Goal: Task Accomplishment & Management: Manage account settings

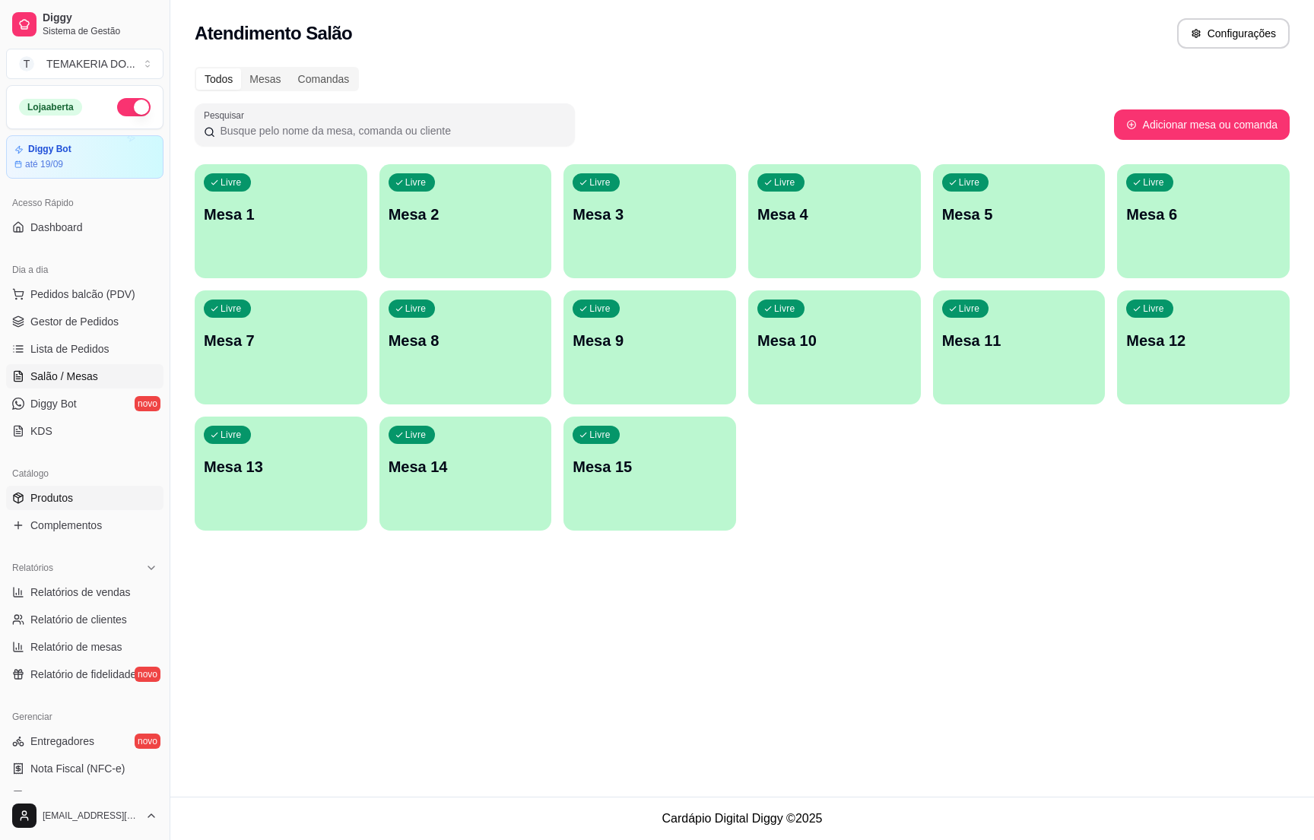
click at [46, 487] on link "Produtos" at bounding box center [84, 498] width 157 height 24
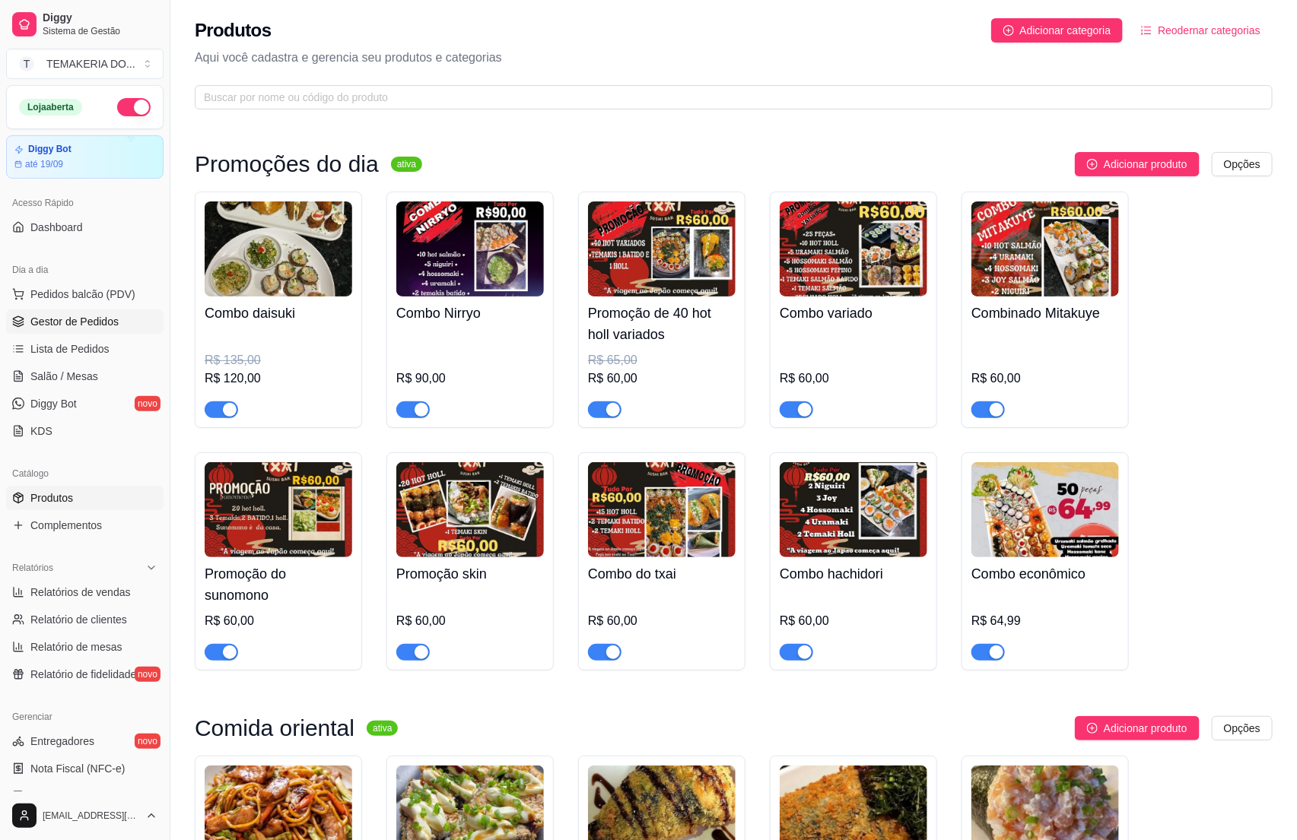
click at [56, 313] on link "Gestor de Pedidos" at bounding box center [84, 322] width 157 height 24
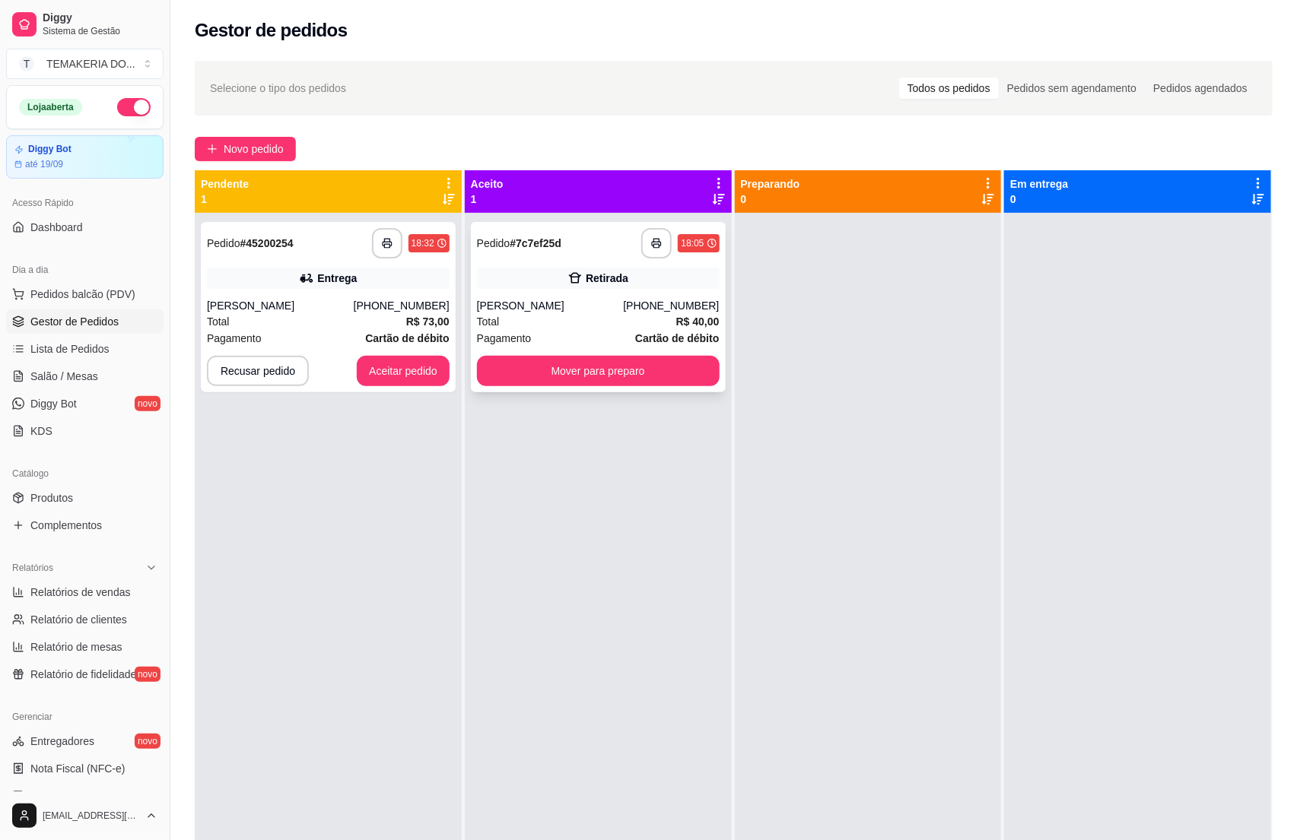
click at [582, 322] on div "Total R$ 40,00" at bounding box center [598, 321] width 243 height 17
click at [327, 308] on div "[PERSON_NAME]" at bounding box center [280, 305] width 147 height 15
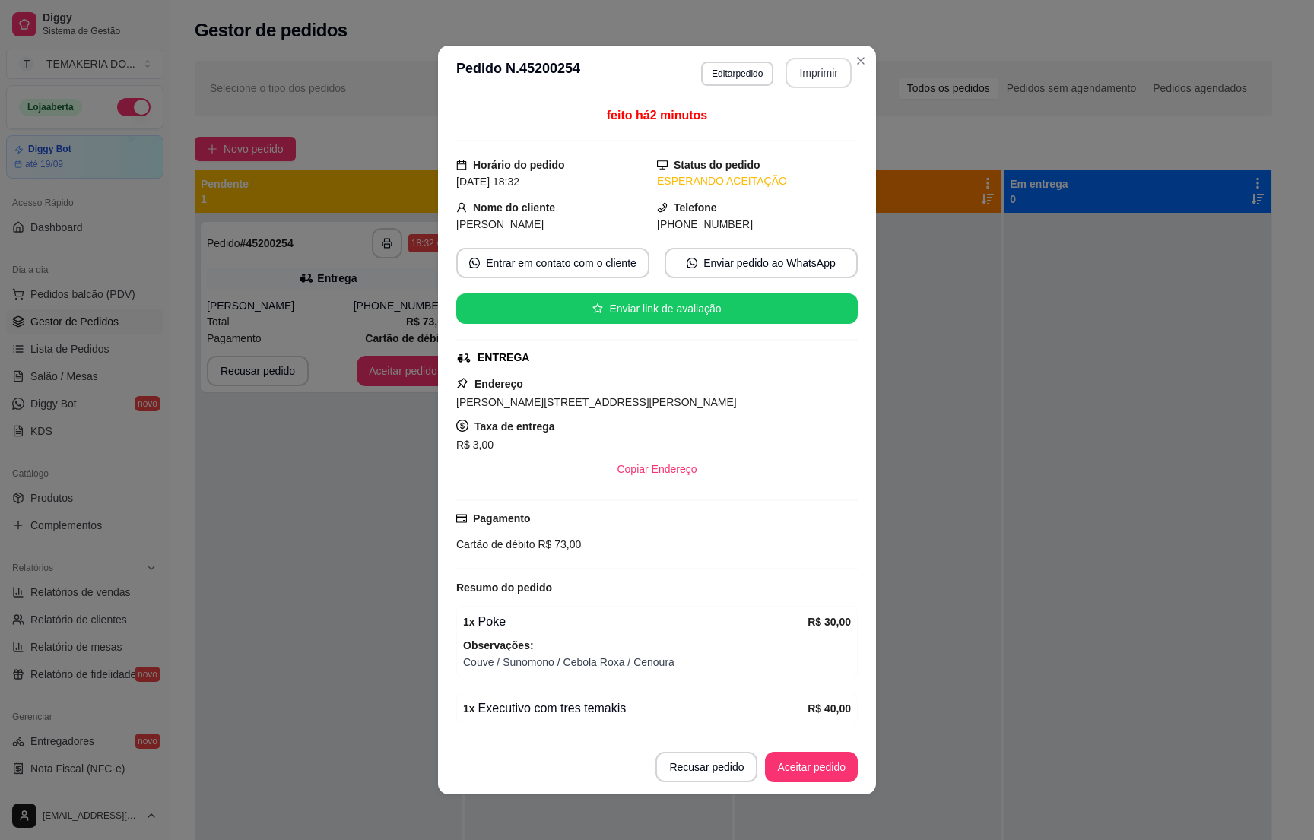
click at [795, 78] on button "Imprimir" at bounding box center [819, 73] width 66 height 30
click at [806, 761] on button "Aceitar pedido" at bounding box center [811, 767] width 93 height 30
click at [806, 761] on div "Recusar pedido Aceitar pedido" at bounding box center [735, 767] width 245 height 30
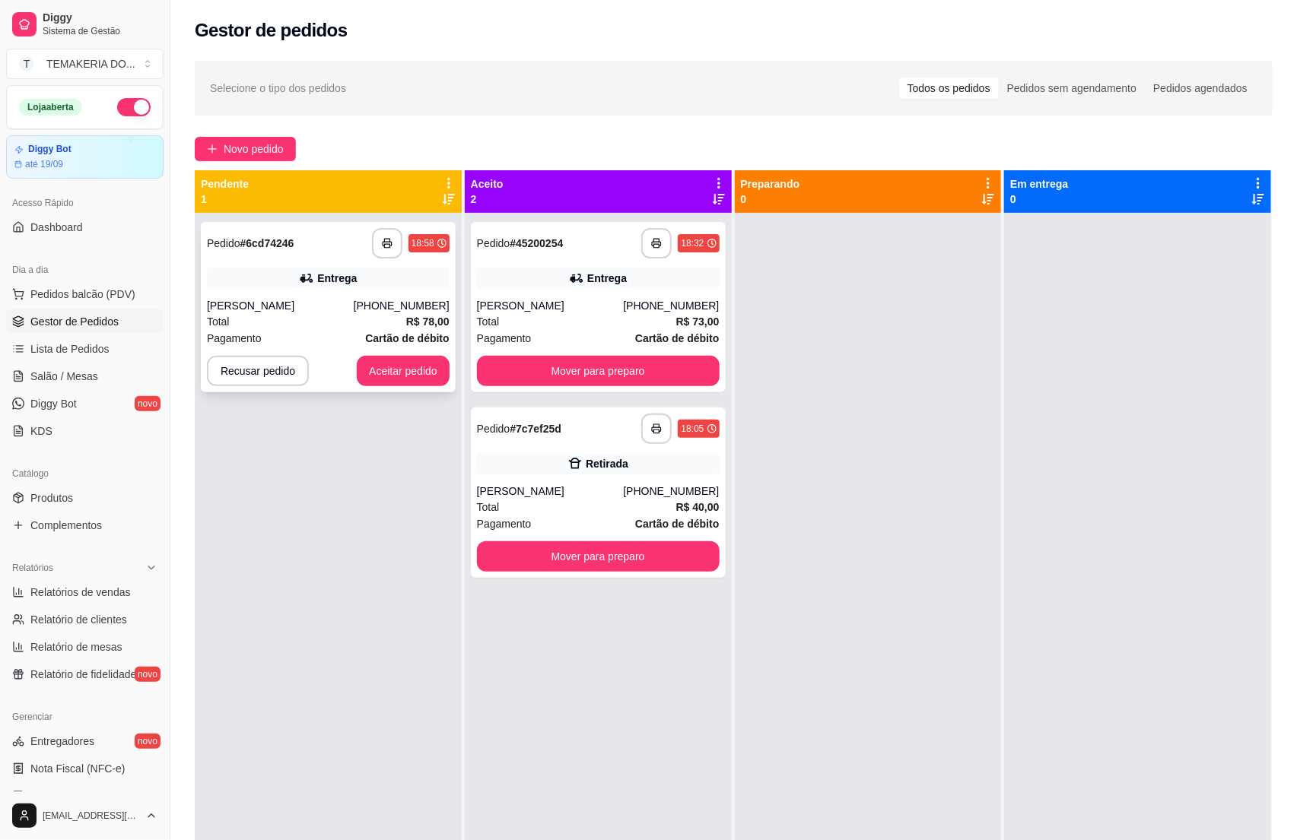
click at [326, 309] on div "[PERSON_NAME]" at bounding box center [280, 305] width 147 height 15
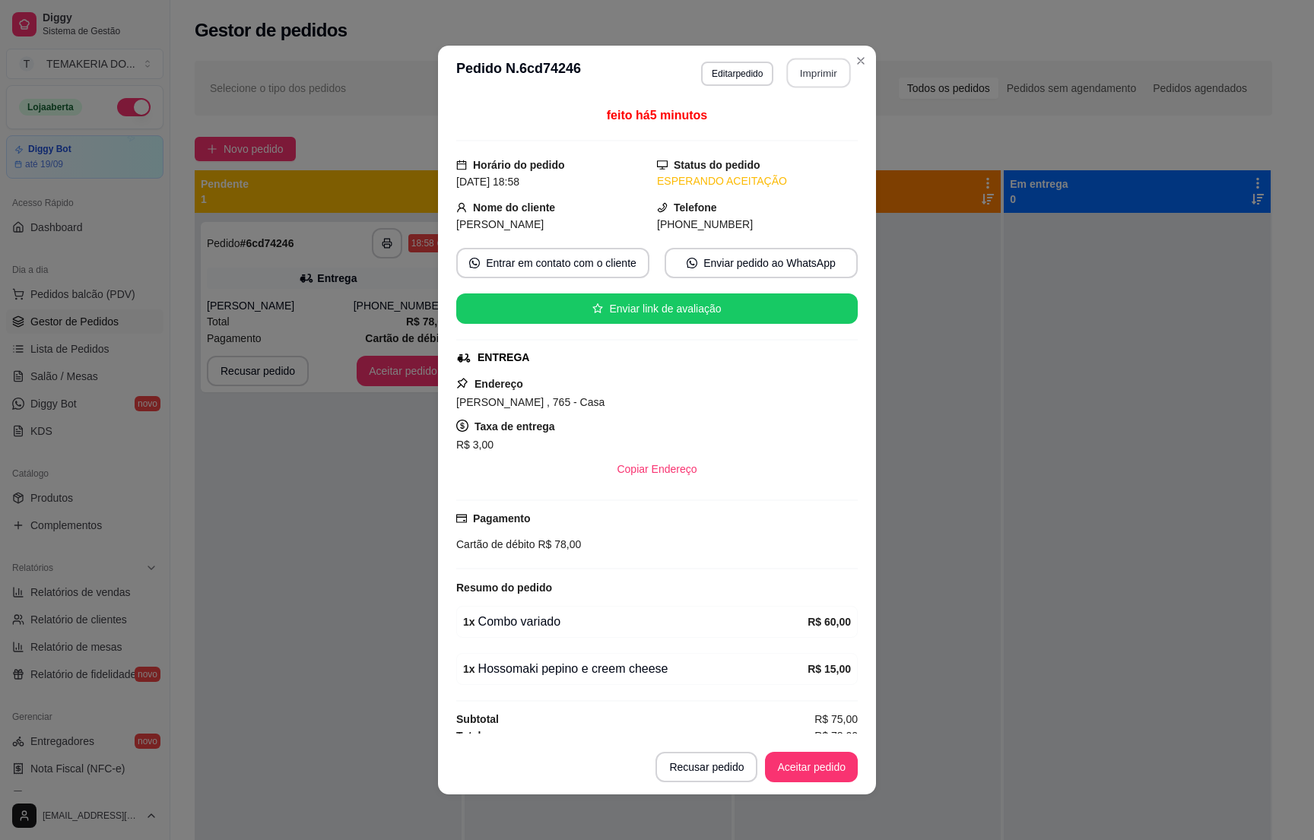
click at [805, 74] on button "Imprimir" at bounding box center [819, 74] width 64 height 30
click at [790, 763] on button "Aceitar pedido" at bounding box center [811, 767] width 93 height 30
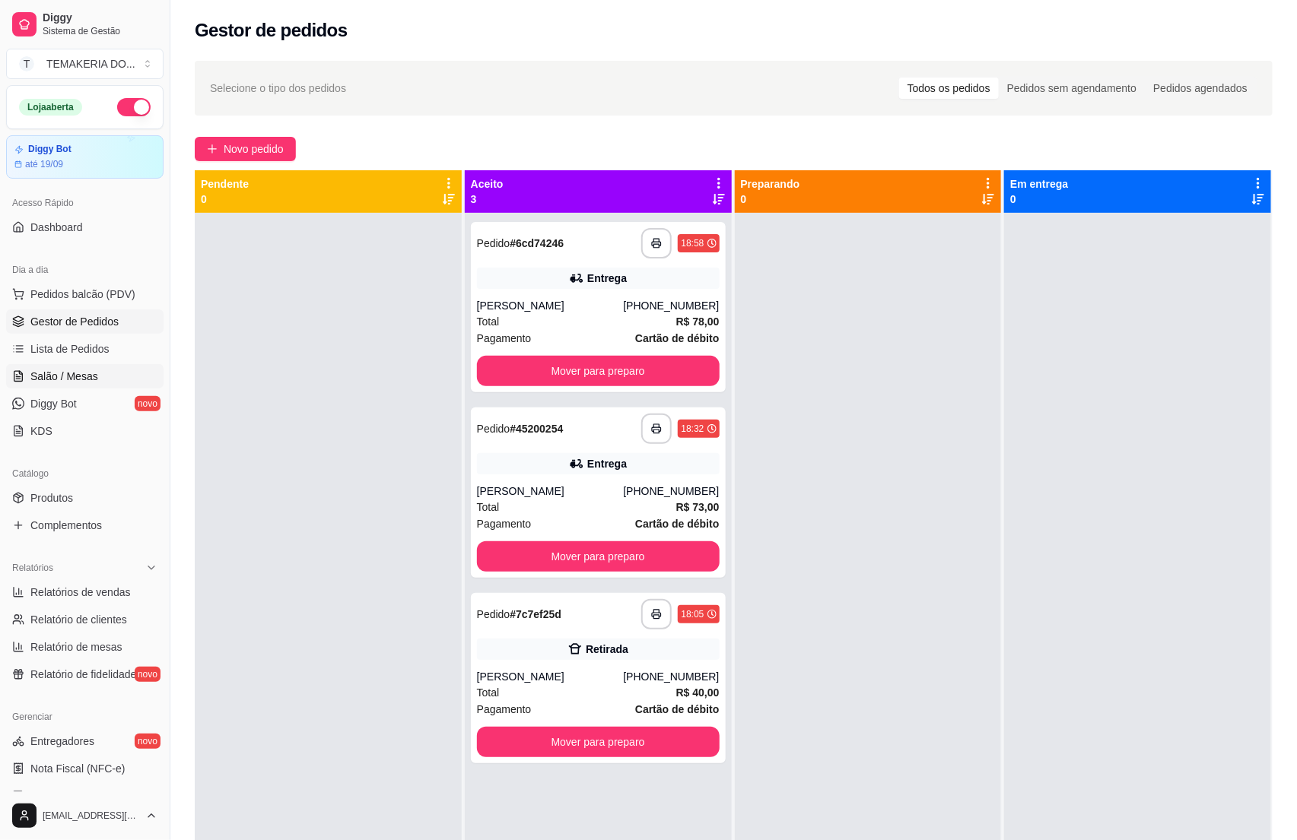
click at [68, 381] on span "Salão / Mesas" at bounding box center [64, 376] width 68 height 15
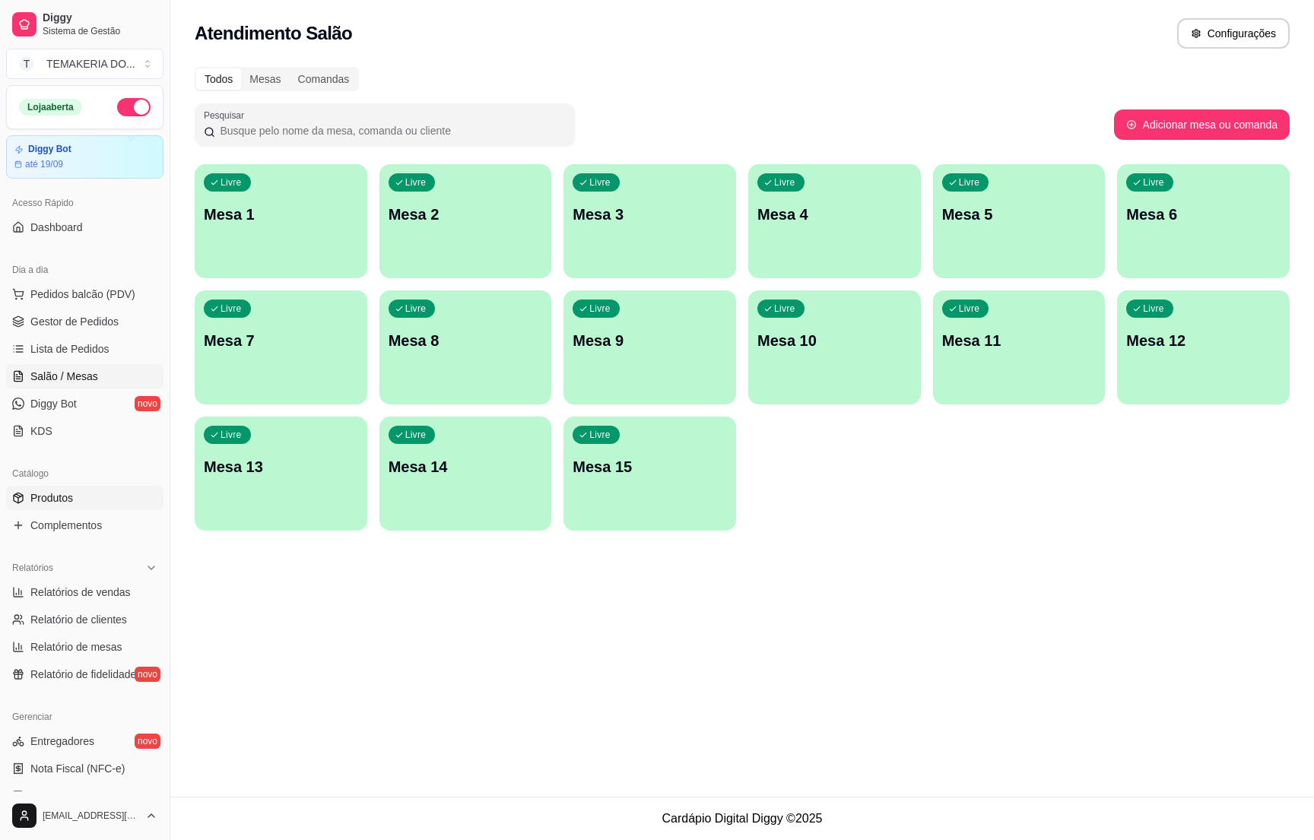
click at [35, 488] on link "Produtos" at bounding box center [84, 498] width 157 height 24
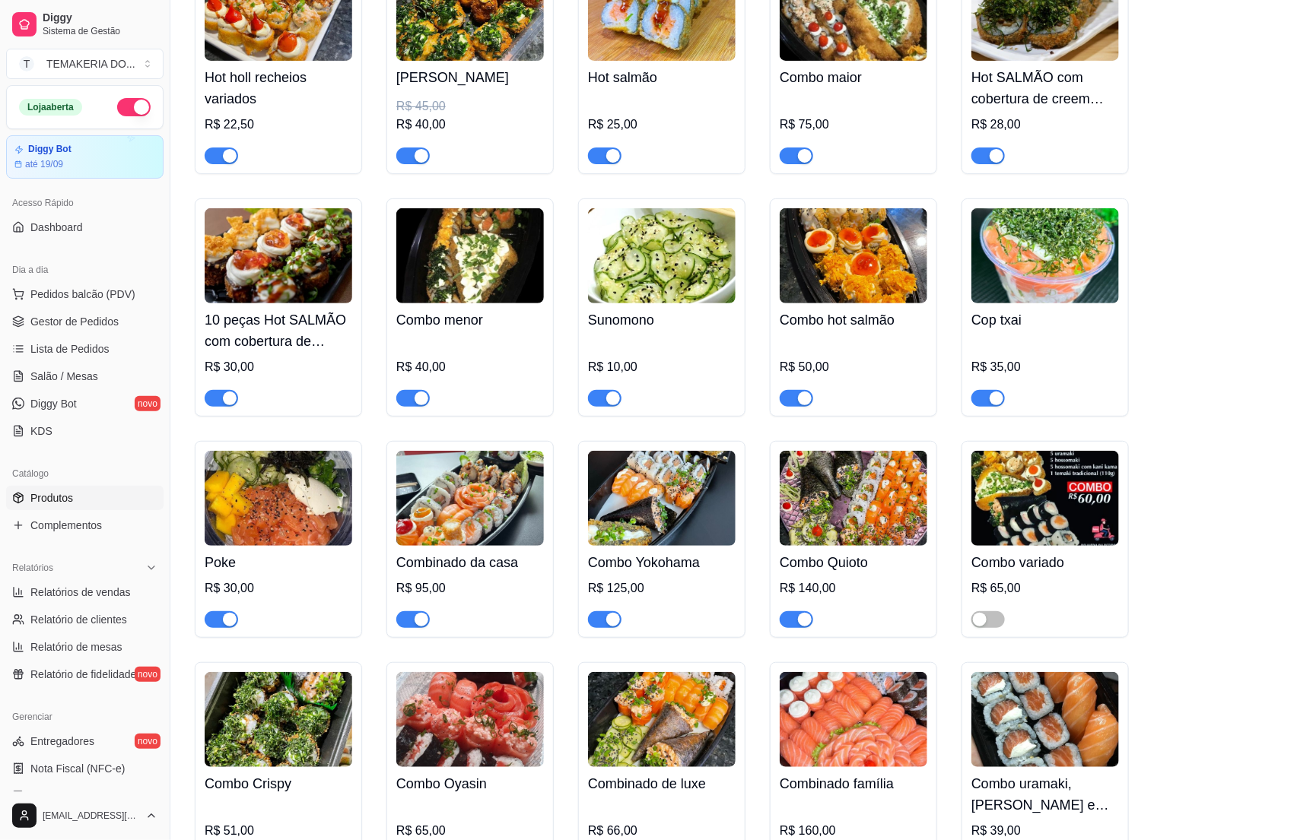
scroll to position [2510, 0]
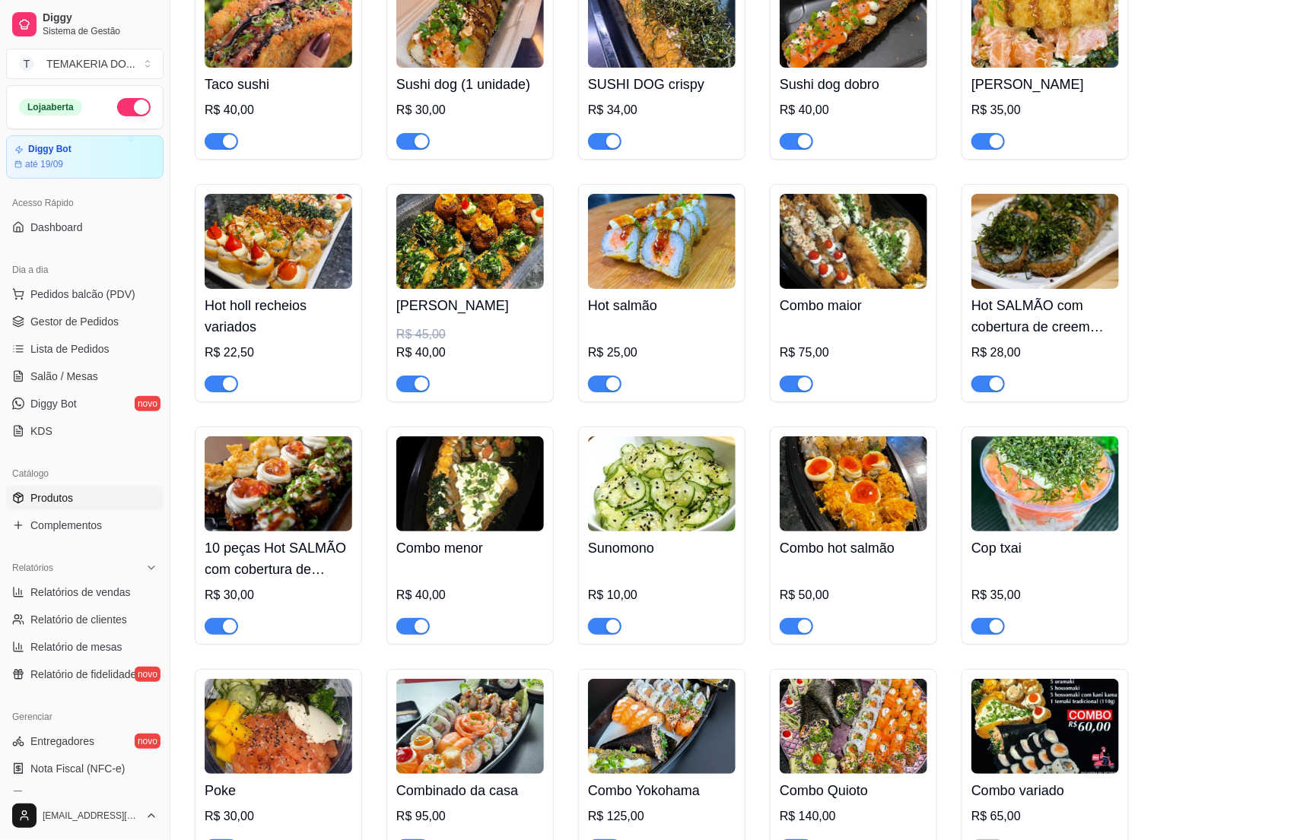
click at [500, 386] on div at bounding box center [470, 377] width 148 height 30
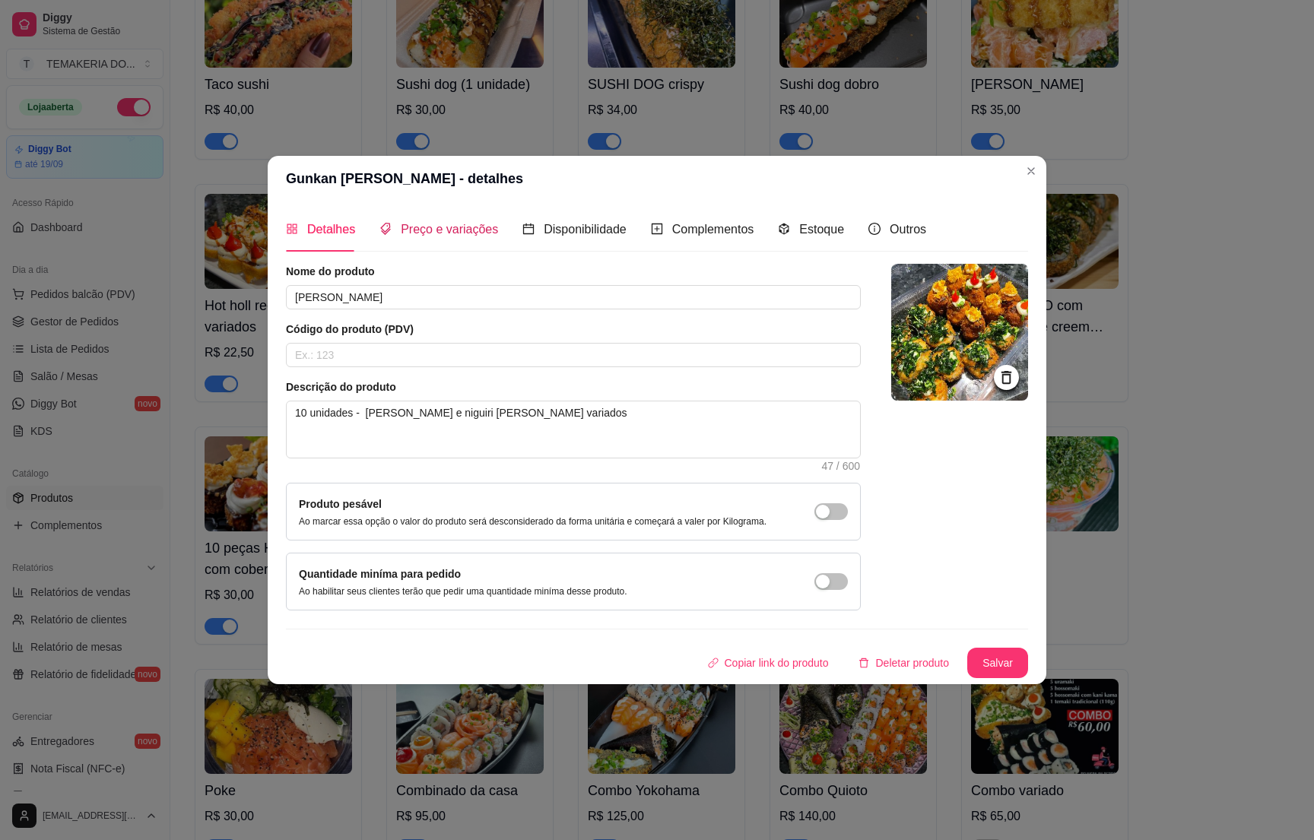
click at [422, 235] on span "Preço e variações" at bounding box center [449, 229] width 97 height 13
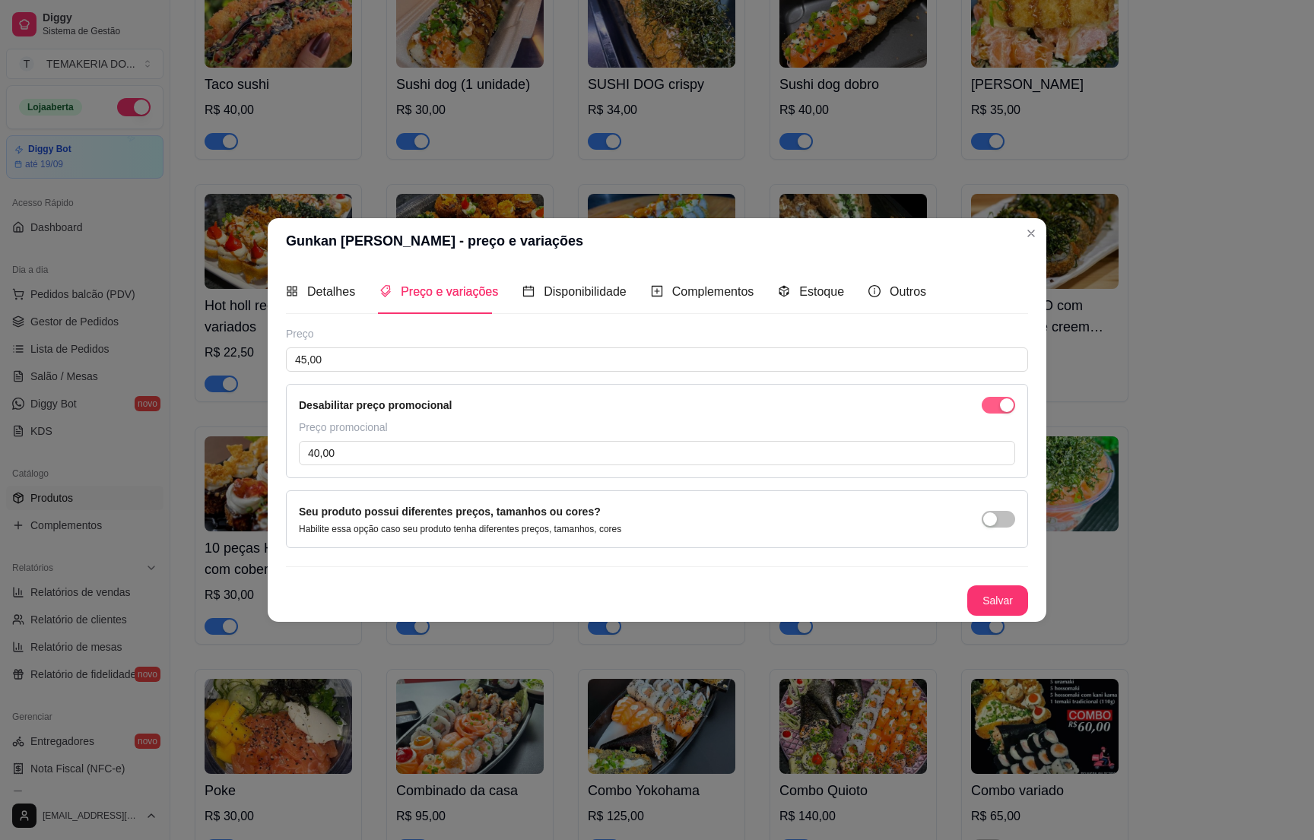
click at [998, 402] on button "button" at bounding box center [998, 405] width 33 height 17
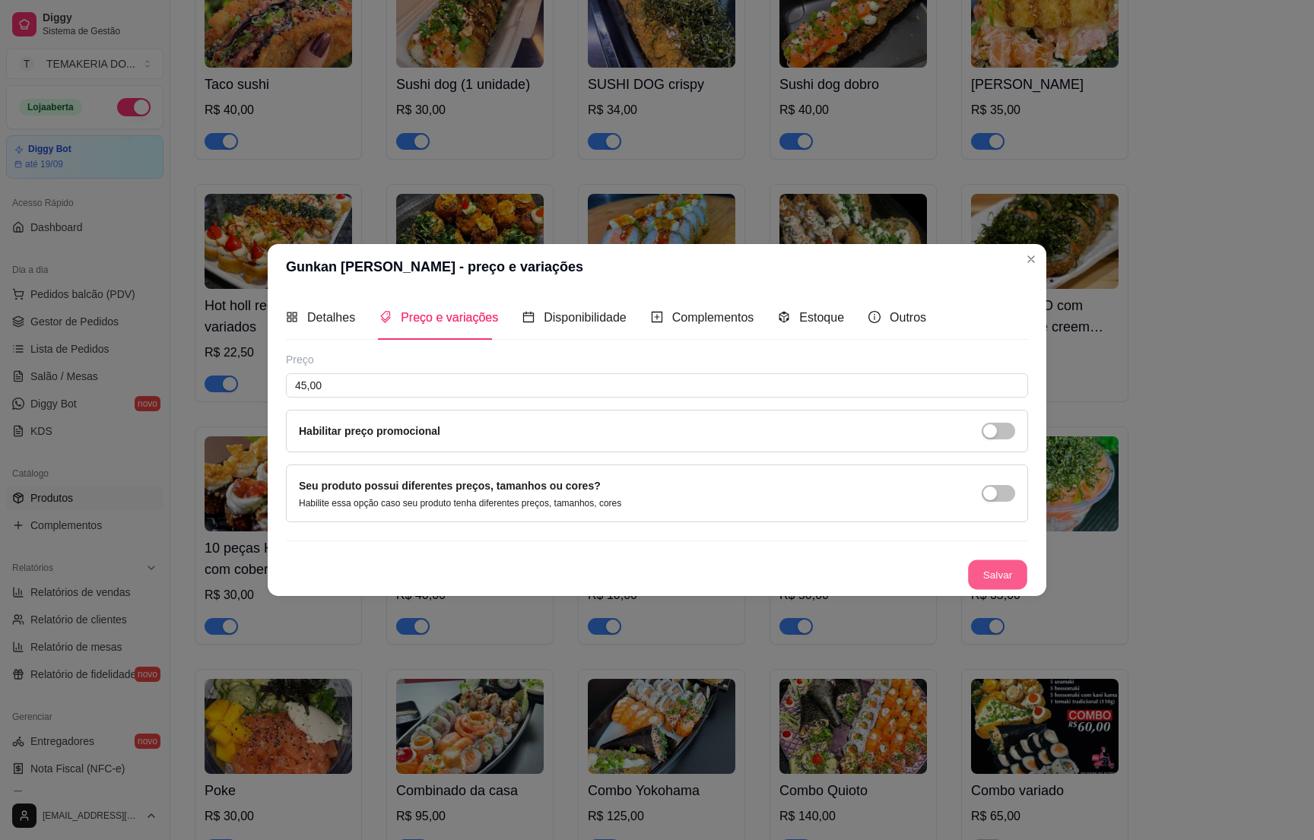
click at [979, 571] on button "Salvar" at bounding box center [997, 575] width 59 height 30
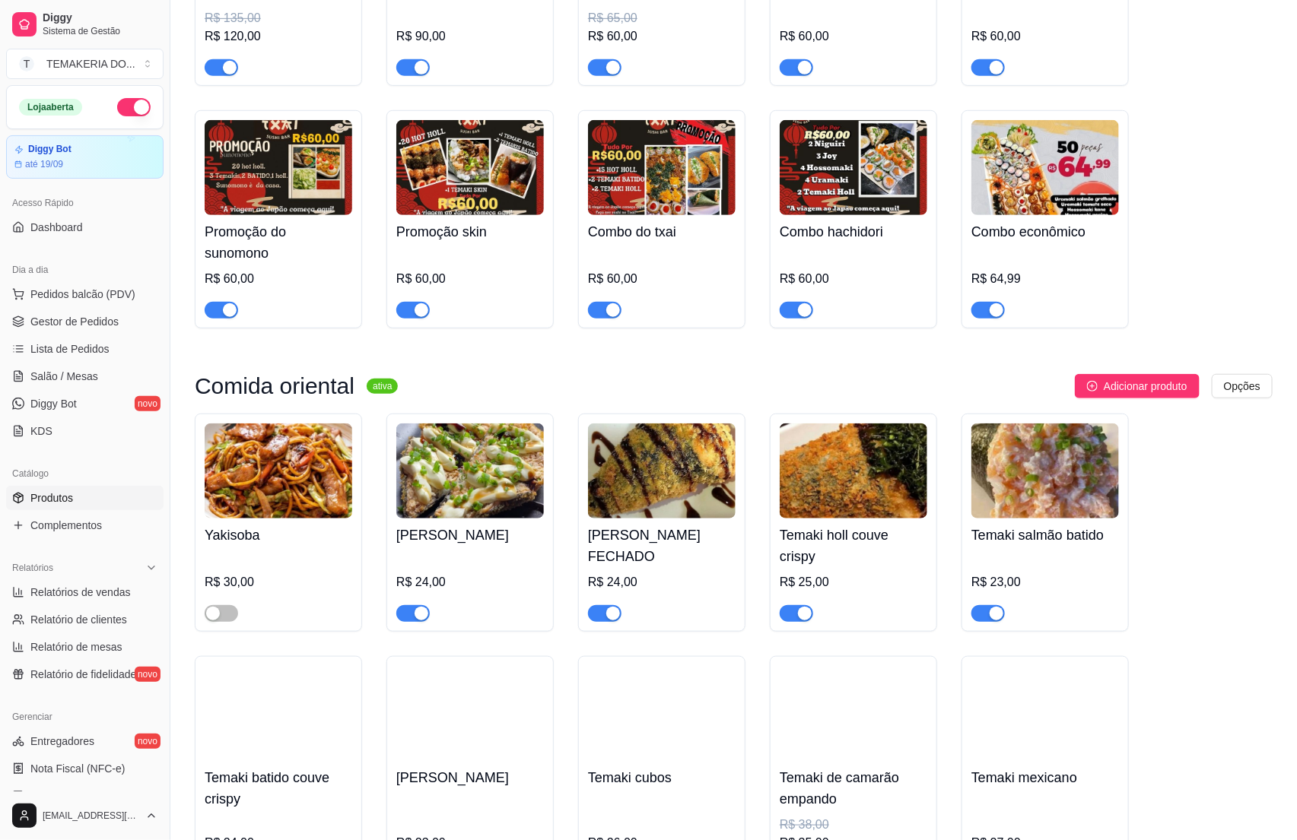
scroll to position [114, 0]
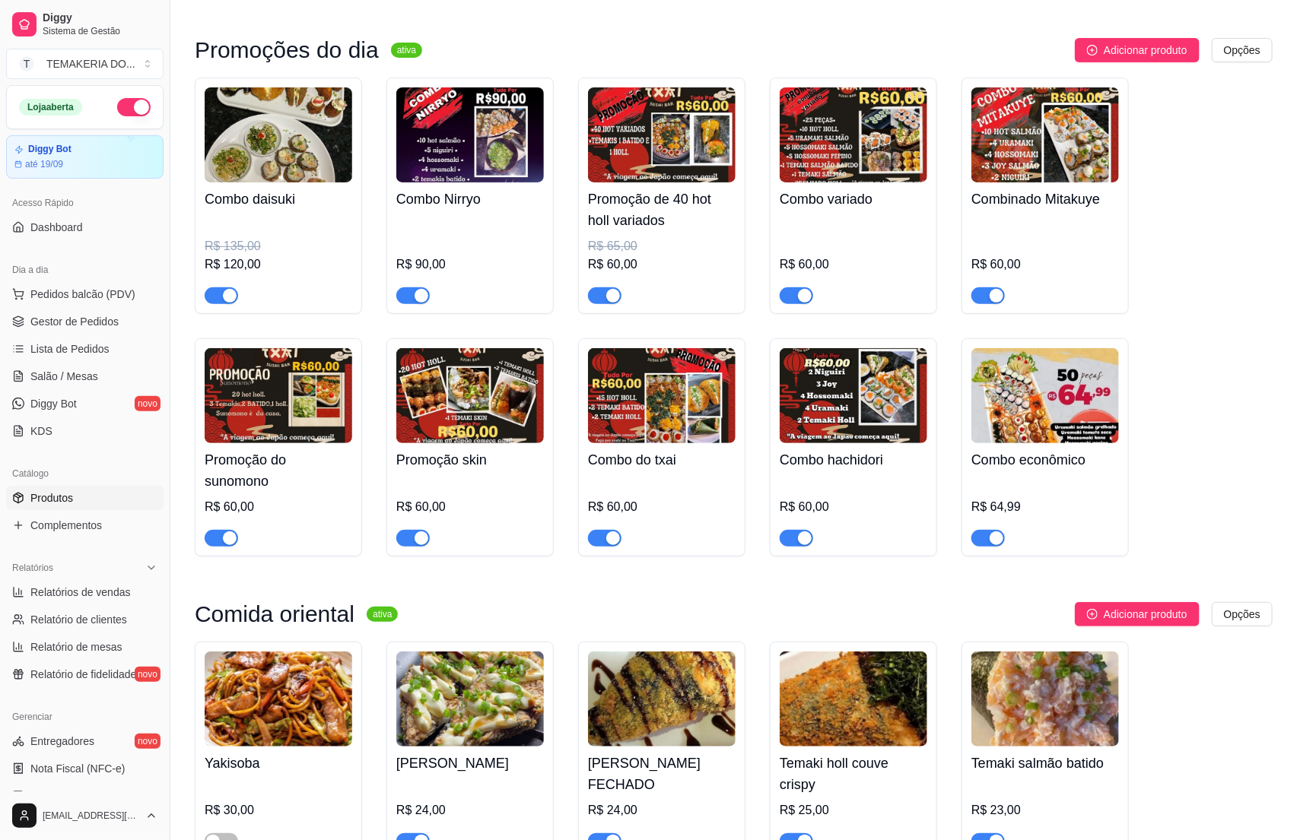
click at [281, 256] on div "R$ 120,00" at bounding box center [279, 265] width 148 height 18
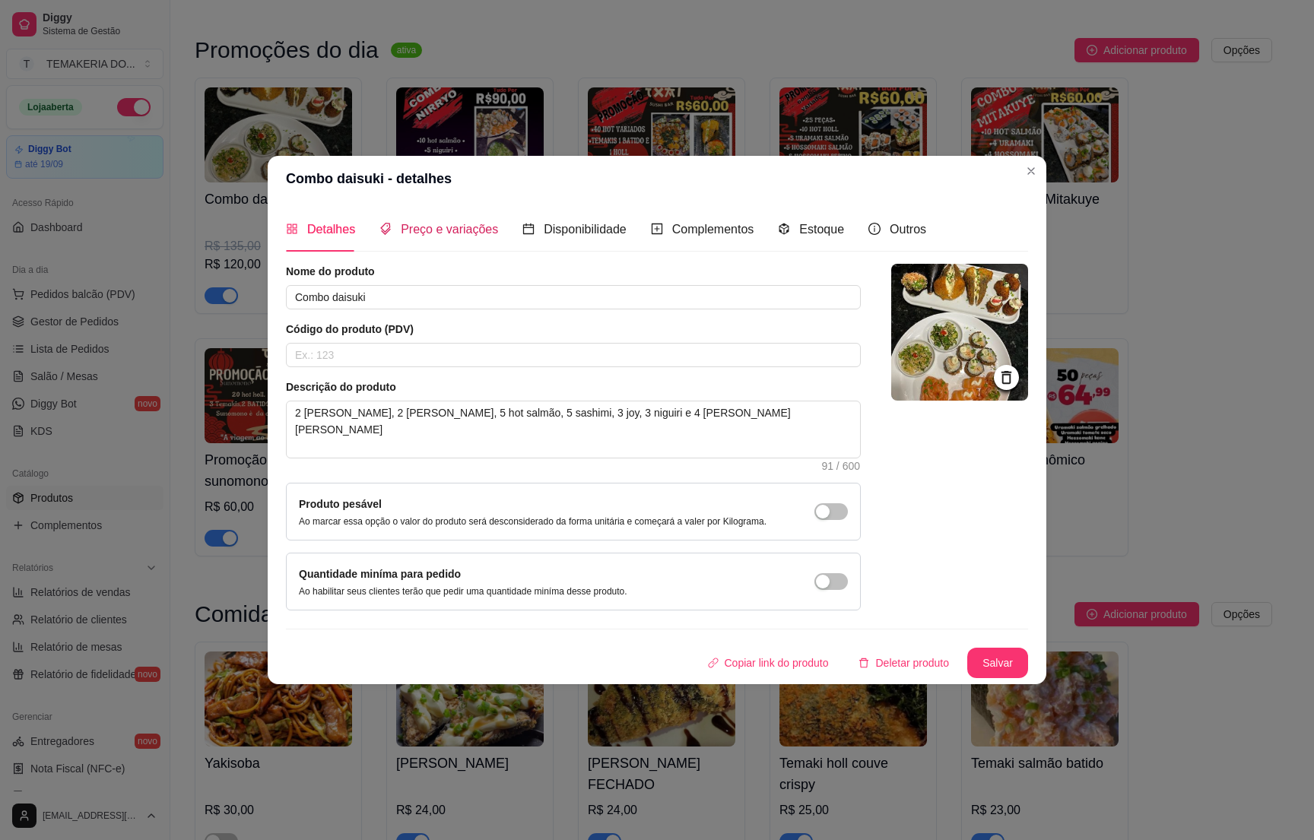
click at [413, 236] on div "Preço e variações" at bounding box center [439, 229] width 119 height 19
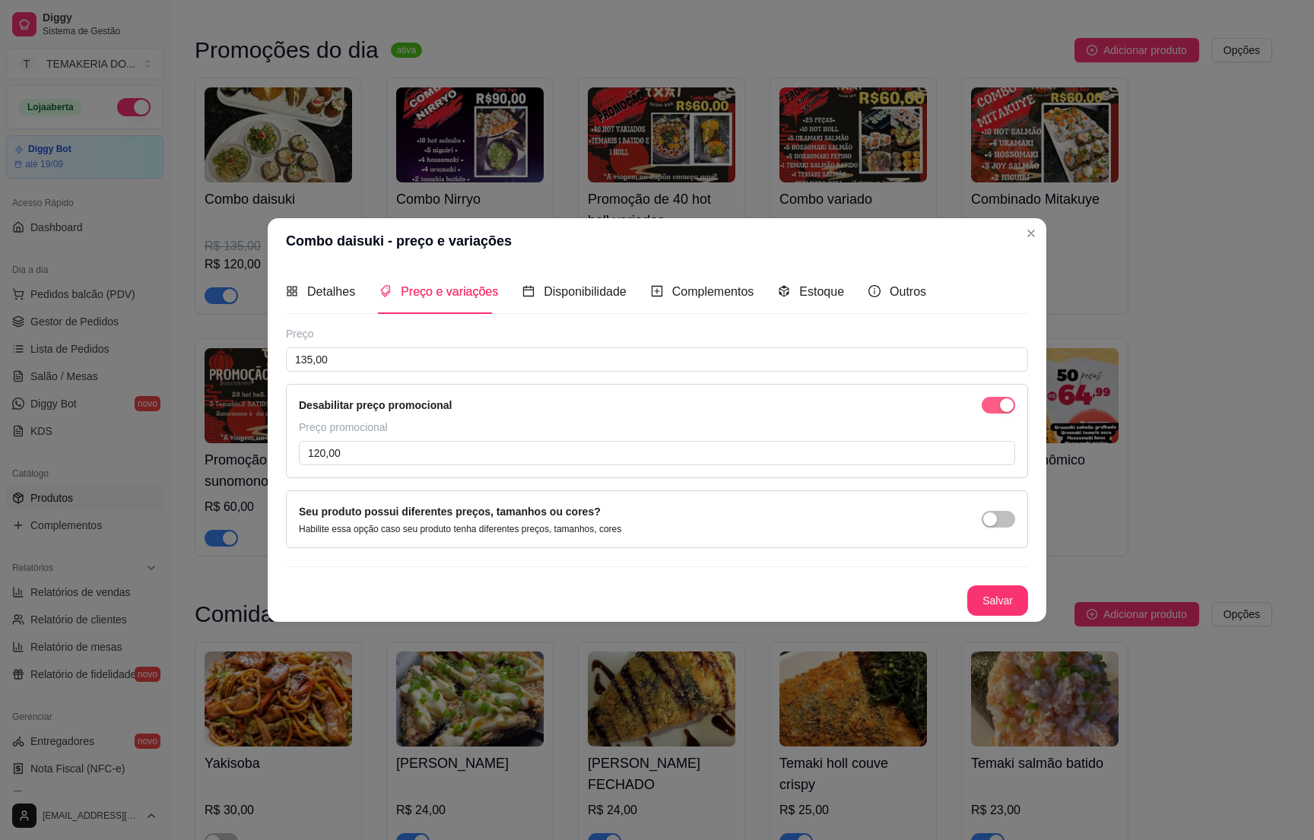
click at [996, 406] on span "button" at bounding box center [998, 405] width 33 height 17
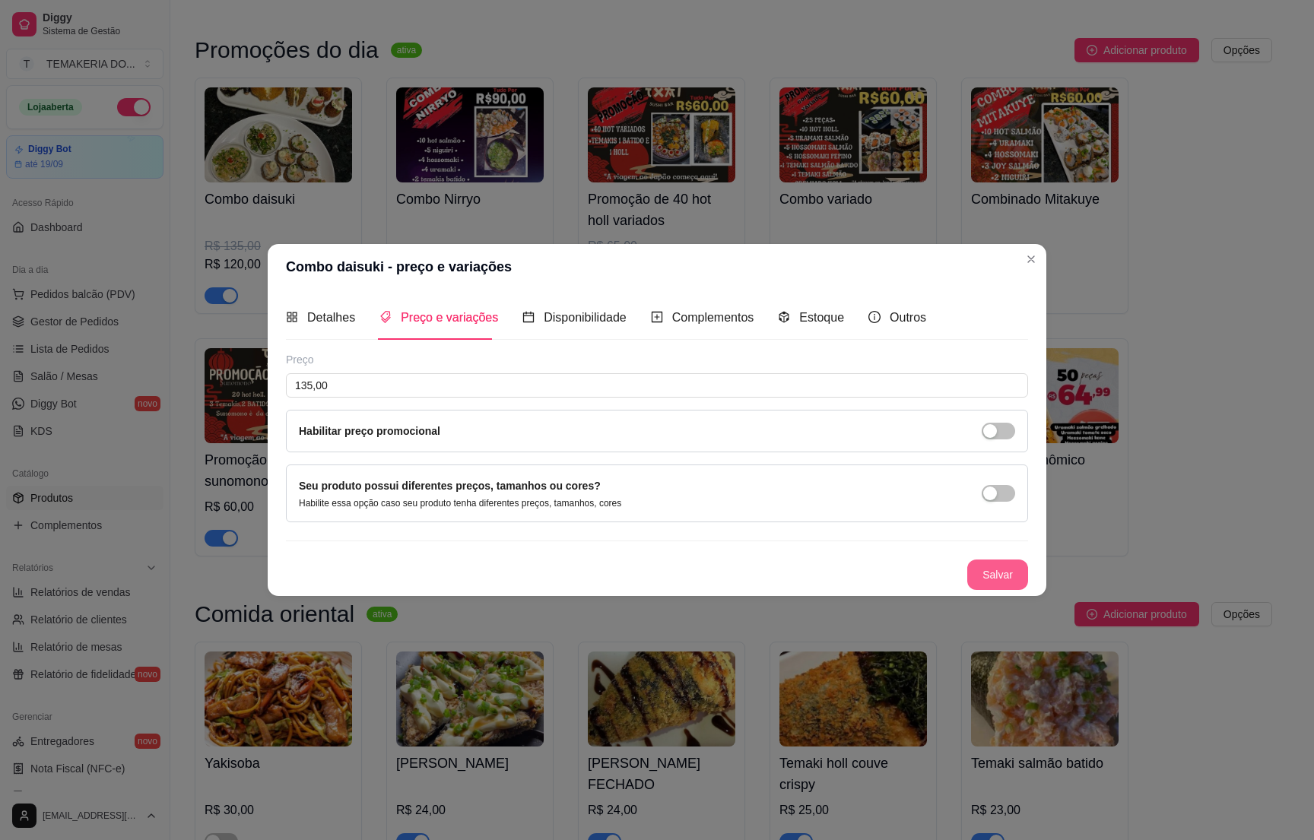
click at [984, 580] on button "Salvar" at bounding box center [997, 575] width 61 height 30
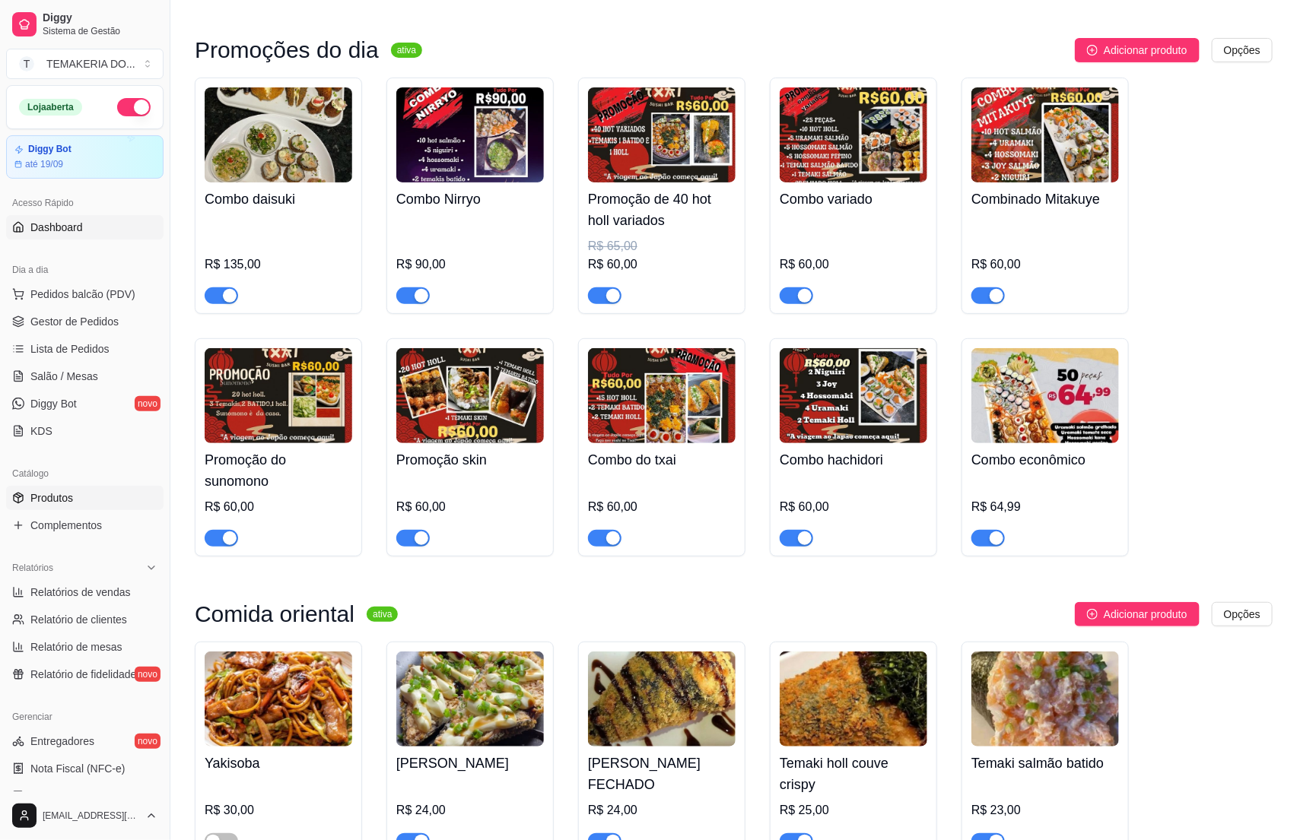
click at [41, 226] on span "Dashboard" at bounding box center [56, 227] width 52 height 15
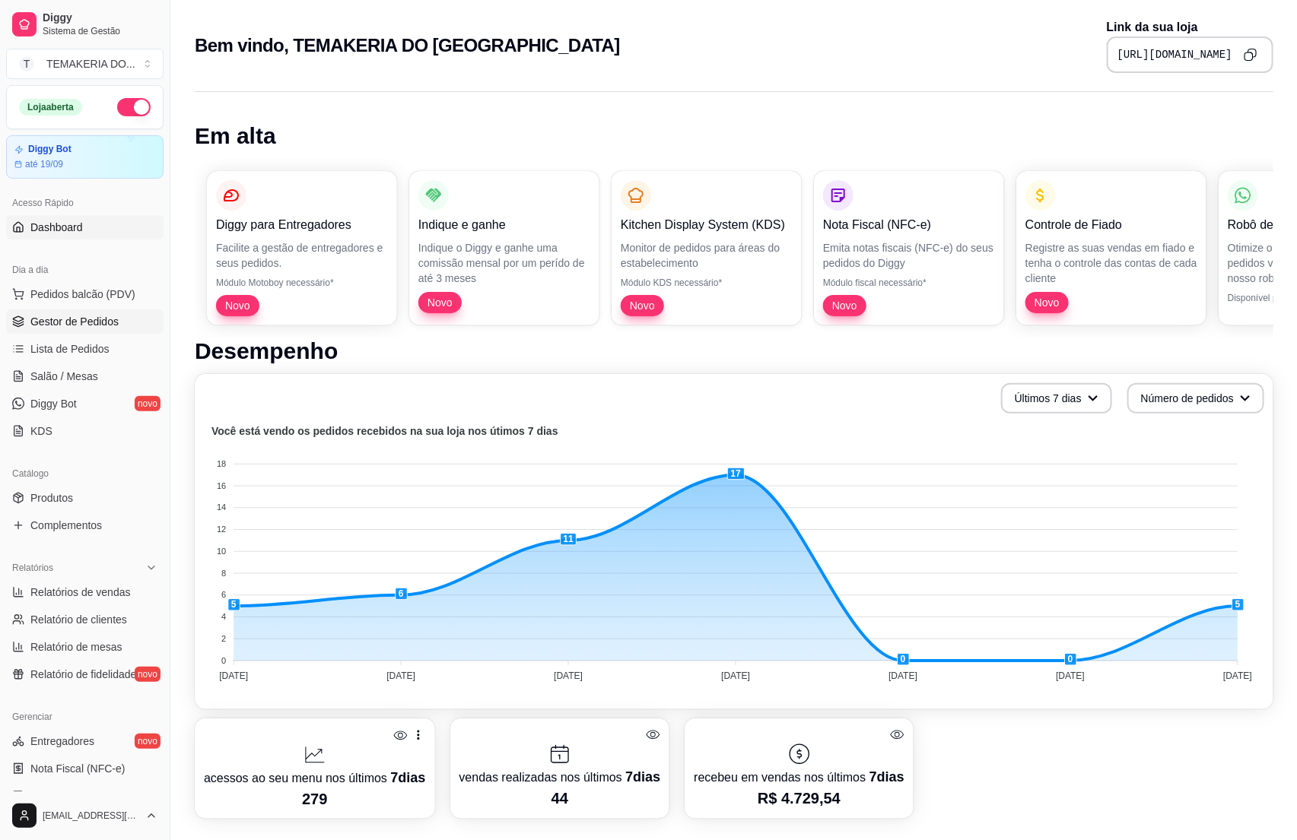
click at [65, 319] on span "Gestor de Pedidos" at bounding box center [74, 321] width 88 height 15
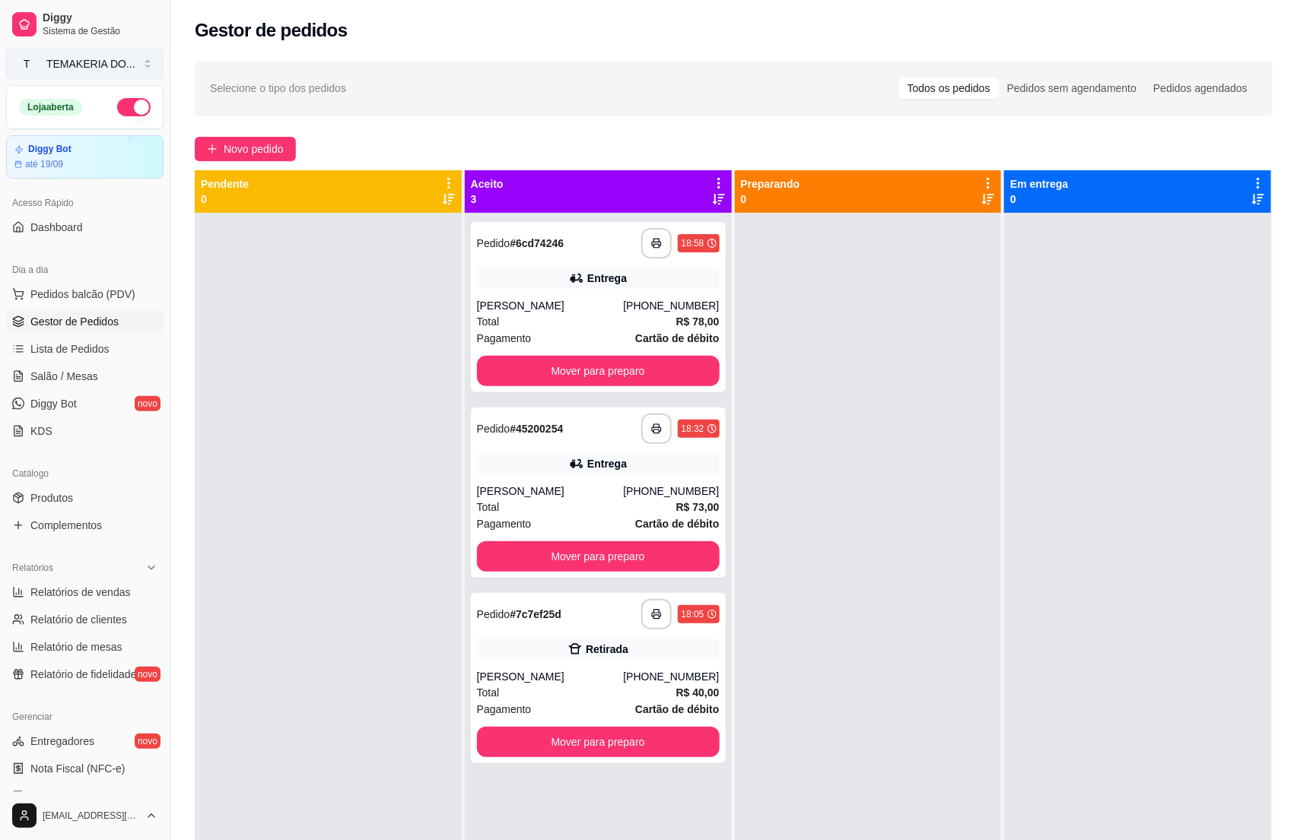
click at [62, 57] on div "TEMAKERIA DO ..." at bounding box center [90, 63] width 89 height 15
click at [62, 131] on div "TEMAKERIA DO TXAI" at bounding box center [65, 127] width 68 height 30
click at [68, 21] on span "Diggy" at bounding box center [100, 18] width 115 height 14
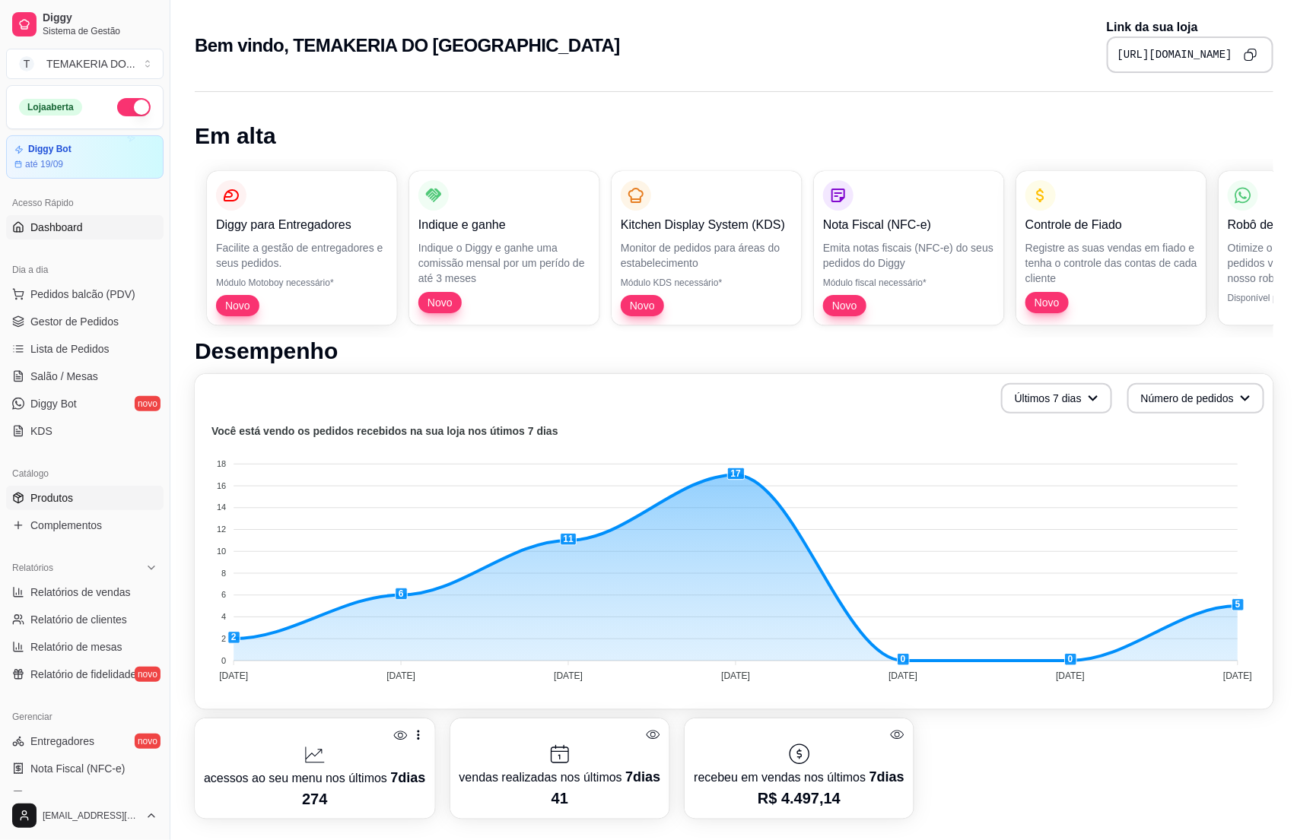
click at [85, 496] on link "Produtos" at bounding box center [84, 498] width 157 height 24
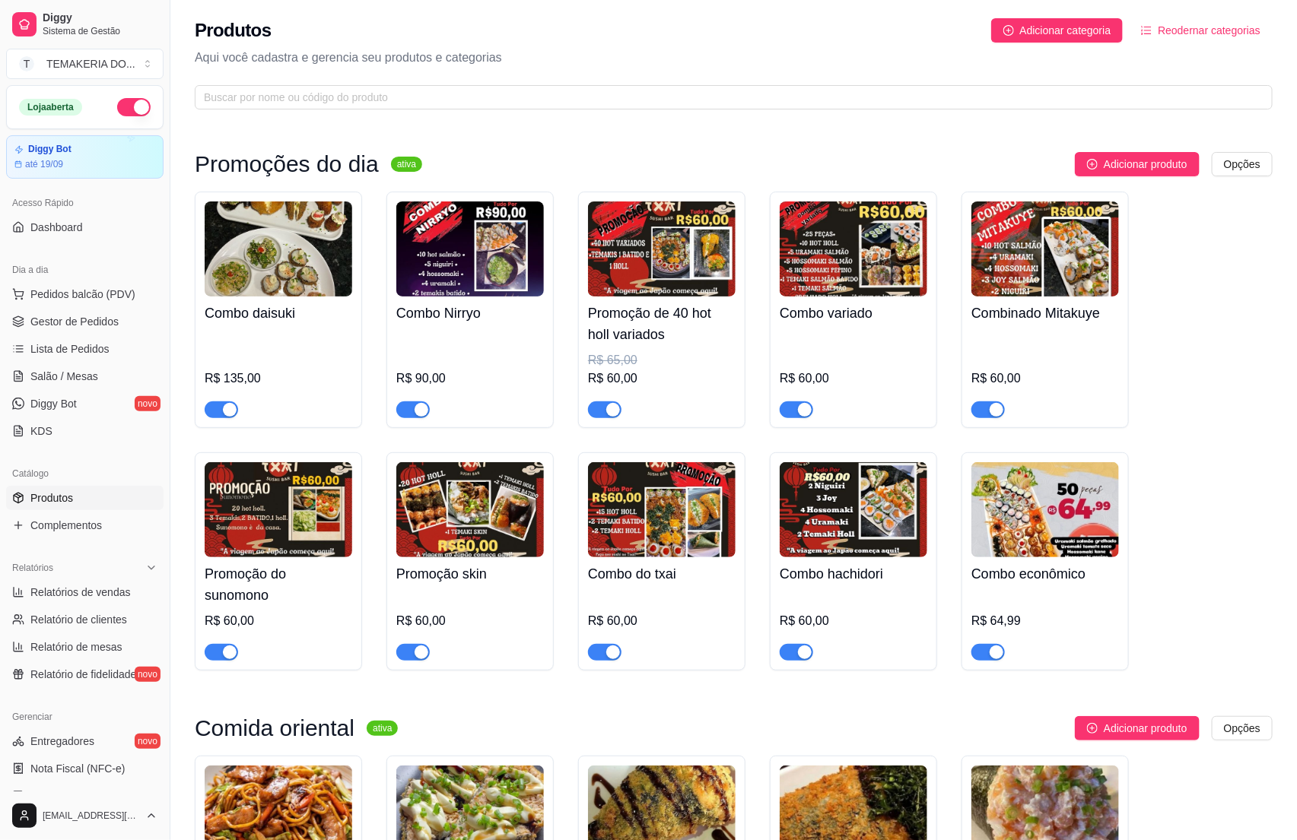
click at [302, 354] on div "R$ 135,00" at bounding box center [279, 374] width 148 height 88
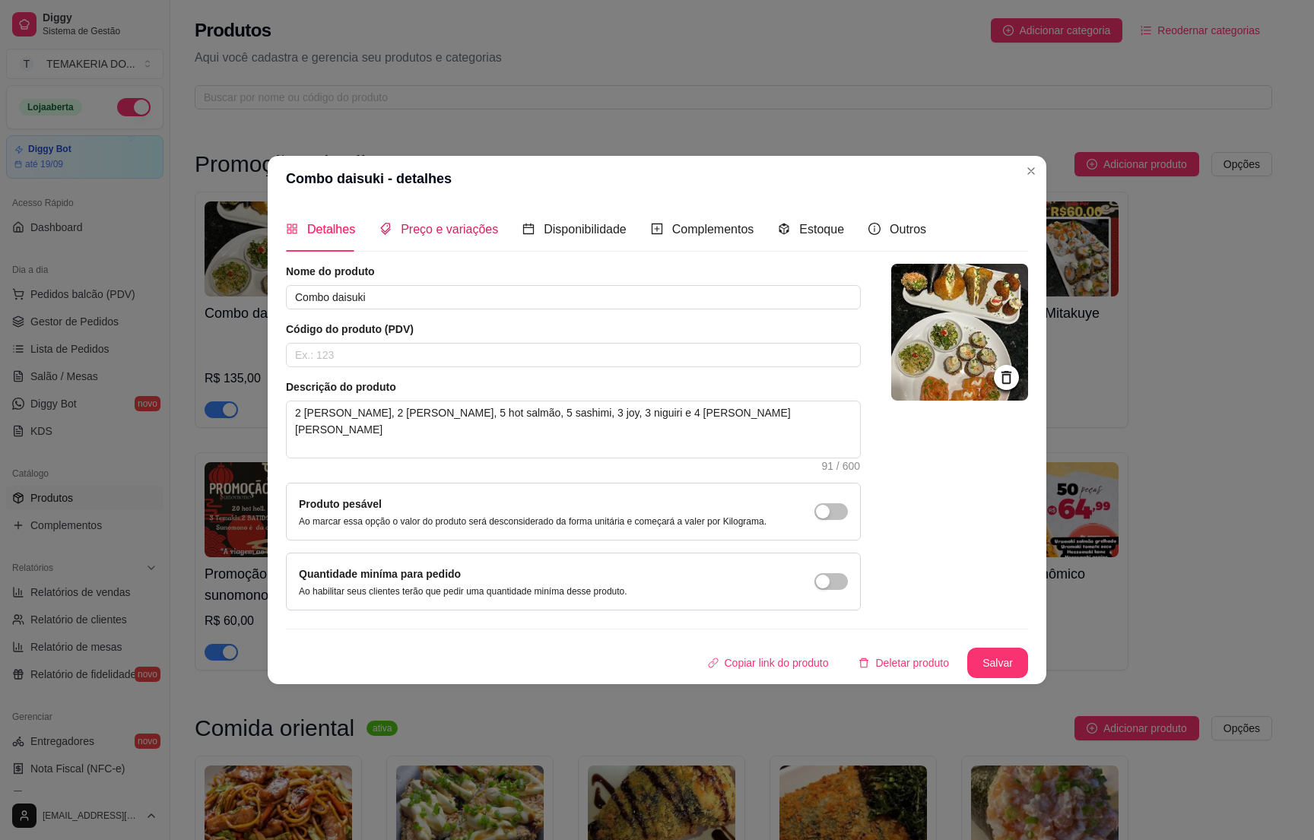
click at [418, 224] on span "Preço e variações" at bounding box center [449, 229] width 97 height 13
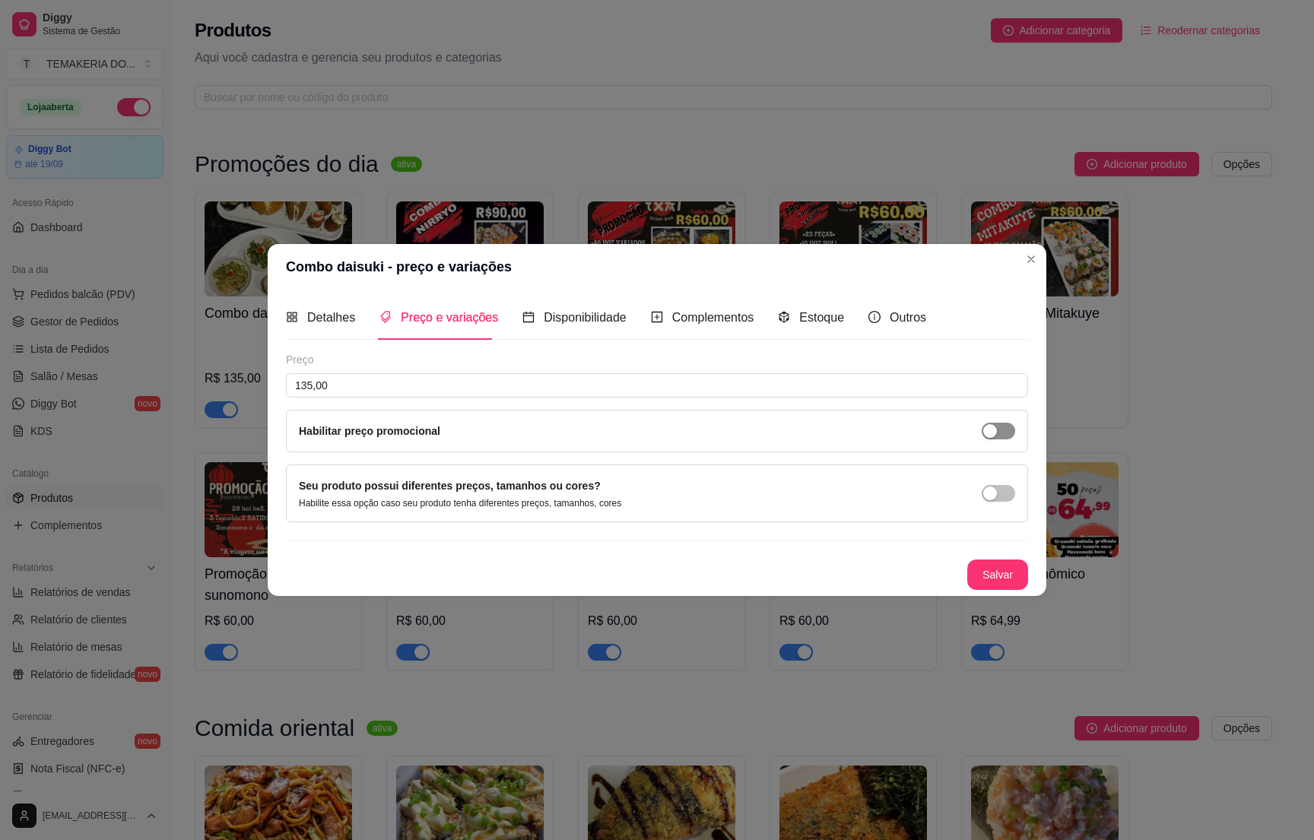
click at [993, 431] on div "button" at bounding box center [990, 431] width 14 height 14
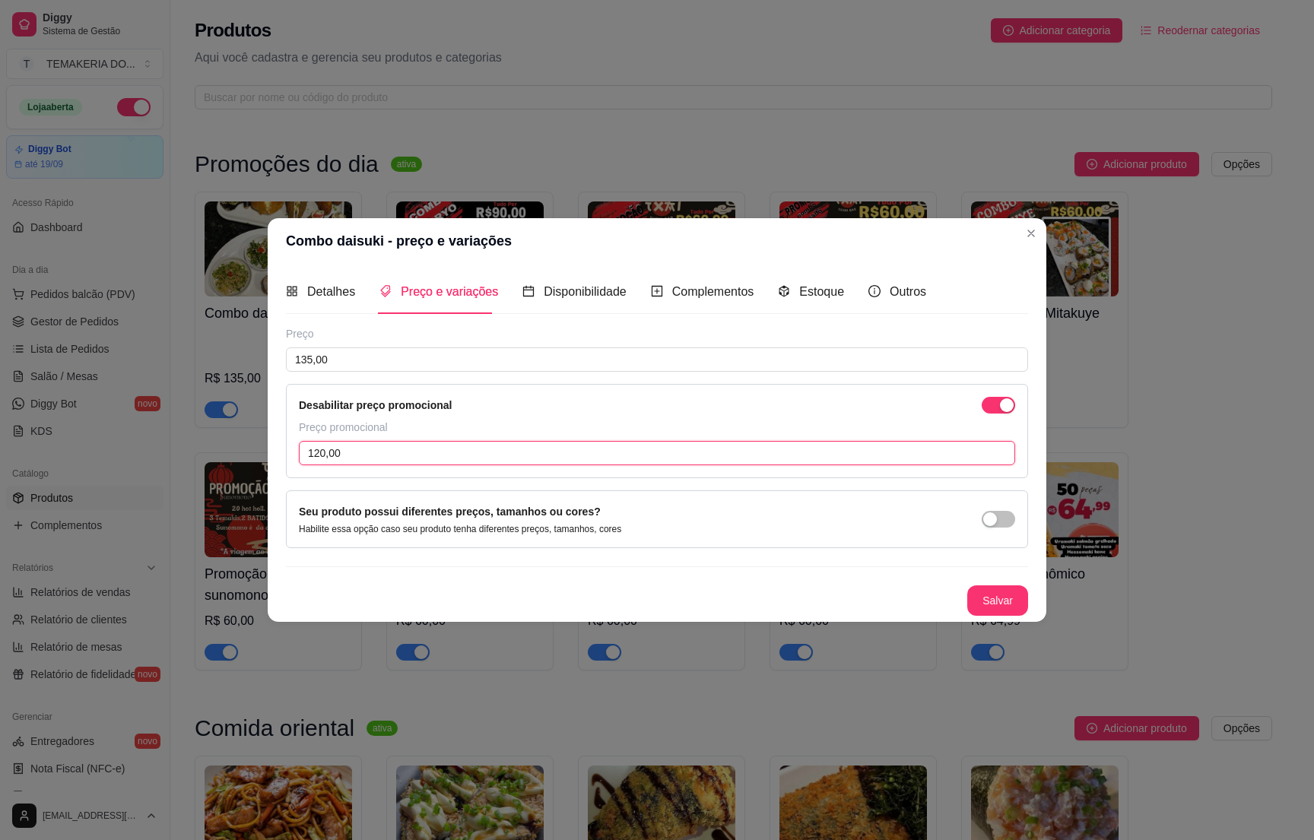
click at [391, 455] on input "120,00" at bounding box center [657, 453] width 716 height 24
type input "120,00"
click at [1005, 407] on div "button" at bounding box center [1007, 406] width 14 height 14
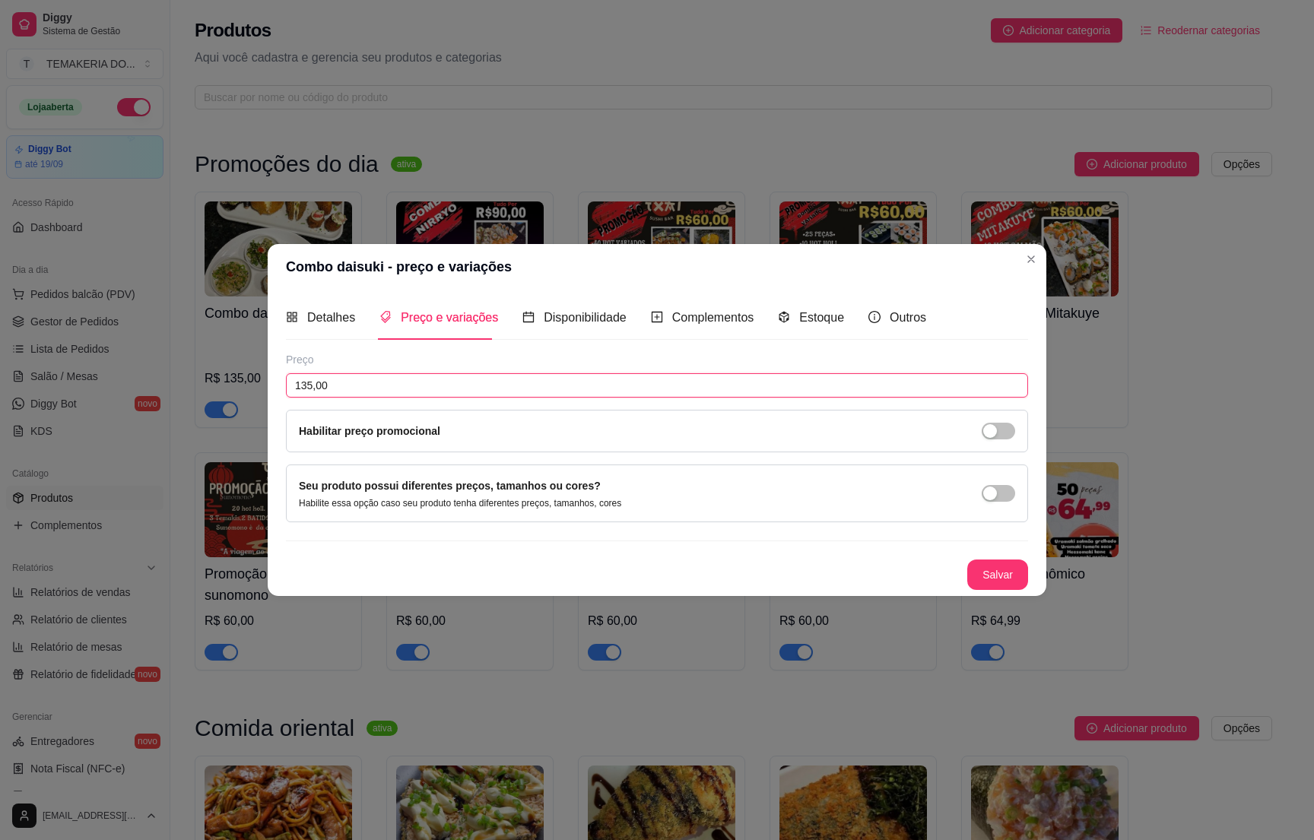
click at [352, 379] on input "135,00" at bounding box center [657, 385] width 742 height 24
type input "125,00"
click at [1000, 569] on button "Salvar" at bounding box center [997, 575] width 61 height 30
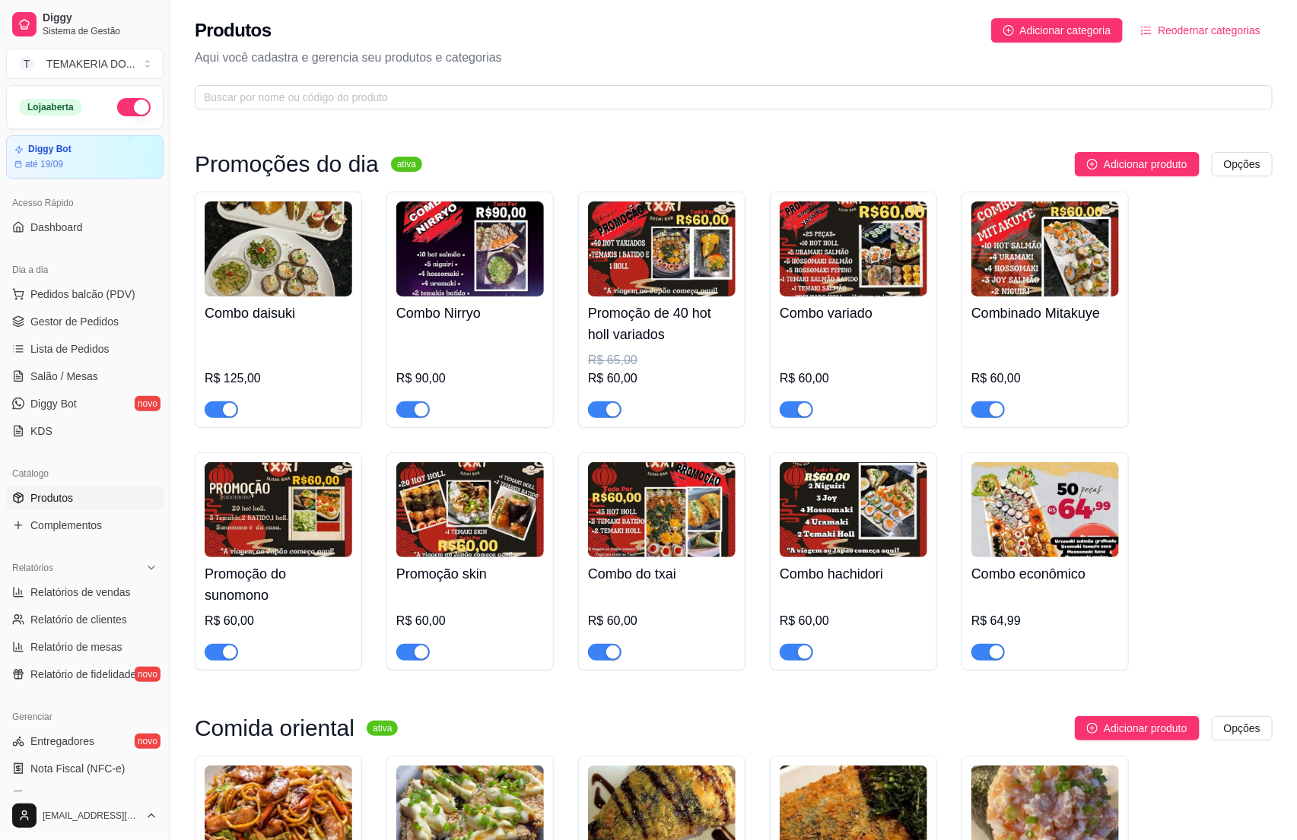
click at [496, 377] on div "R$ 90,00" at bounding box center [470, 379] width 148 height 18
click at [107, 325] on span "Gestor de Pedidos" at bounding box center [74, 321] width 88 height 15
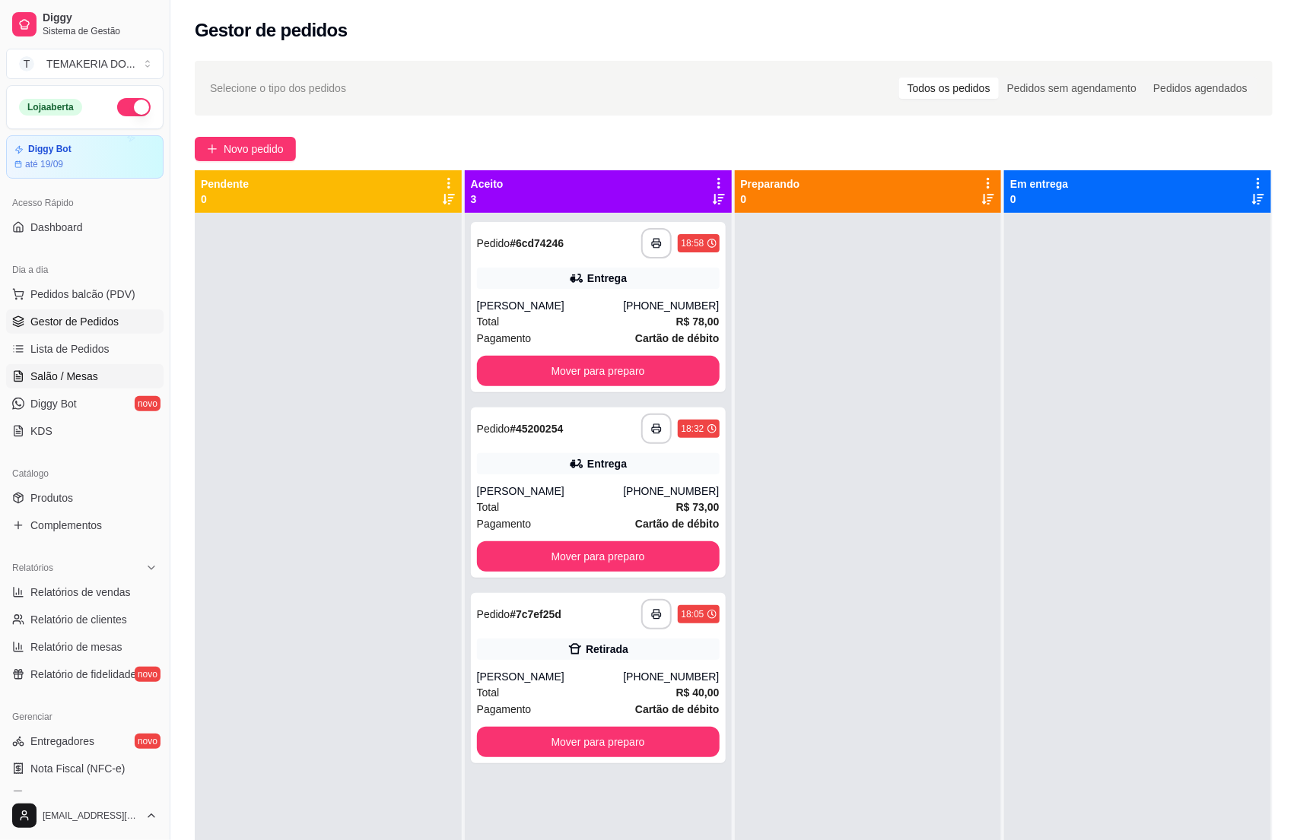
click at [50, 373] on span "Salão / Mesas" at bounding box center [64, 376] width 68 height 15
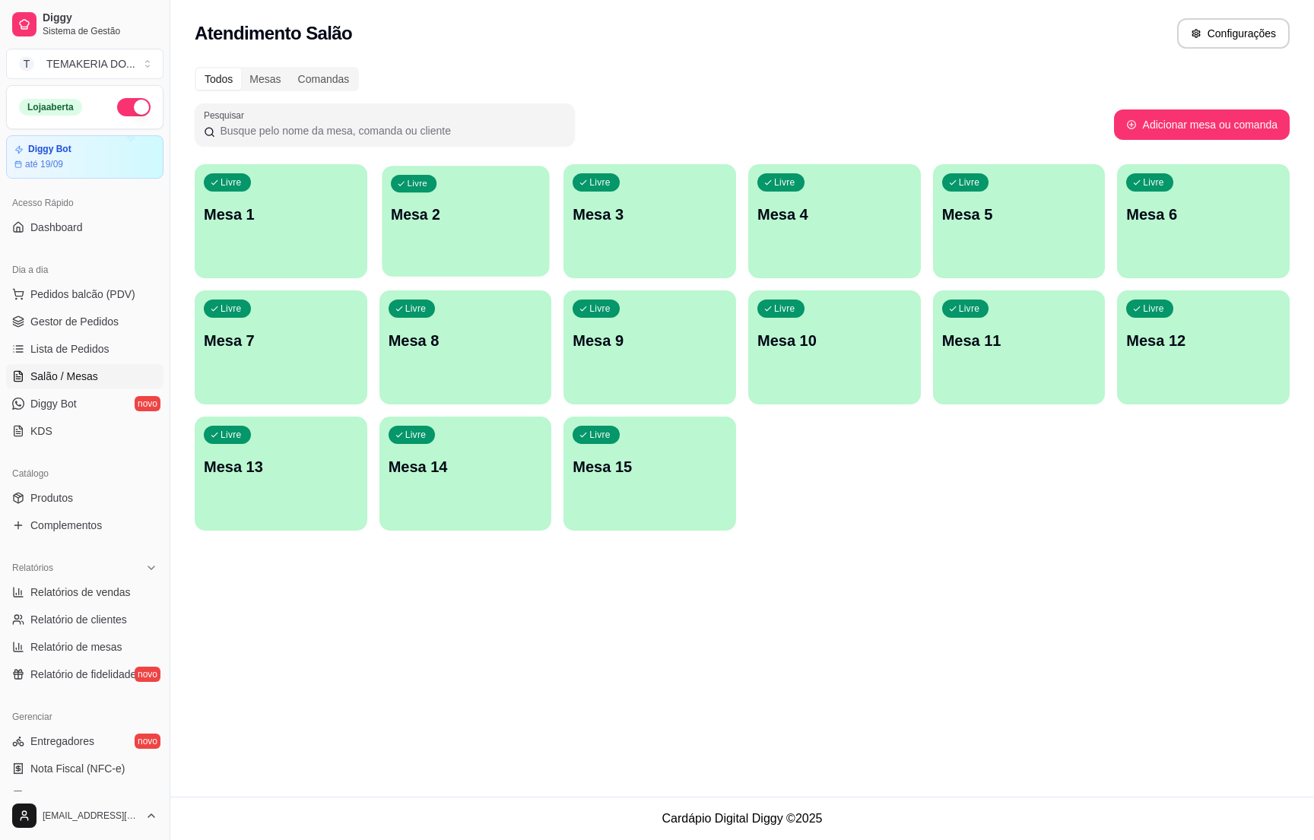
click at [434, 240] on div "Livre Mesa 2" at bounding box center [465, 212] width 167 height 93
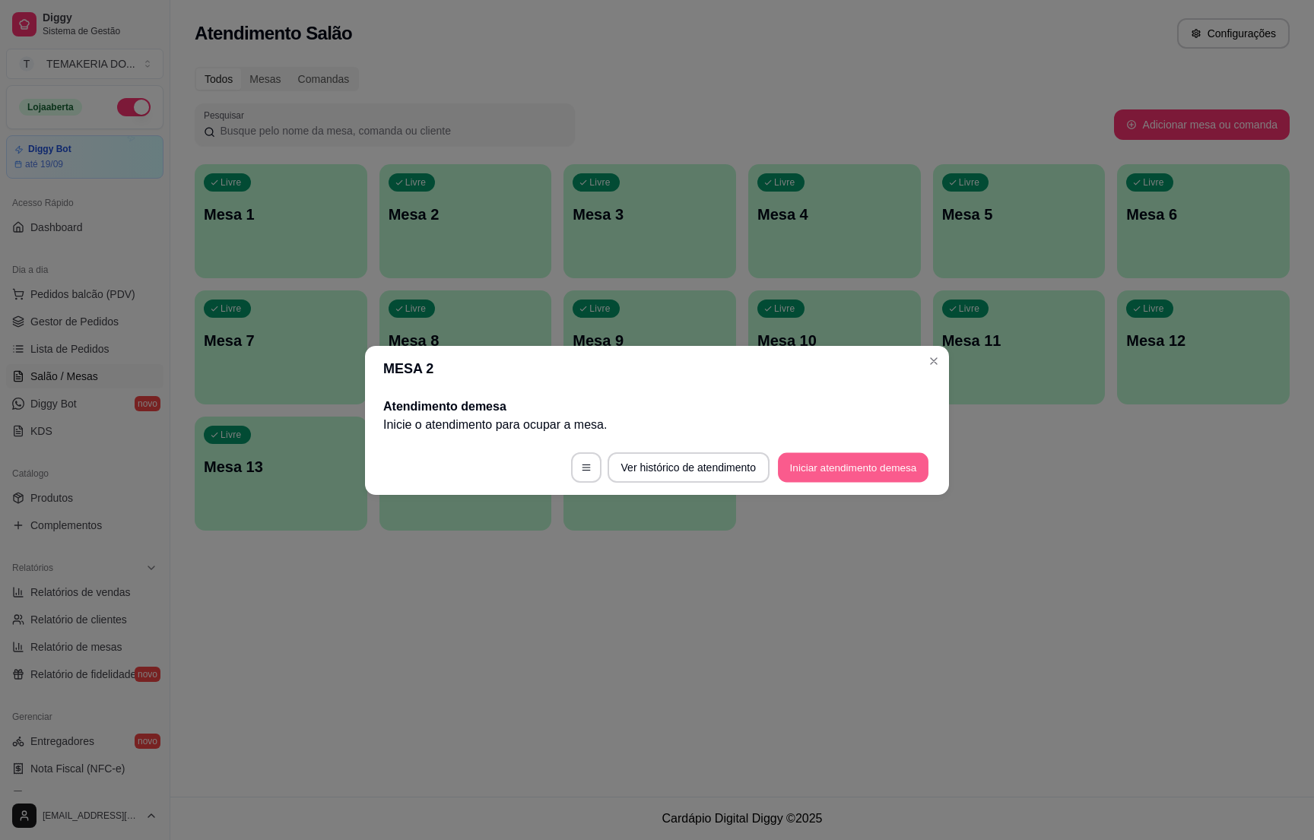
click at [833, 465] on button "Iniciar atendimento de mesa" at bounding box center [853, 468] width 151 height 30
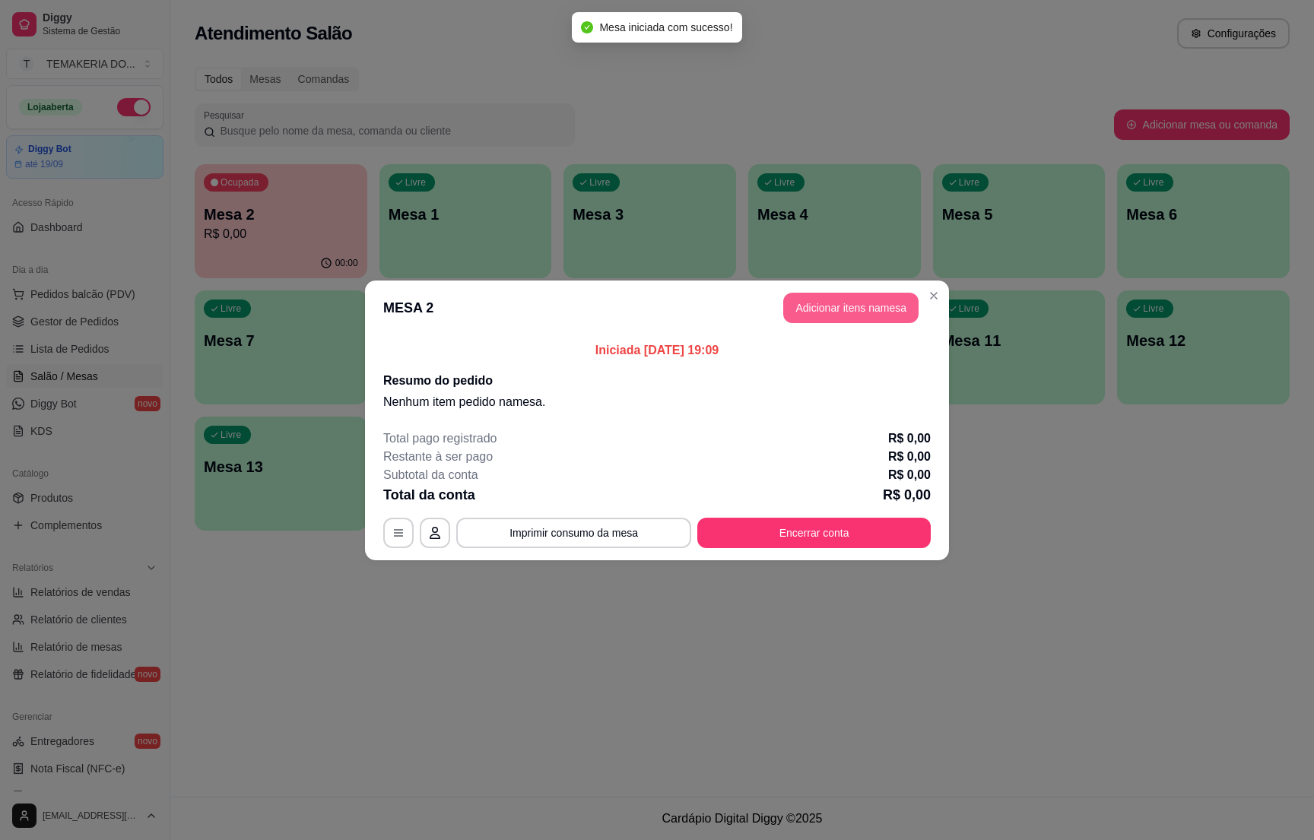
click at [812, 303] on button "Adicionar itens na mesa" at bounding box center [850, 308] width 135 height 30
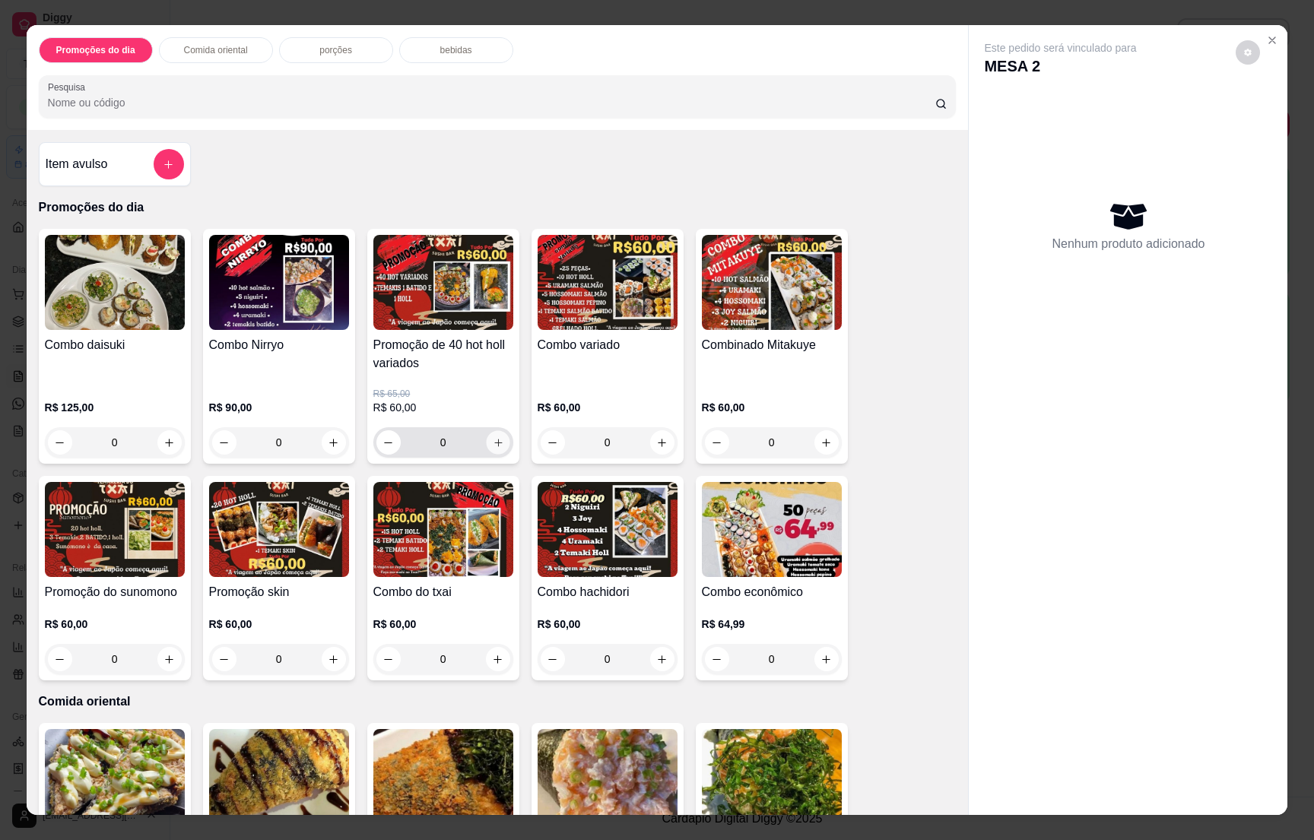
click at [489, 436] on button "increase-product-quantity" at bounding box center [498, 443] width 24 height 24
type input "1"
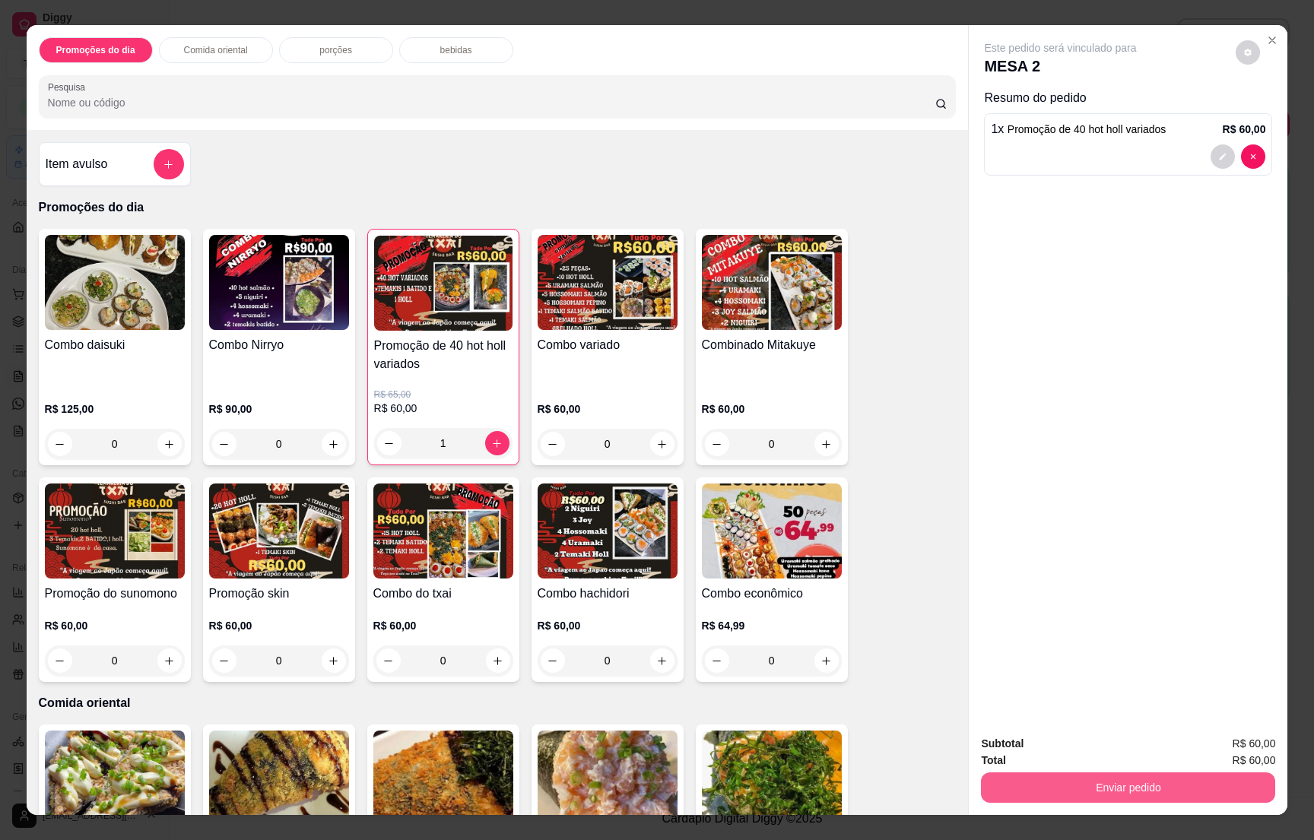
click at [1127, 797] on button "Enviar pedido" at bounding box center [1128, 788] width 294 height 30
click at [1081, 749] on button "Não registrar e enviar pedido" at bounding box center [1076, 750] width 154 height 28
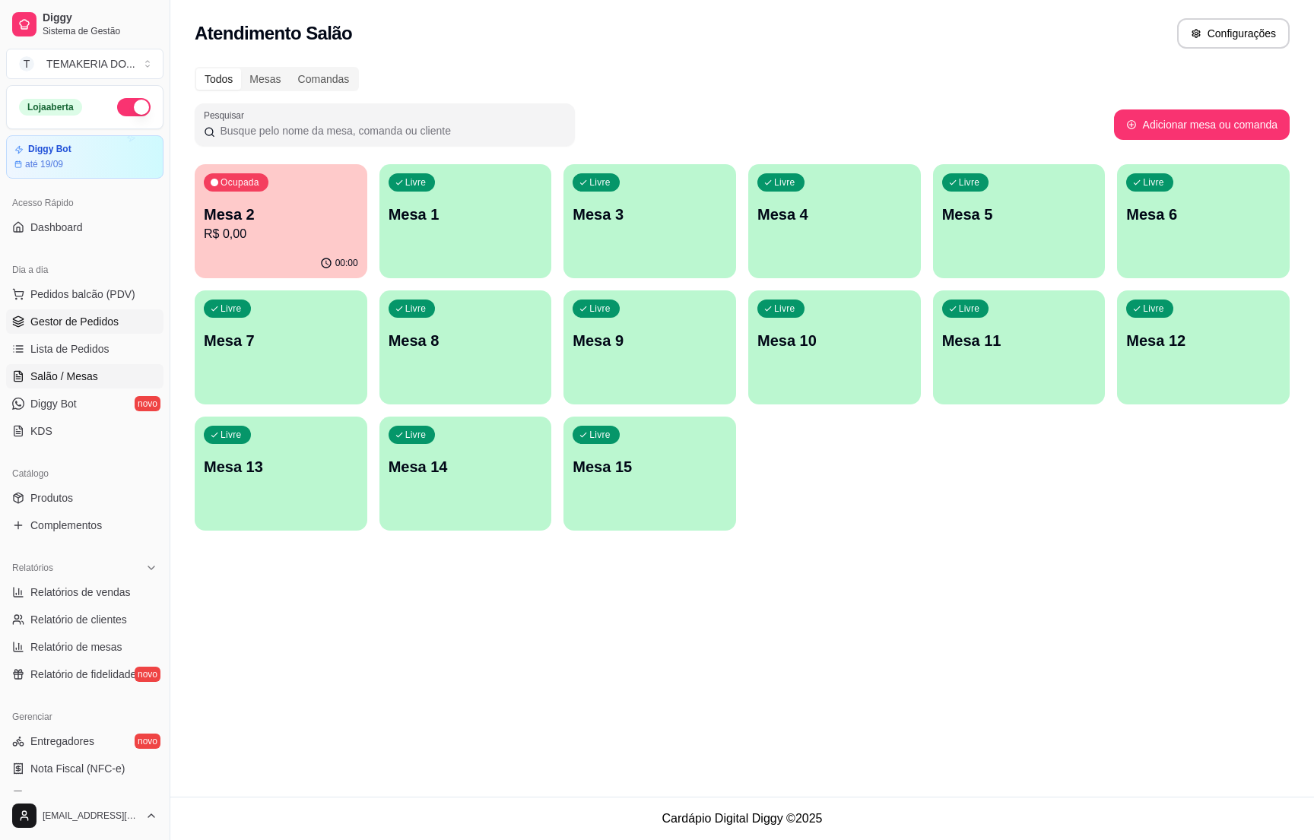
click at [76, 315] on span "Gestor de Pedidos" at bounding box center [74, 321] width 88 height 15
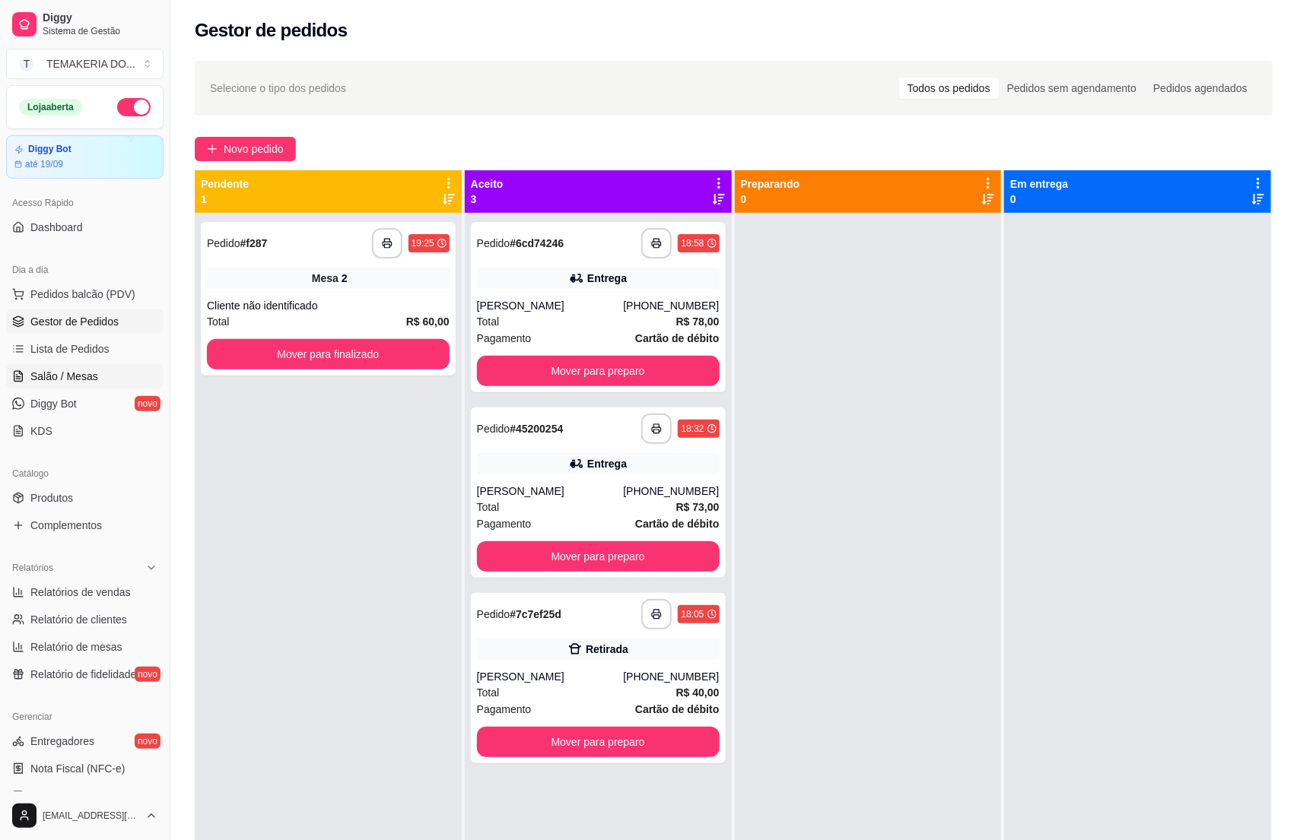
click at [44, 367] on link "Salão / Mesas" at bounding box center [84, 376] width 157 height 24
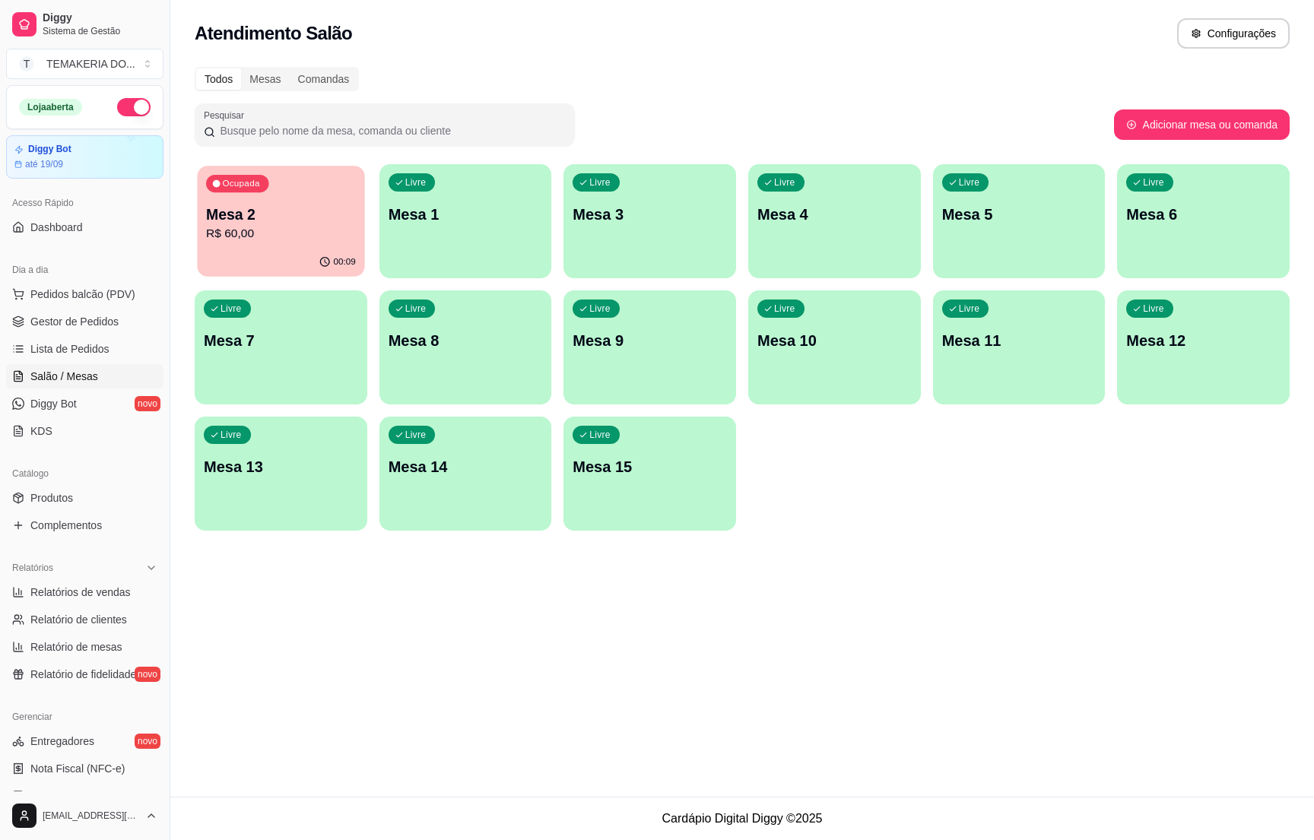
click at [310, 230] on p "R$ 60,00" at bounding box center [281, 233] width 150 height 17
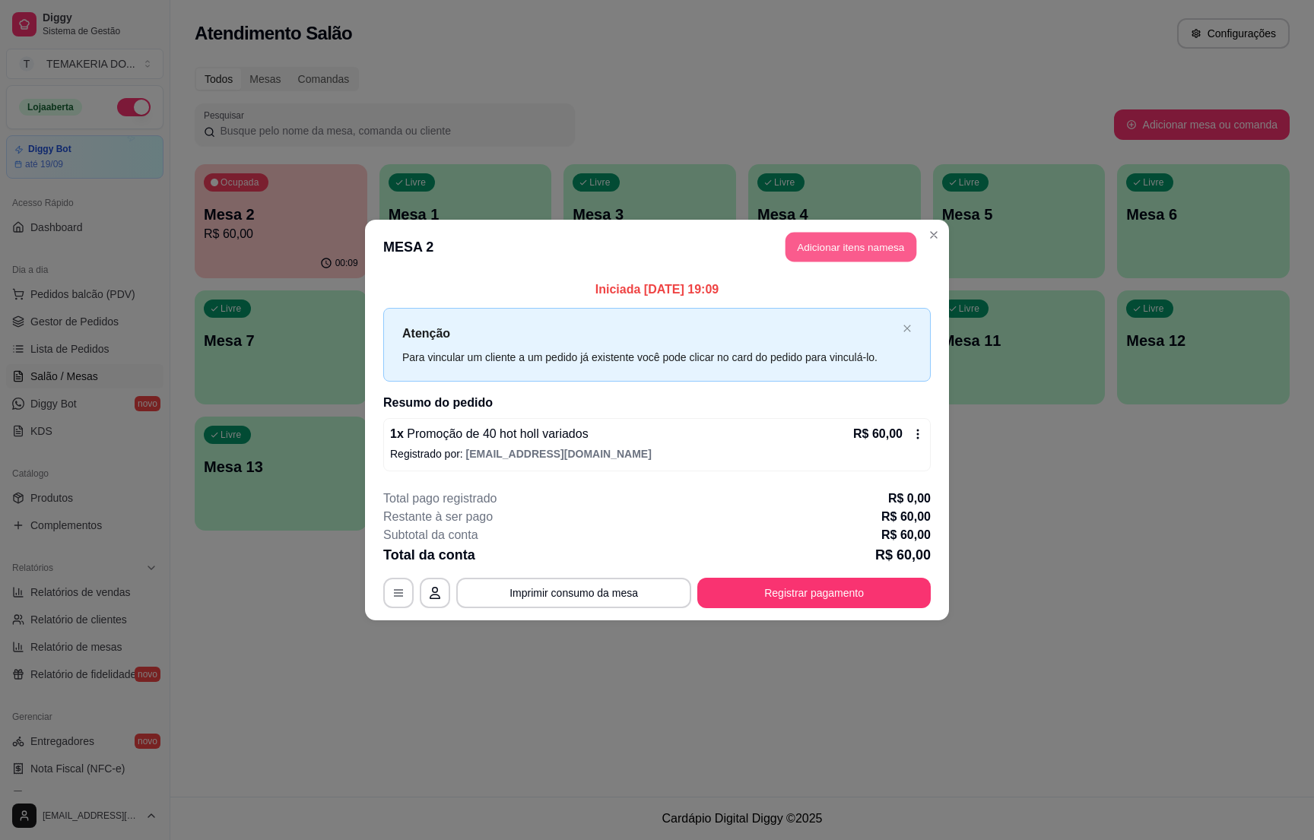
click at [810, 240] on button "Adicionar itens na mesa" at bounding box center [851, 248] width 131 height 30
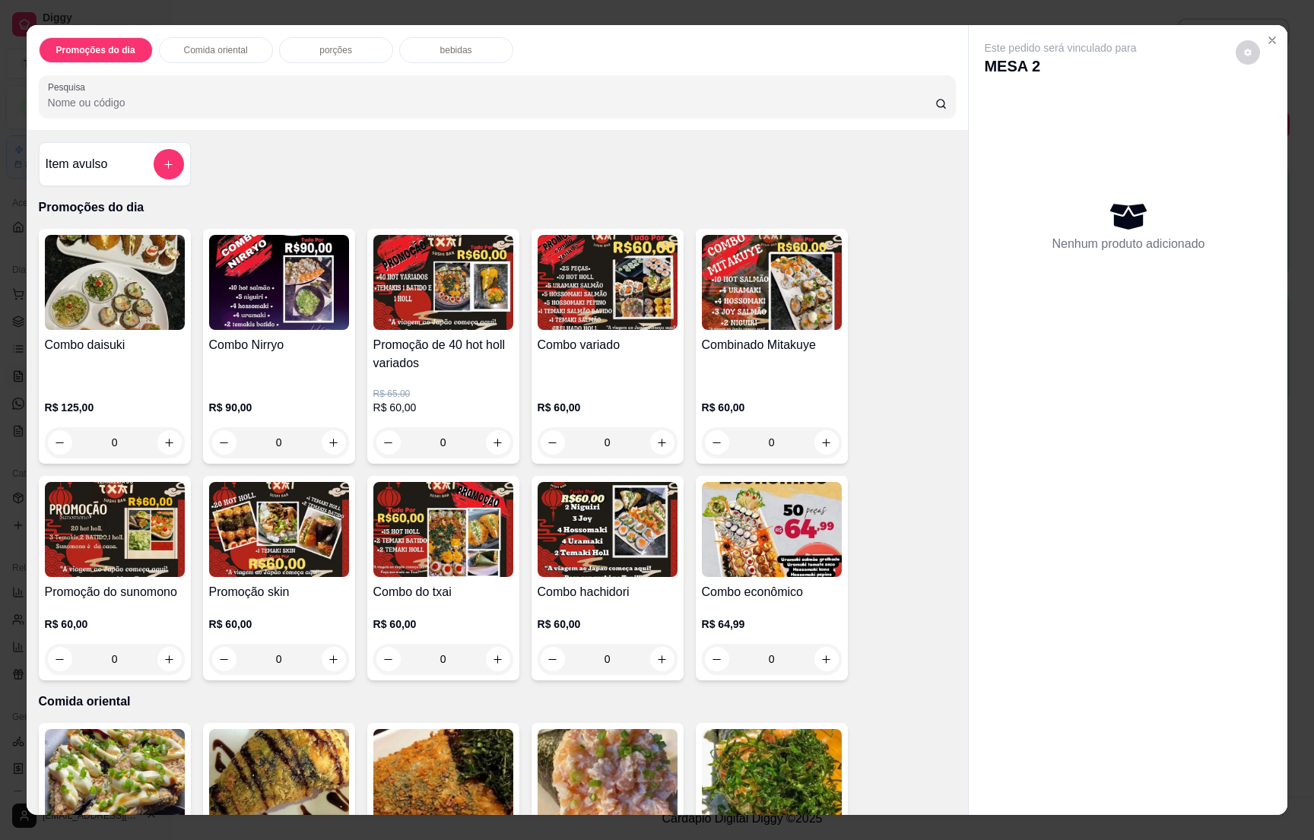
click at [427, 53] on div "bebidas" at bounding box center [456, 50] width 114 height 26
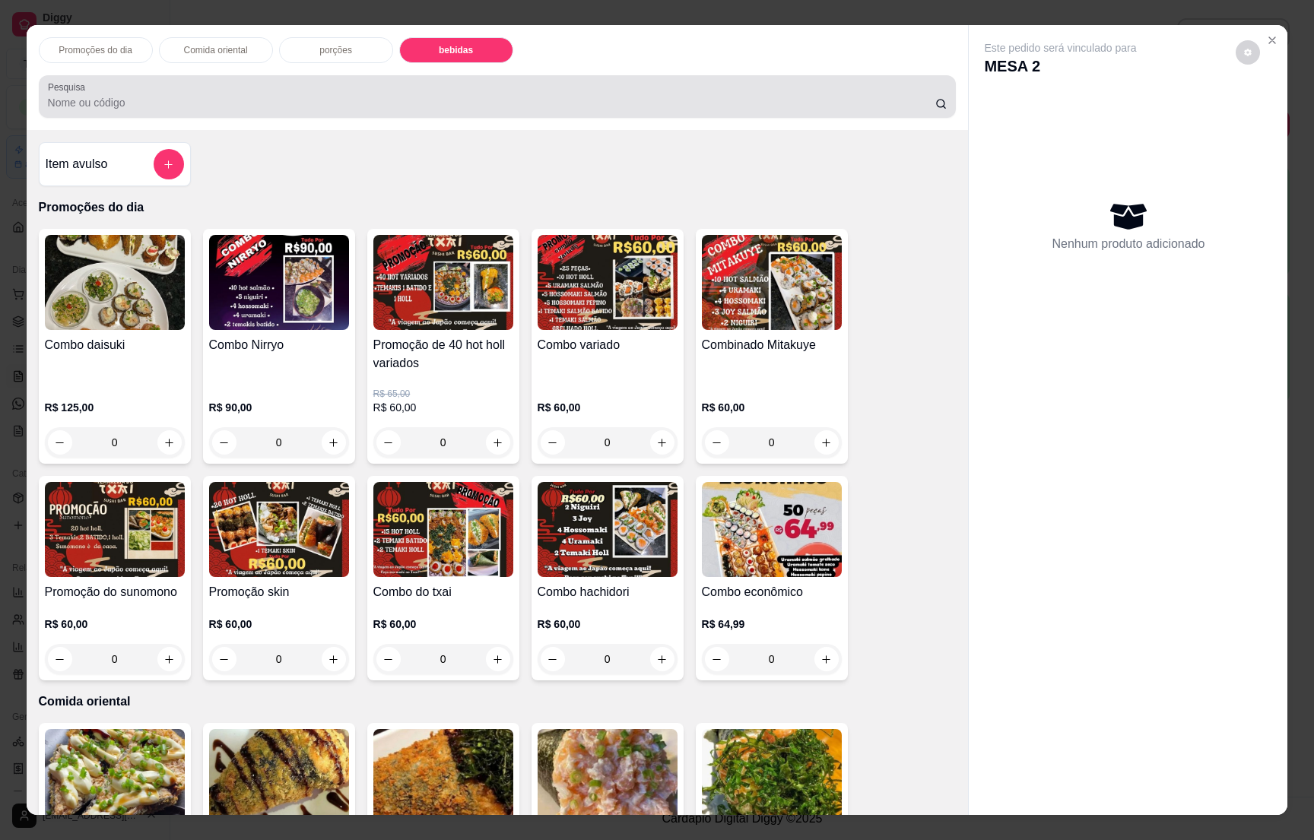
scroll to position [24, 0]
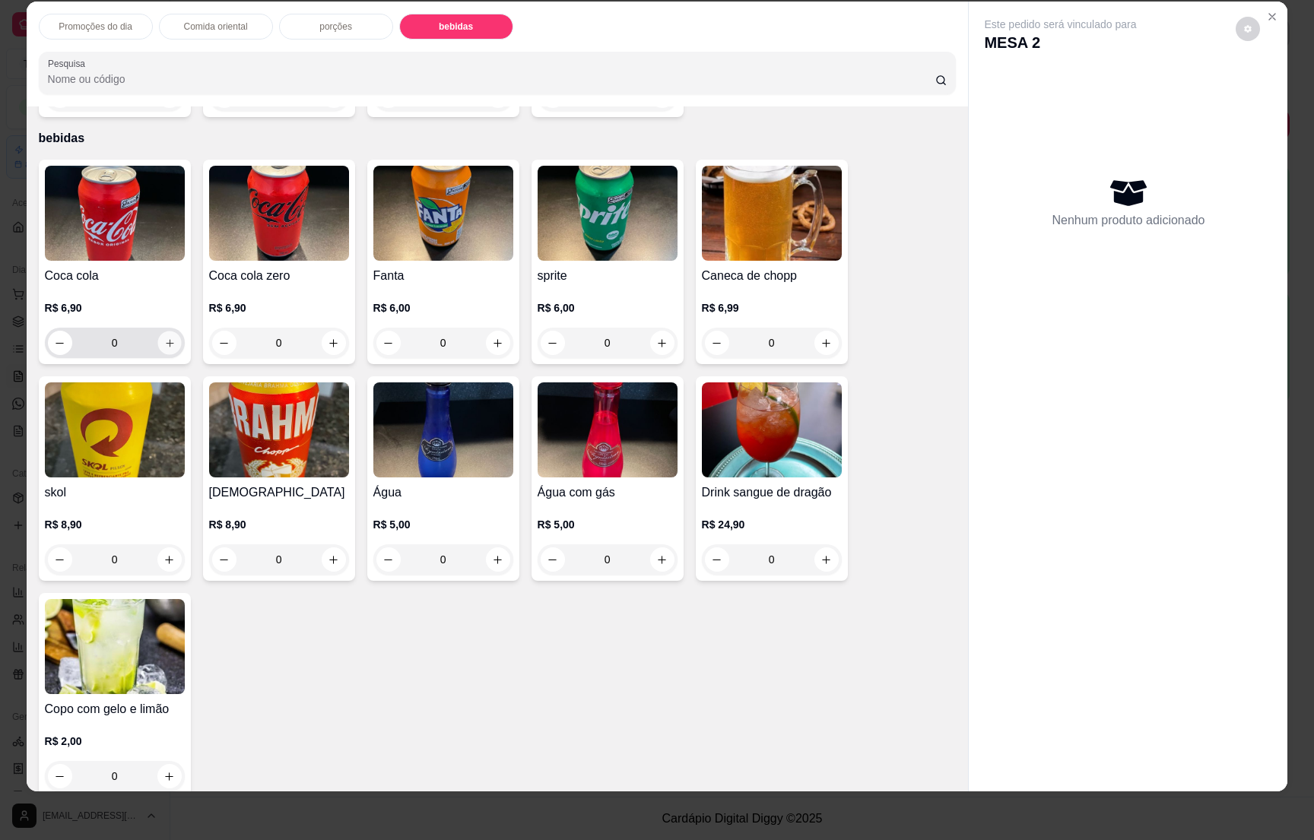
click at [164, 338] on icon "increase-product-quantity" at bounding box center [169, 343] width 11 height 11
type input "1"
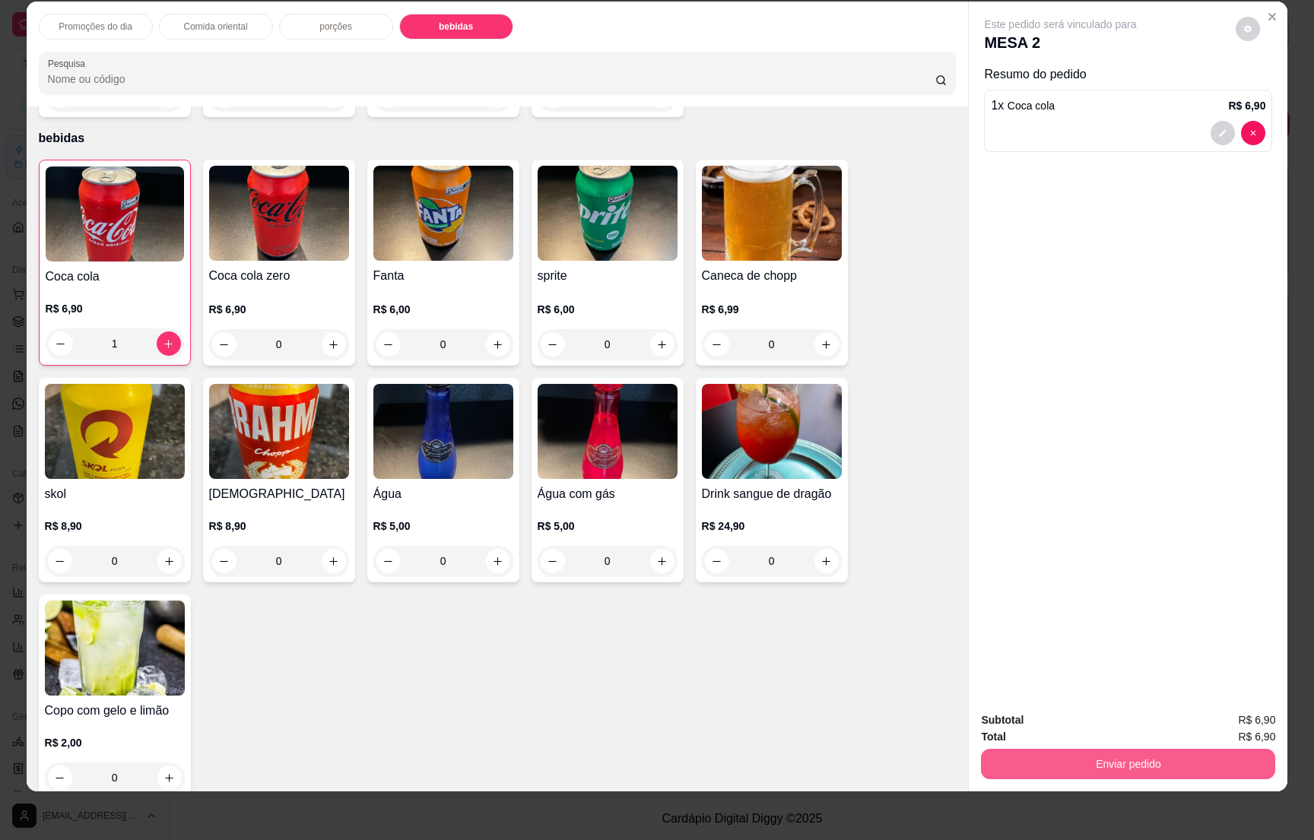
click at [1104, 762] on button "Enviar pedido" at bounding box center [1128, 764] width 294 height 30
click at [1072, 724] on button "Não registrar e enviar pedido" at bounding box center [1075, 727] width 158 height 29
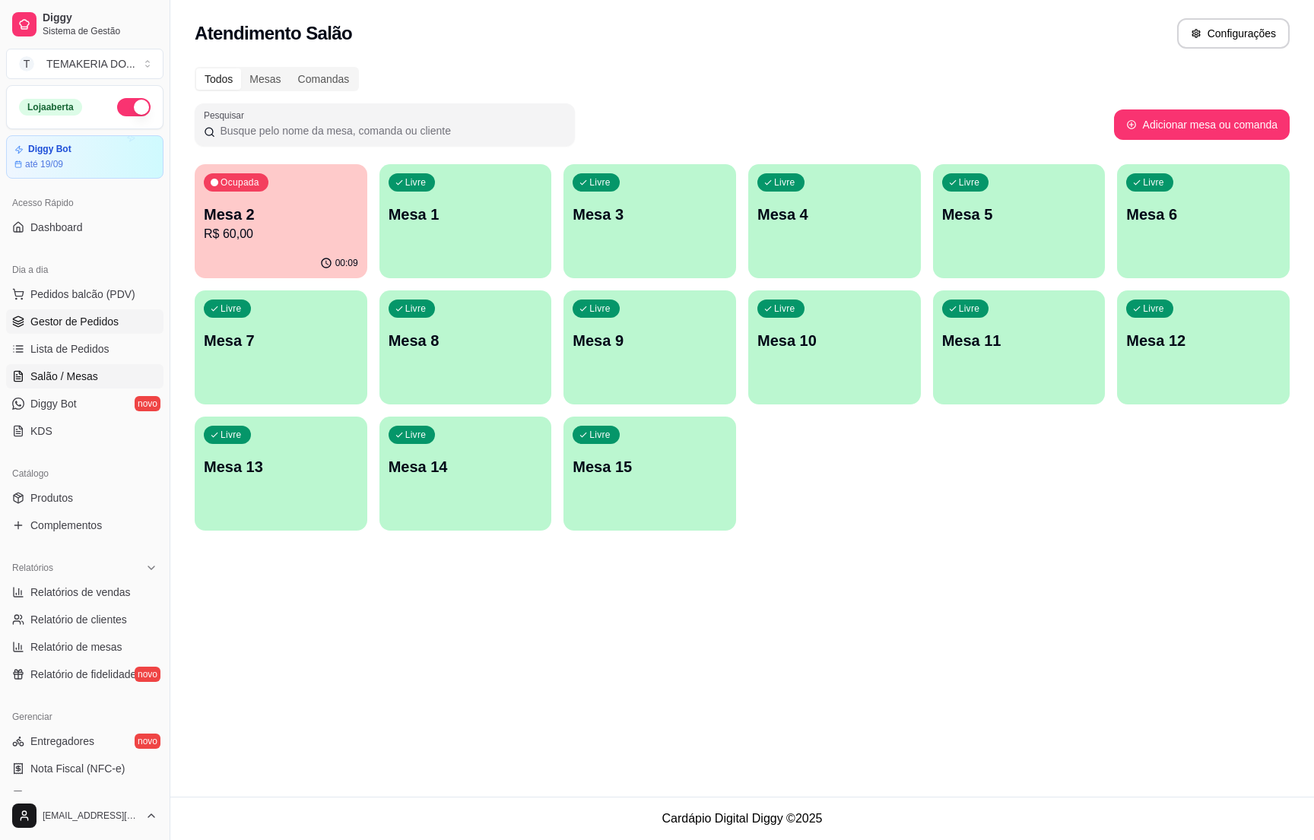
click at [87, 322] on span "Gestor de Pedidos" at bounding box center [74, 321] width 88 height 15
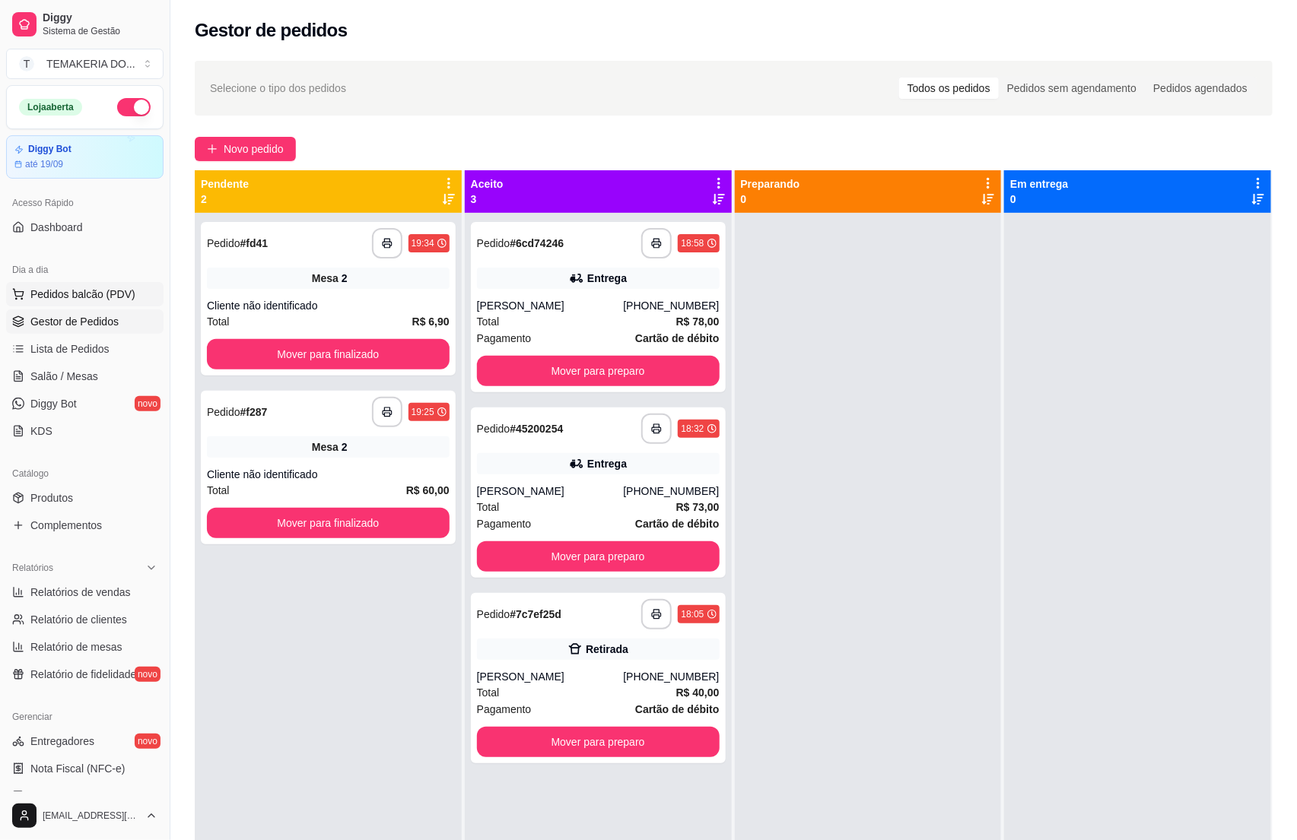
click at [73, 291] on span "Pedidos balcão (PDV)" at bounding box center [82, 294] width 105 height 15
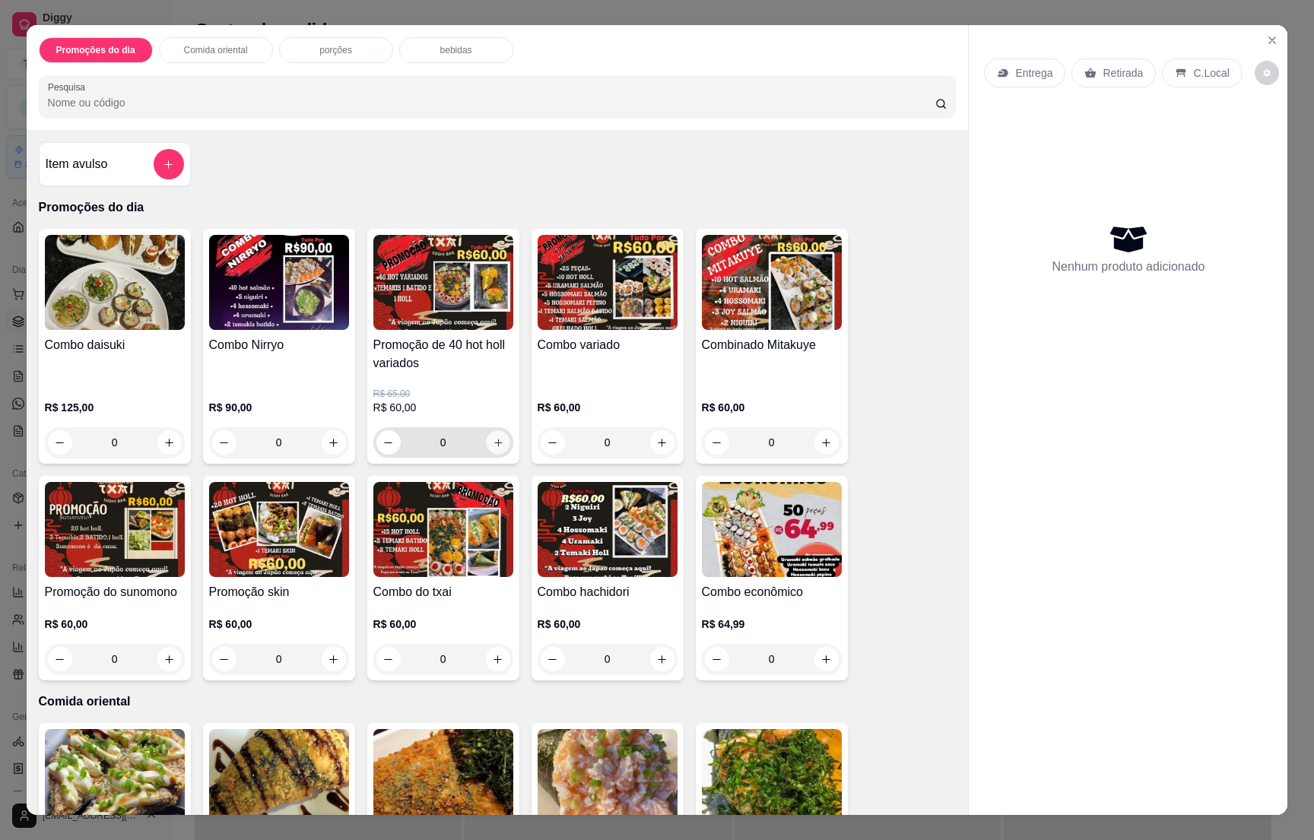
click at [492, 438] on icon "increase-product-quantity" at bounding box center [497, 442] width 11 height 11
type input "1"
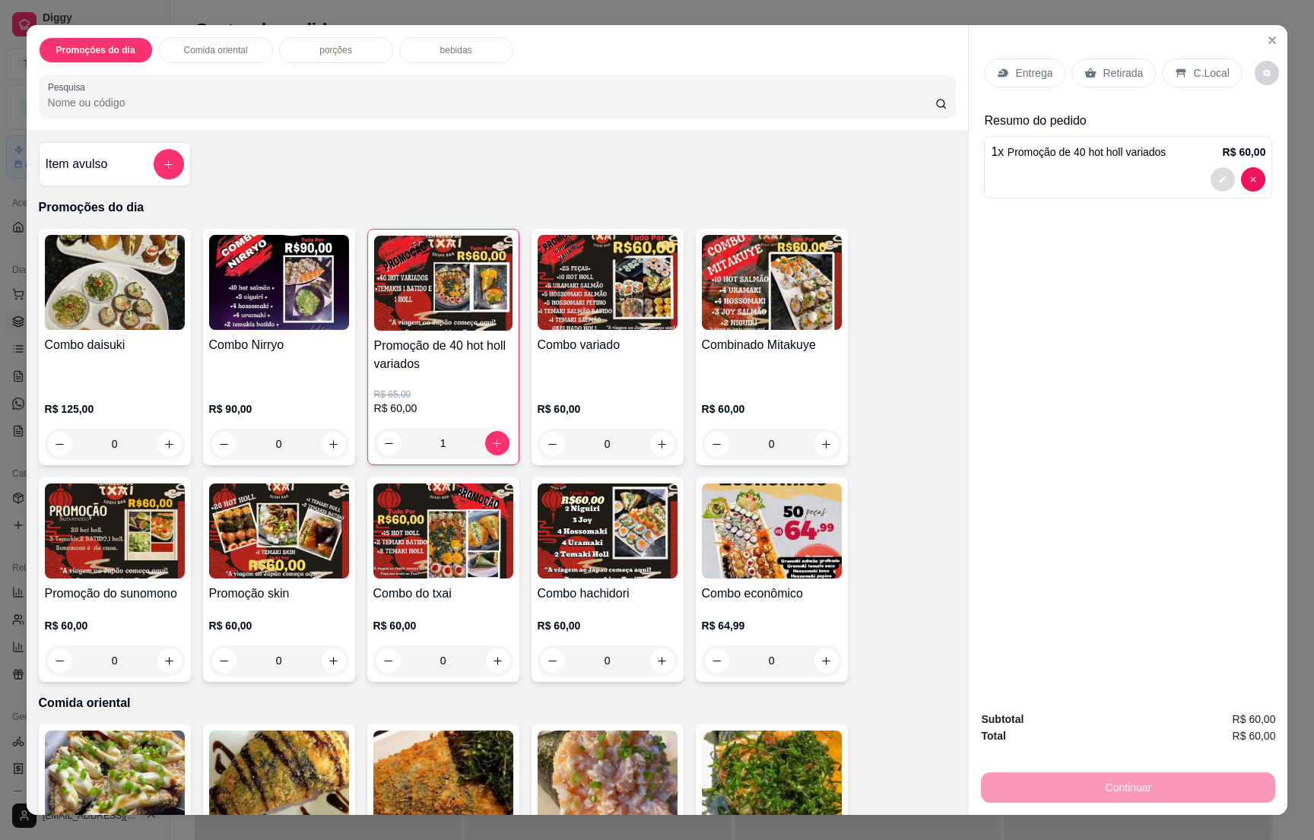
click at [1218, 181] on icon "decrease-product-quantity" at bounding box center [1222, 179] width 9 height 9
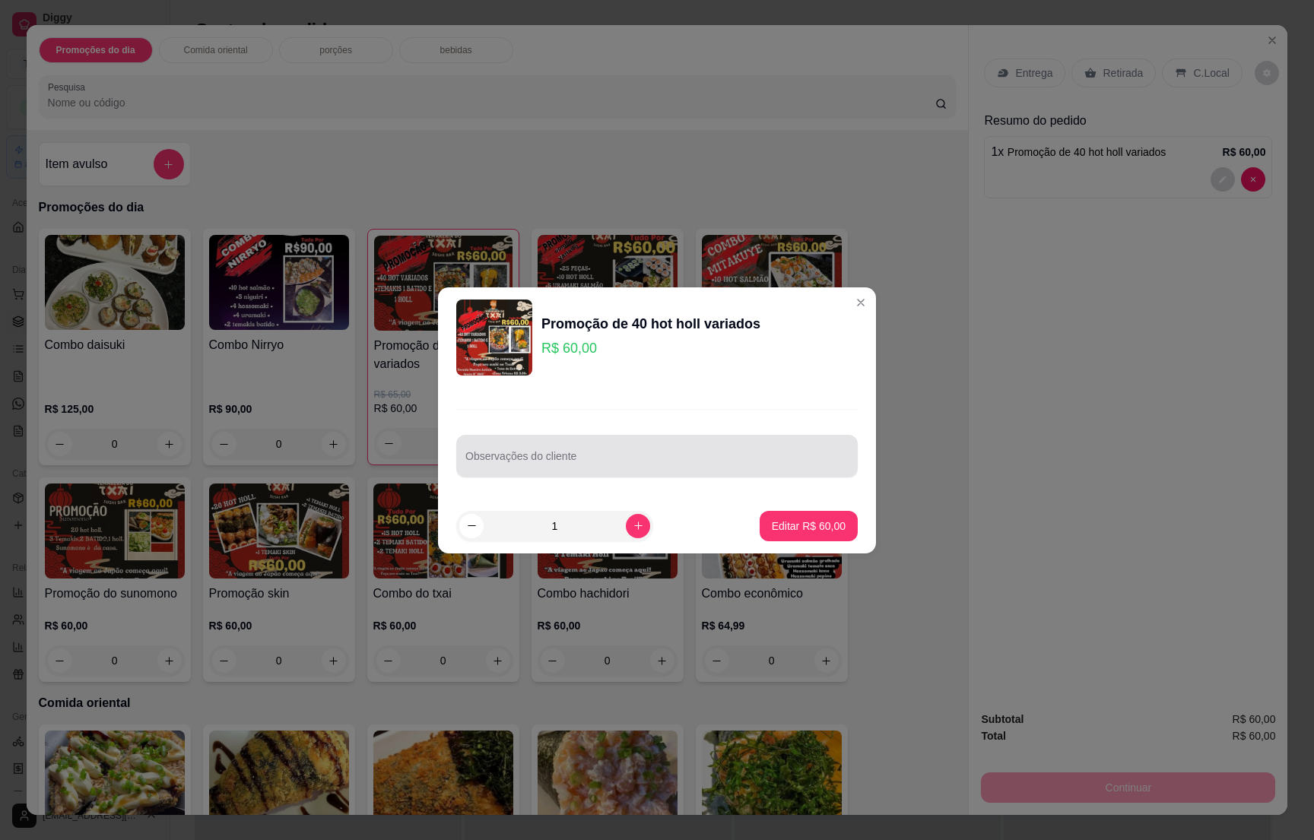
click at [535, 445] on div at bounding box center [656, 456] width 383 height 30
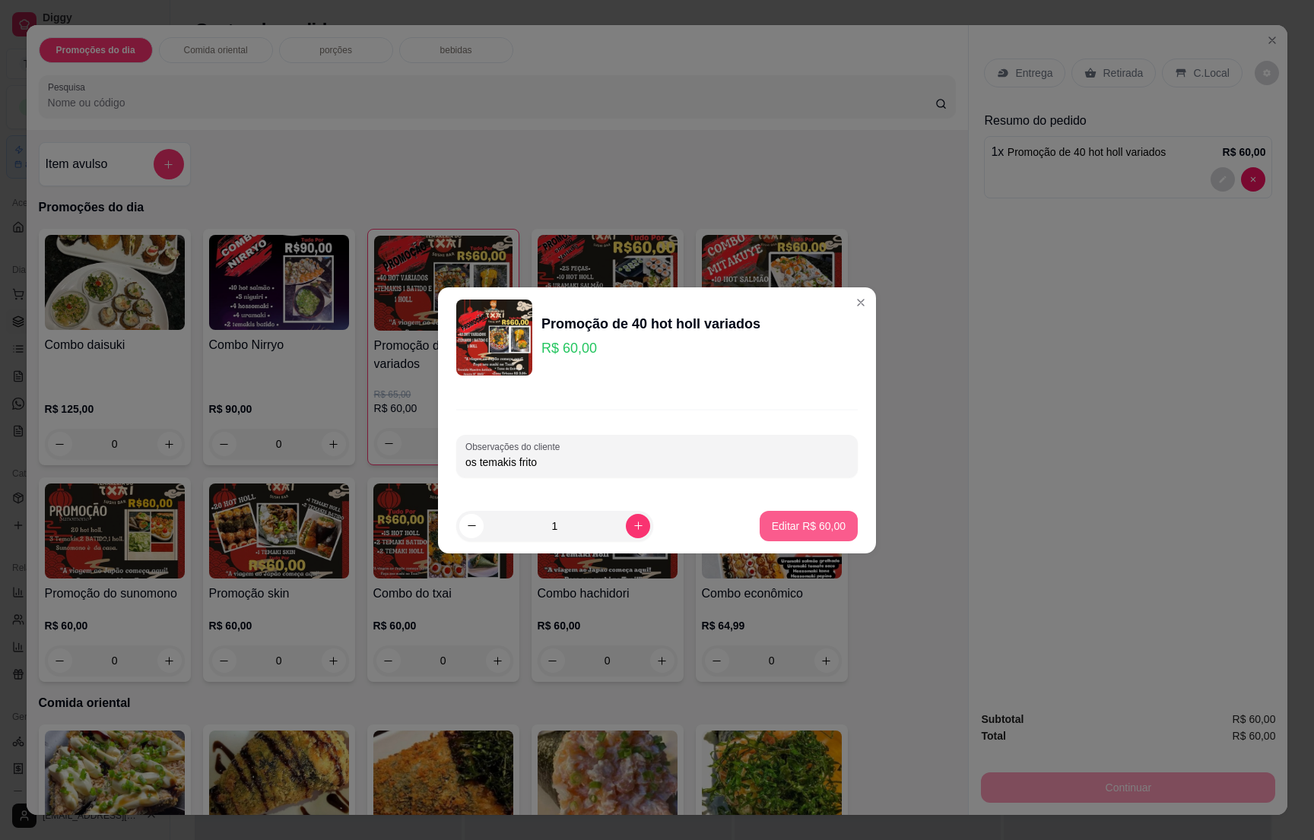
type input "os temakis frito"
click at [772, 523] on p "Editar R$ 60,00" at bounding box center [809, 526] width 74 height 15
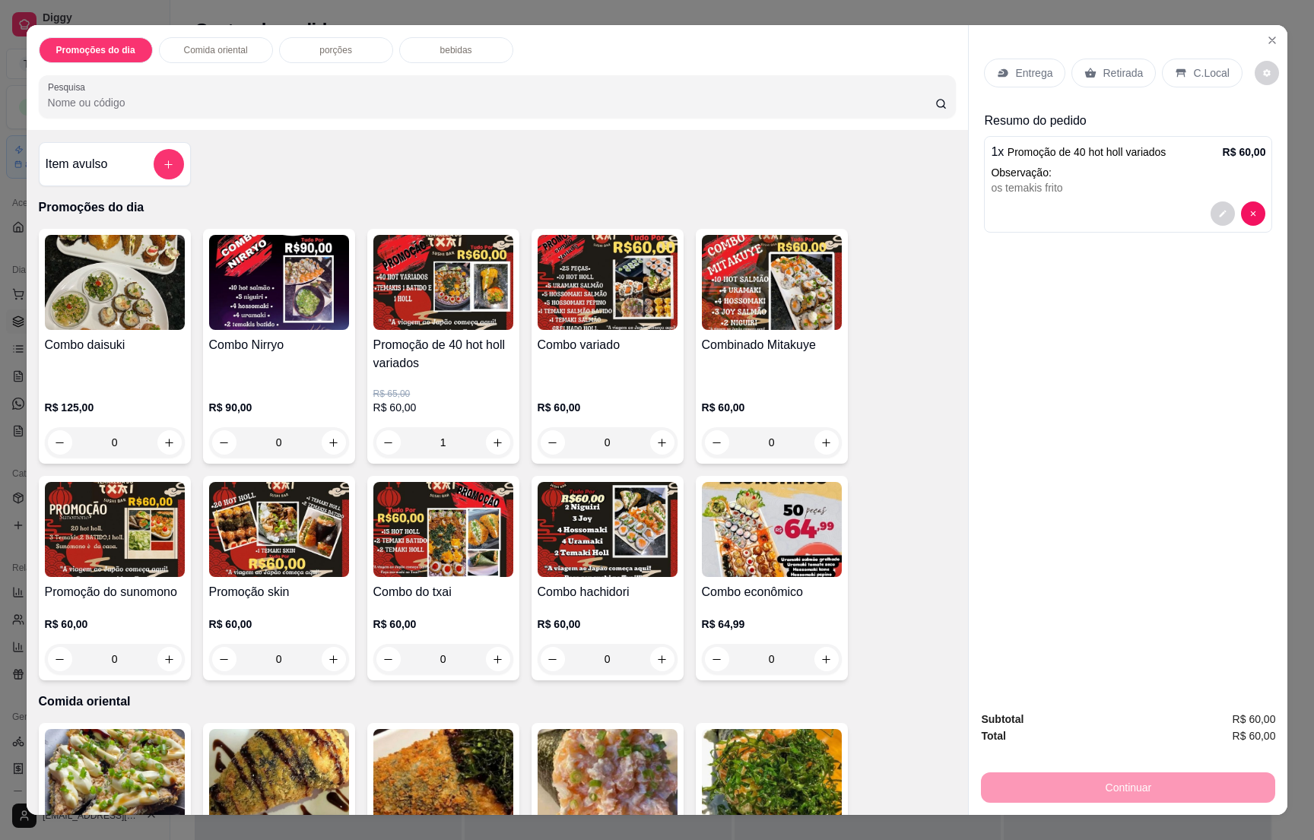
type input "0"
click at [1081, 62] on div "Retirada" at bounding box center [1114, 73] width 84 height 29
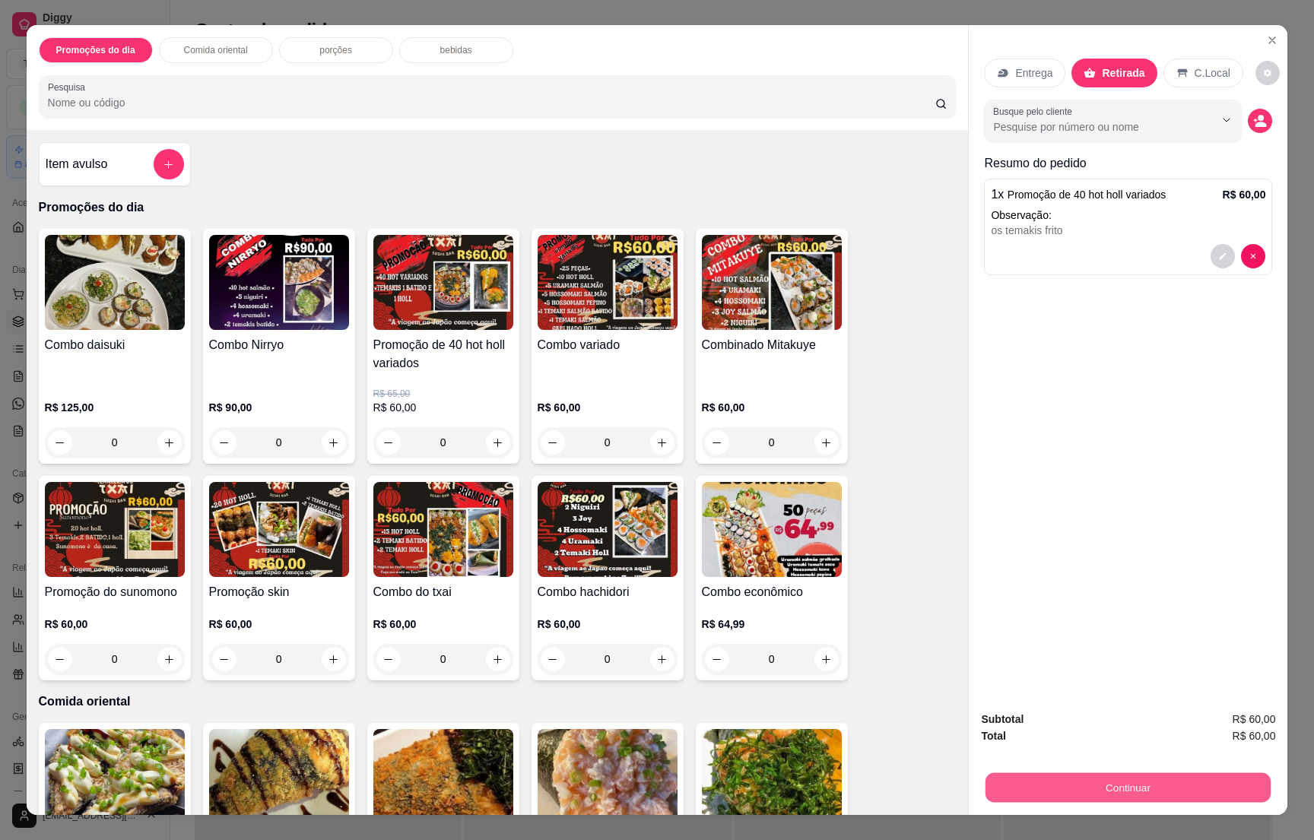
click at [1056, 789] on button "Continuar" at bounding box center [1128, 788] width 285 height 30
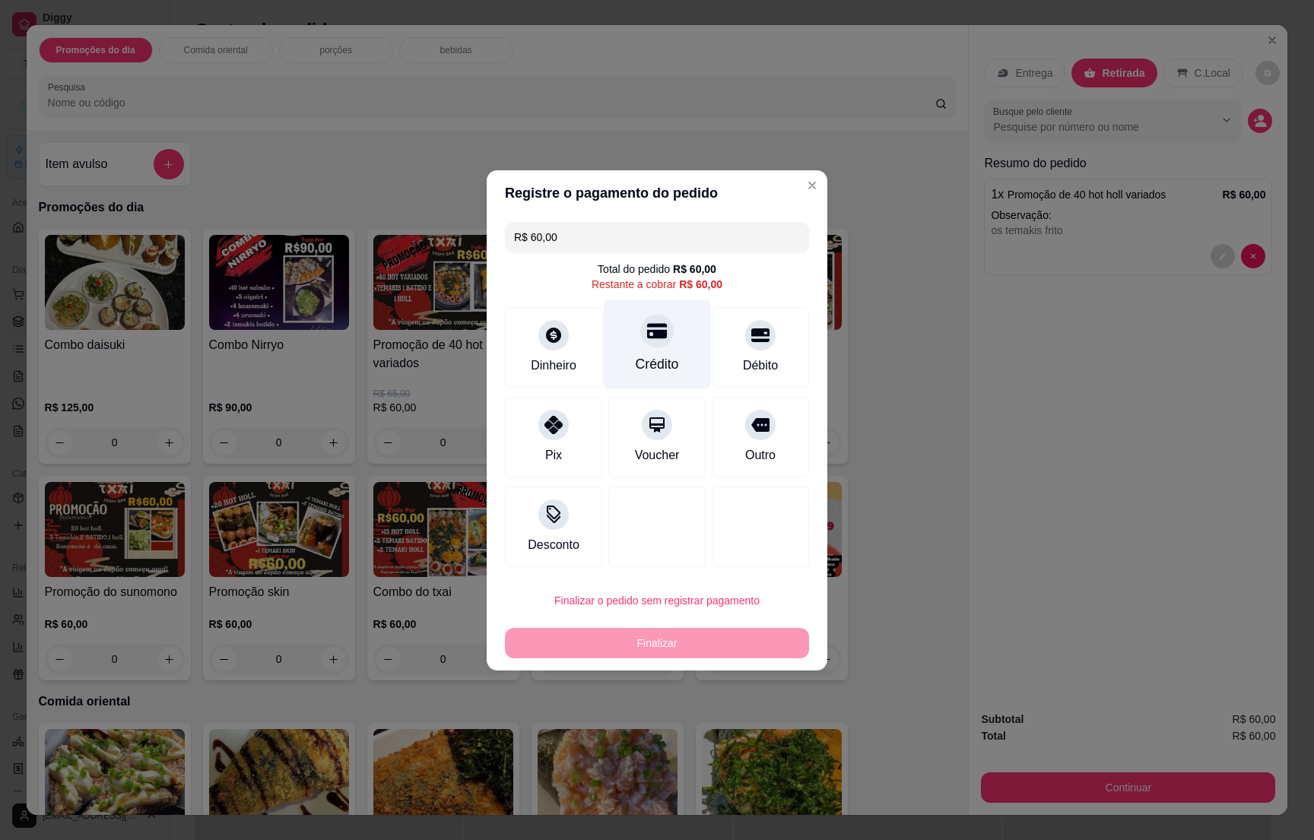
click at [609, 338] on div "Crédito" at bounding box center [657, 344] width 107 height 89
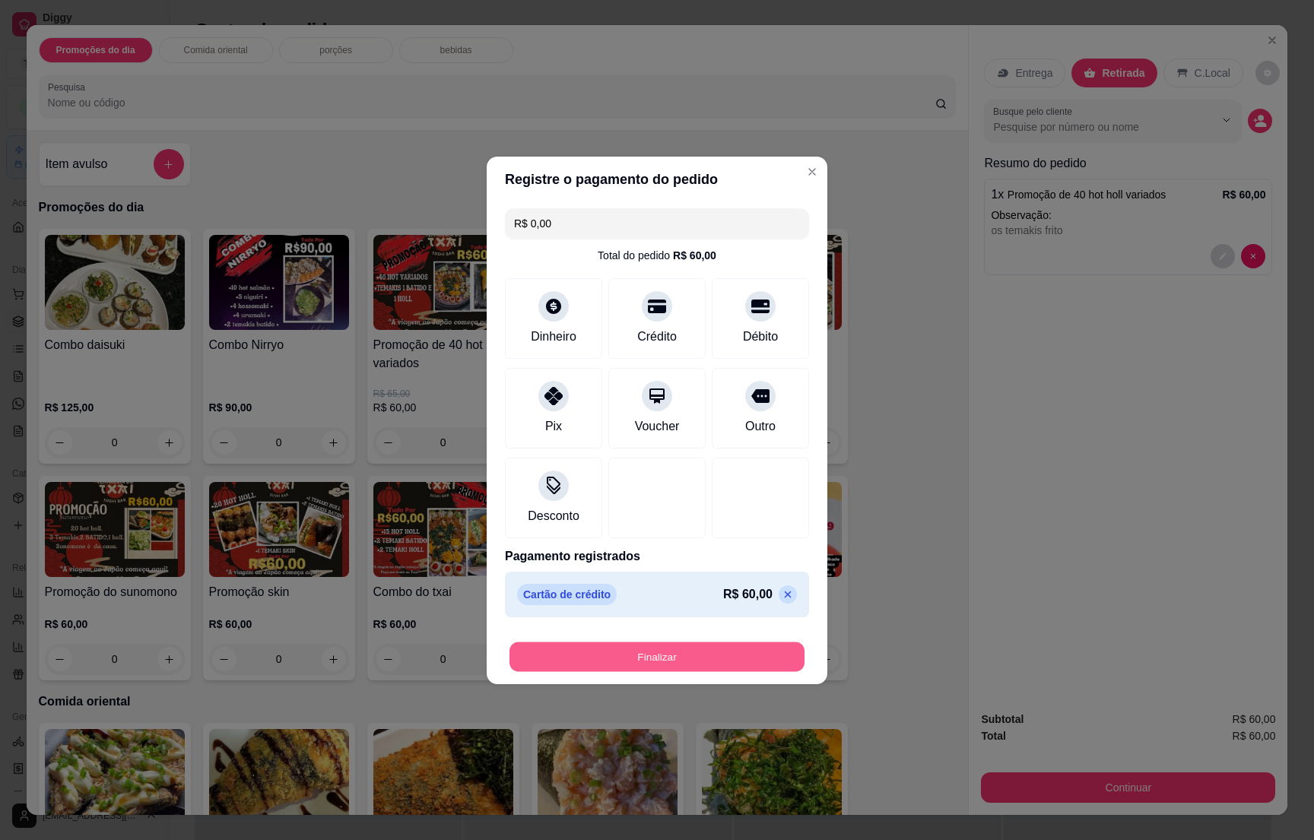
click at [685, 664] on button "Finalizar" at bounding box center [657, 657] width 295 height 30
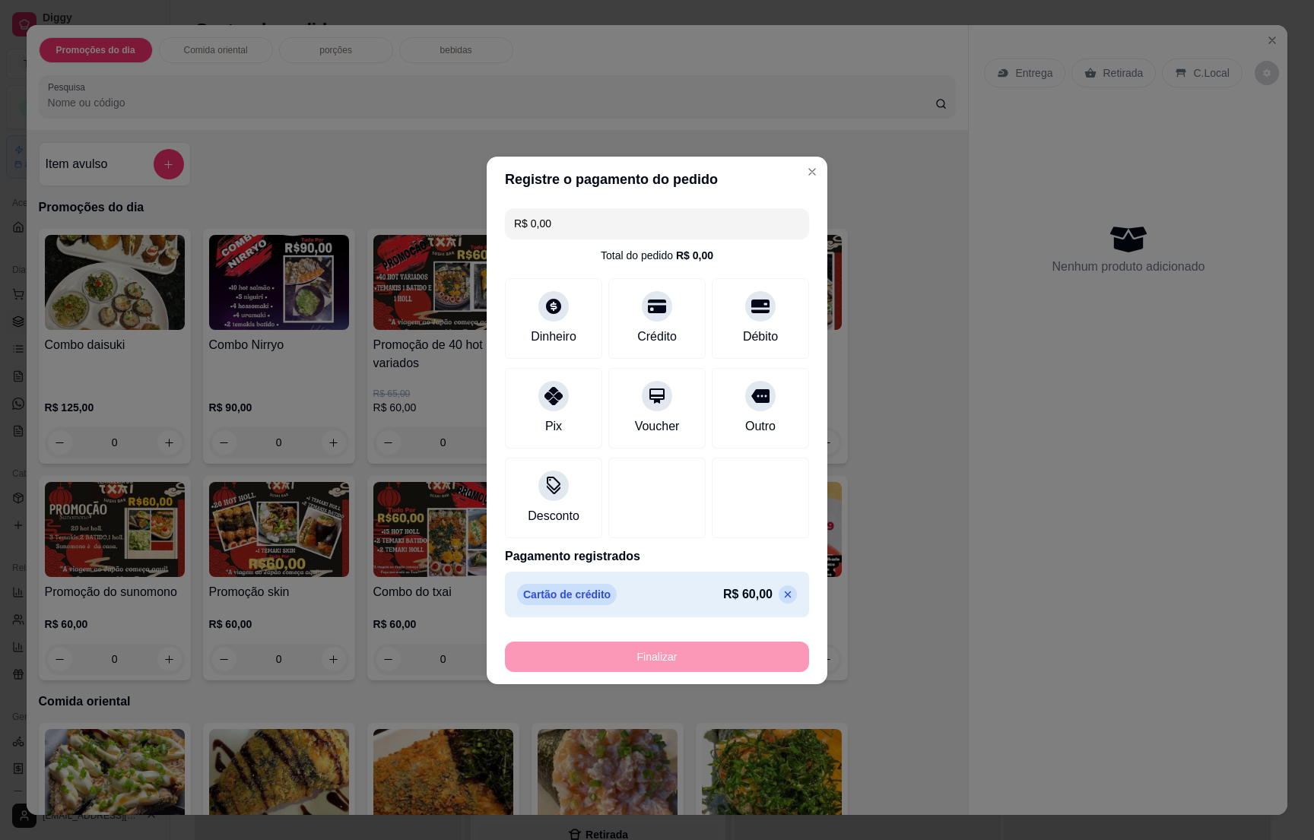
type input "-R$ 60,00"
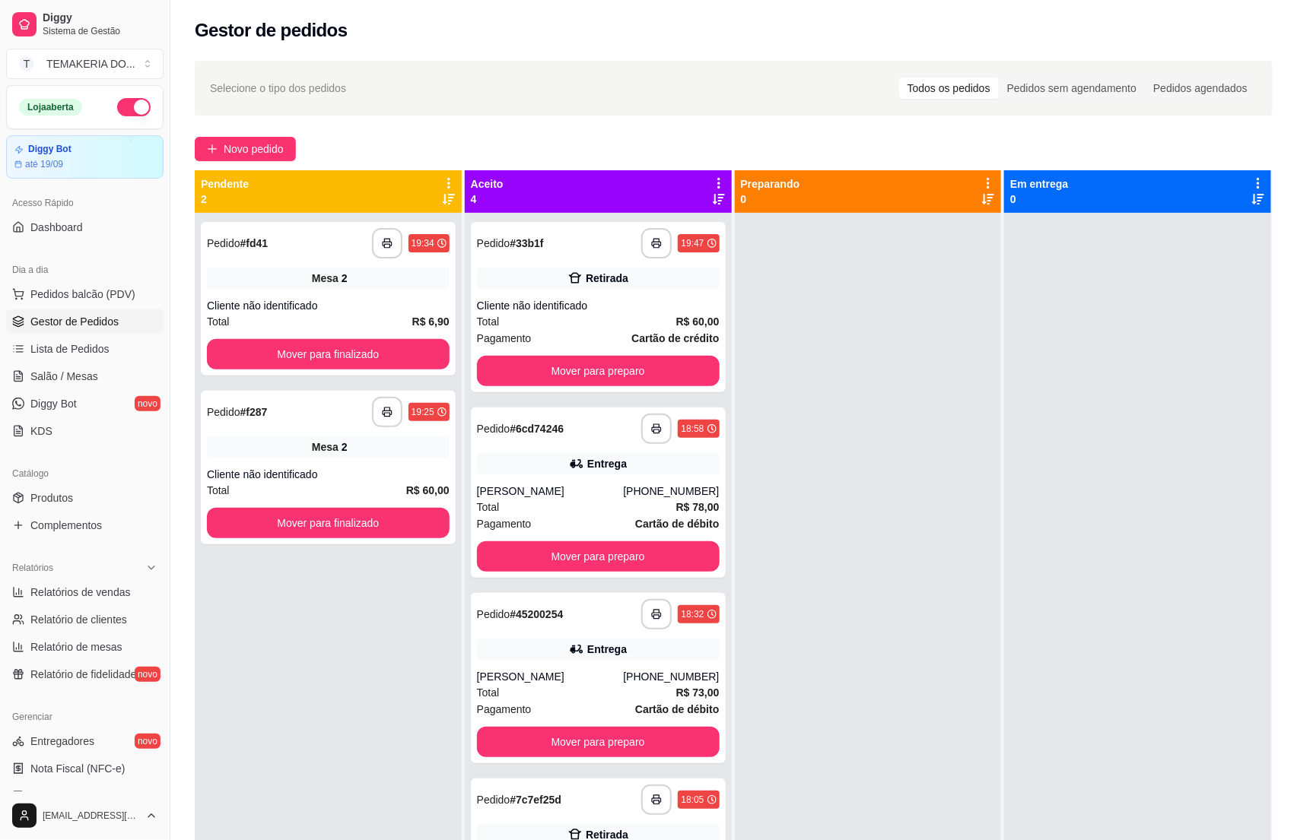
click at [892, 625] on div at bounding box center [868, 633] width 267 height 840
click at [543, 298] on div "Cliente não identificado" at bounding box center [598, 305] width 243 height 15
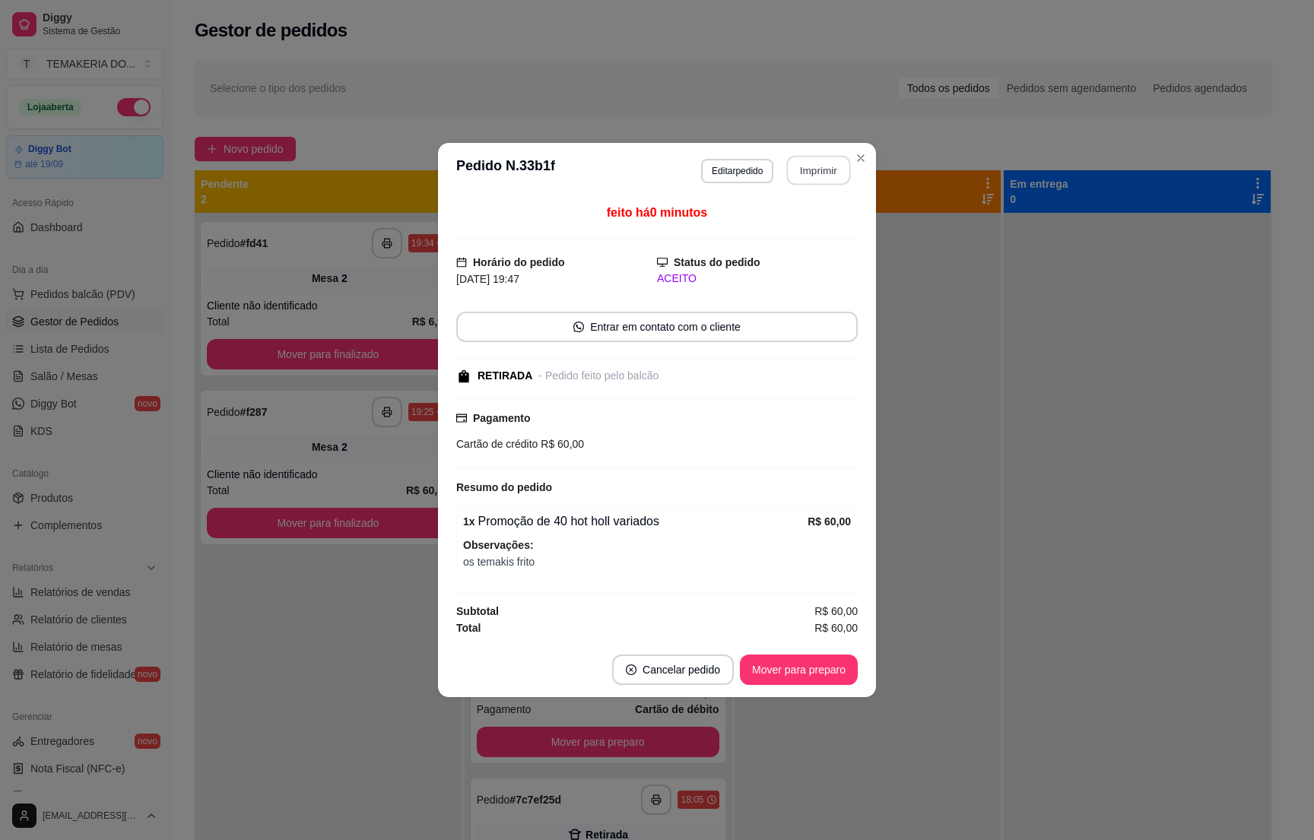
click at [803, 167] on button "Imprimir" at bounding box center [819, 171] width 64 height 30
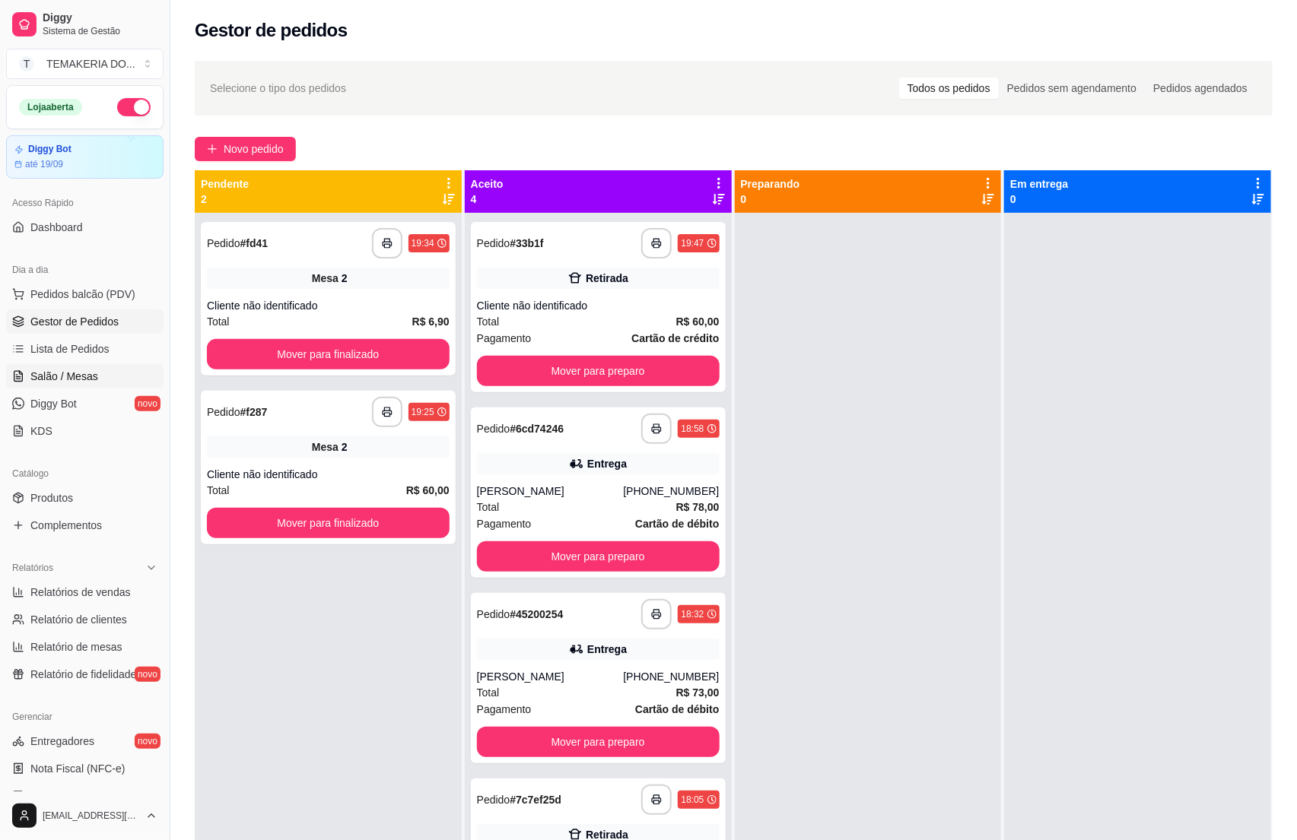
click at [40, 384] on span "Salão / Mesas" at bounding box center [64, 376] width 68 height 15
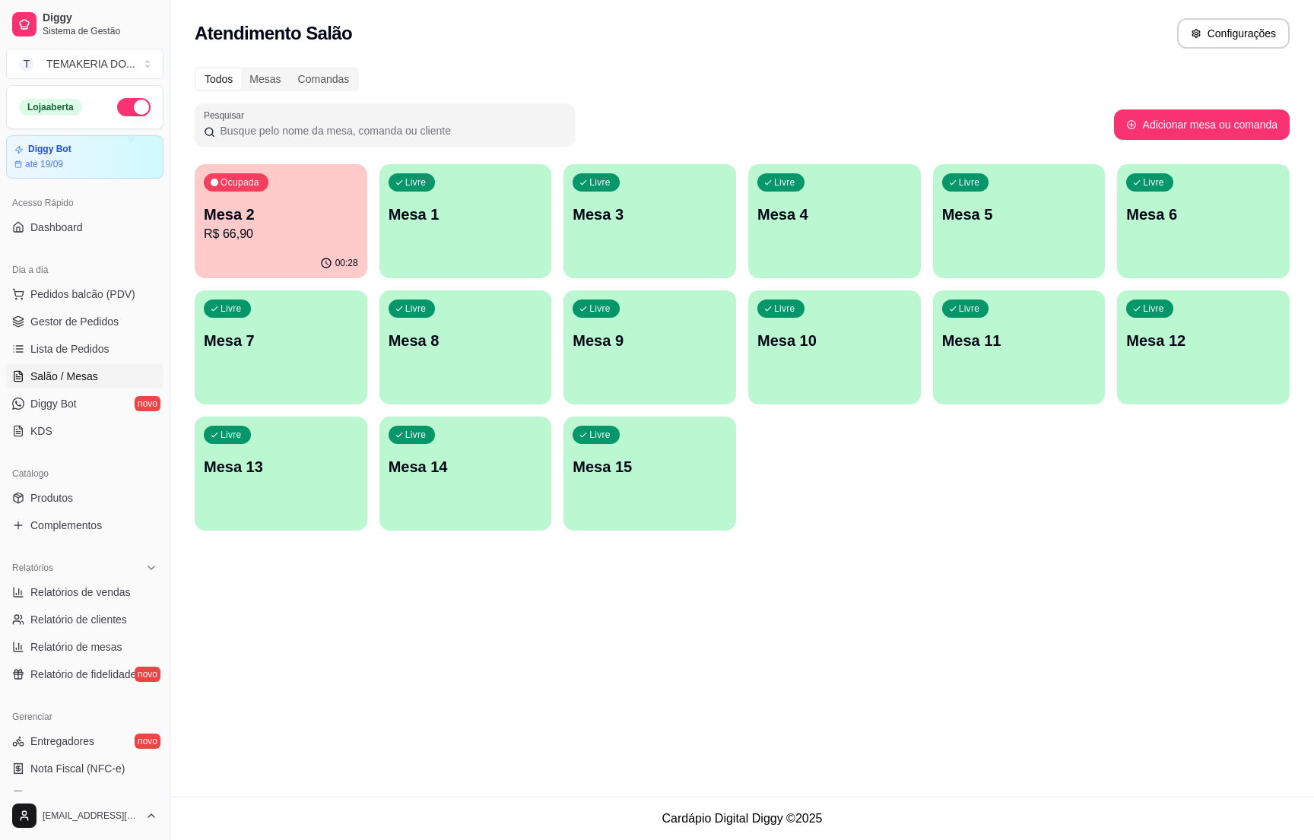
click at [306, 268] on div "00:28" at bounding box center [281, 264] width 173 height 30
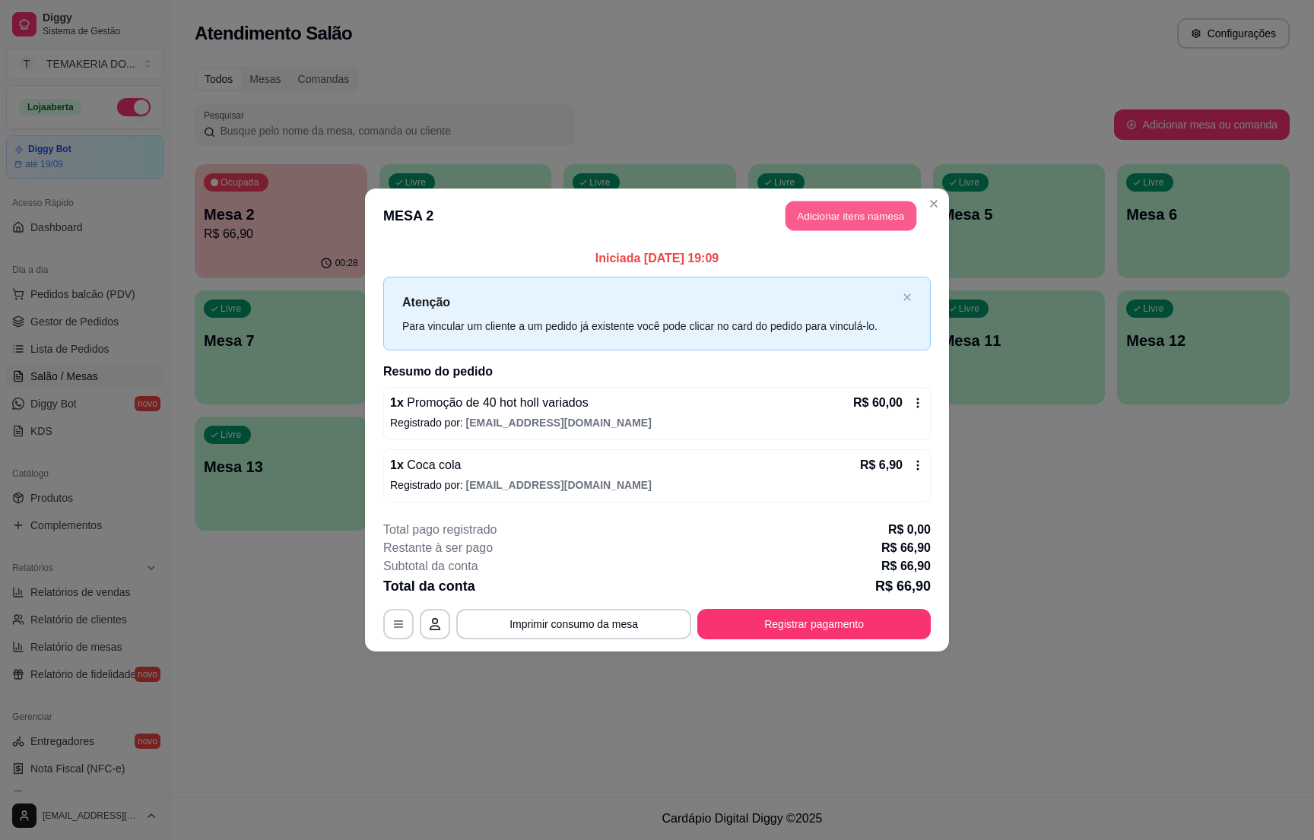
click at [842, 218] on button "Adicionar itens na mesa" at bounding box center [851, 217] width 131 height 30
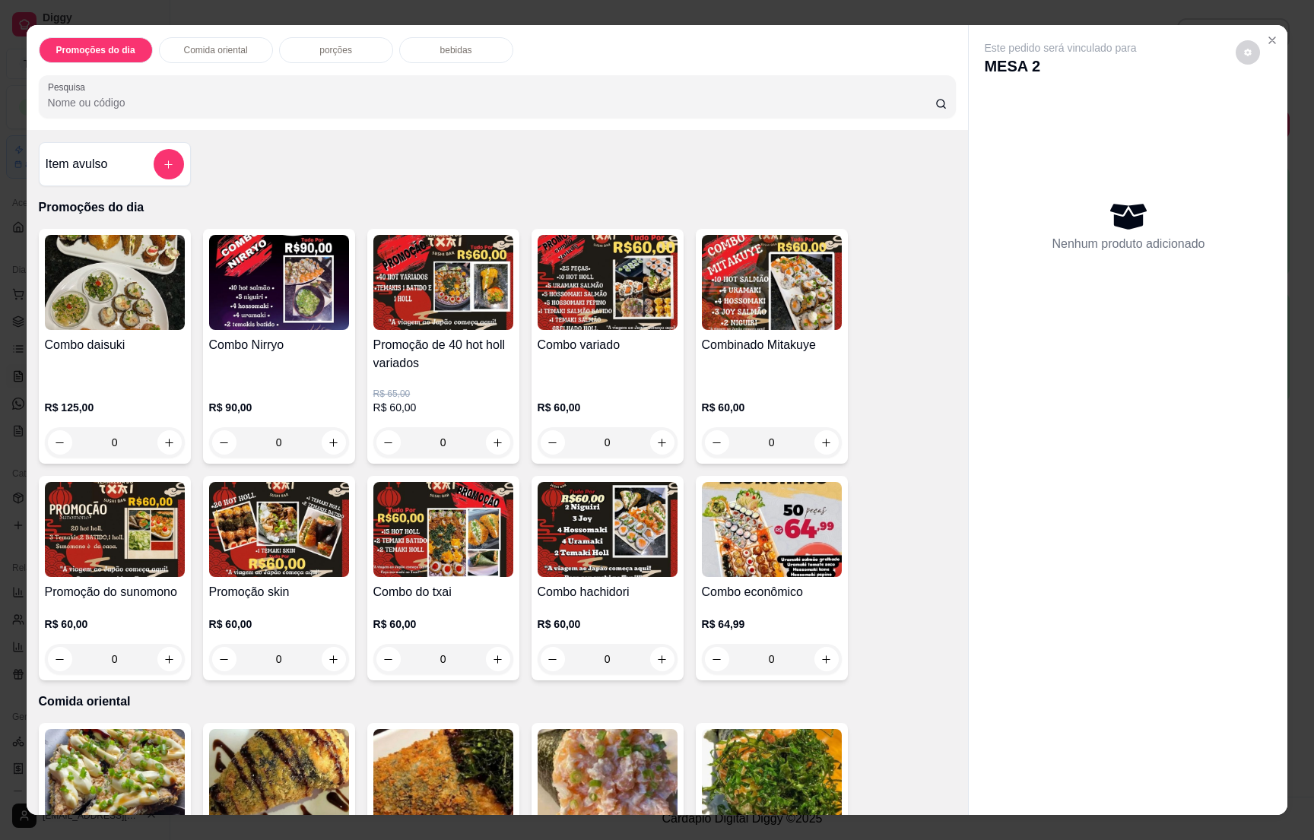
click at [468, 39] on div "bebidas" at bounding box center [456, 50] width 114 height 26
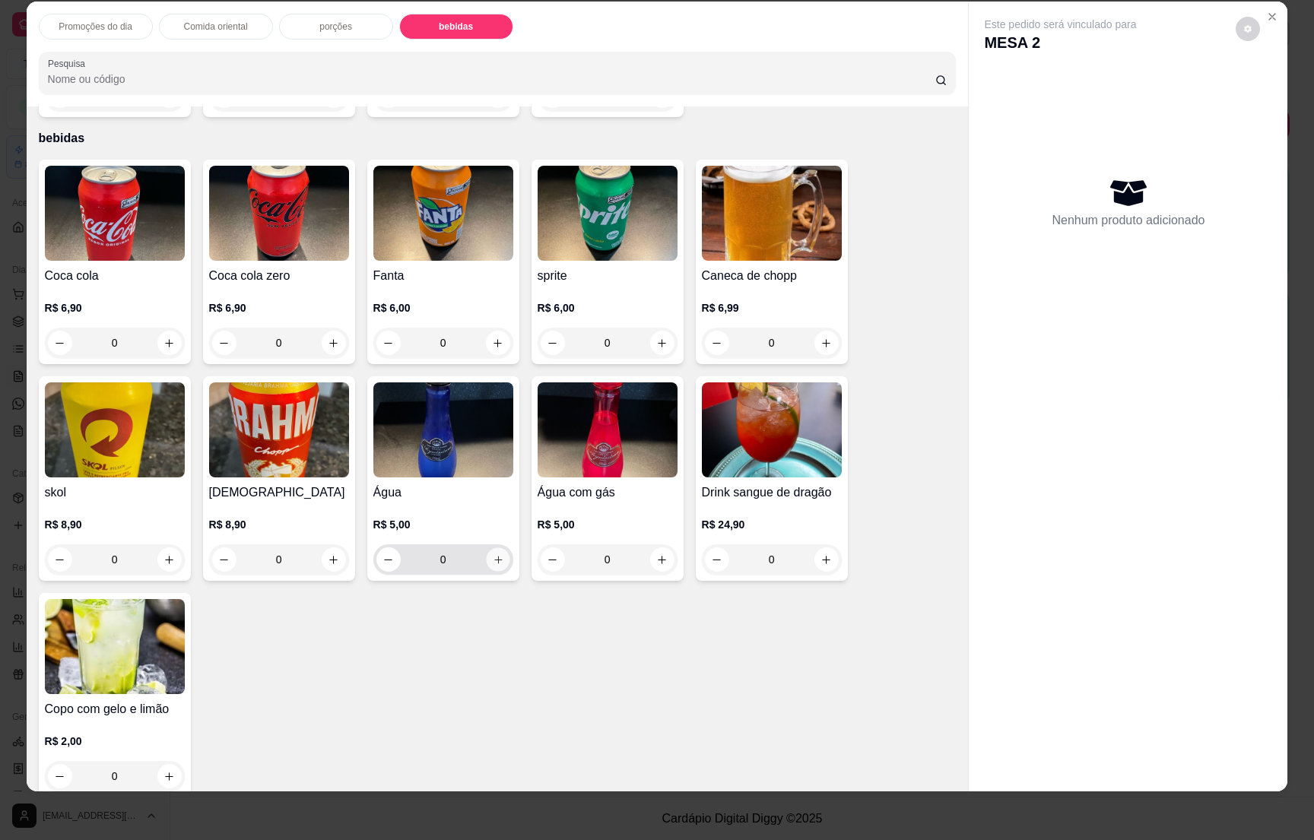
click at [492, 554] on icon "increase-product-quantity" at bounding box center [497, 559] width 11 height 11
type input "1"
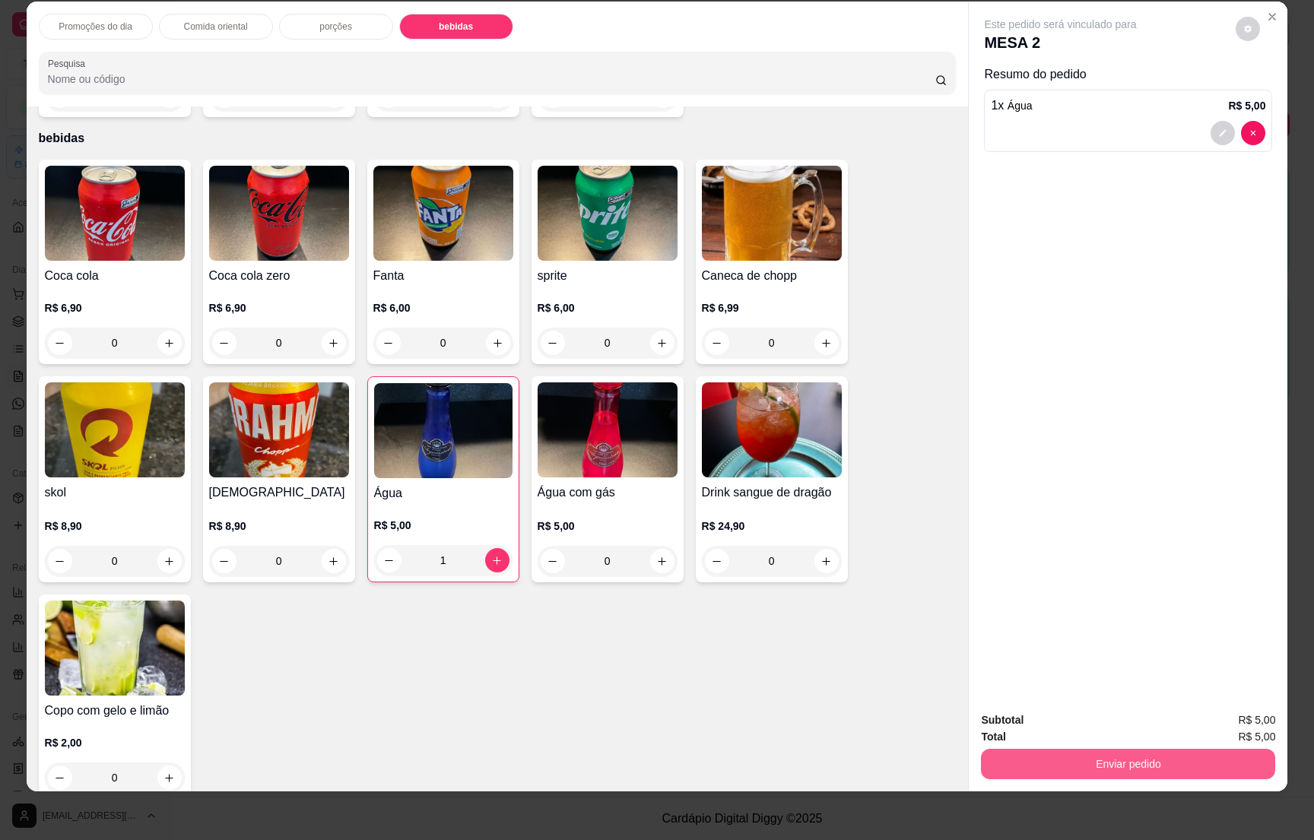
click at [1069, 756] on button "Enviar pedido" at bounding box center [1128, 764] width 294 height 30
click at [1062, 716] on button "Não registrar e enviar pedido" at bounding box center [1075, 727] width 158 height 29
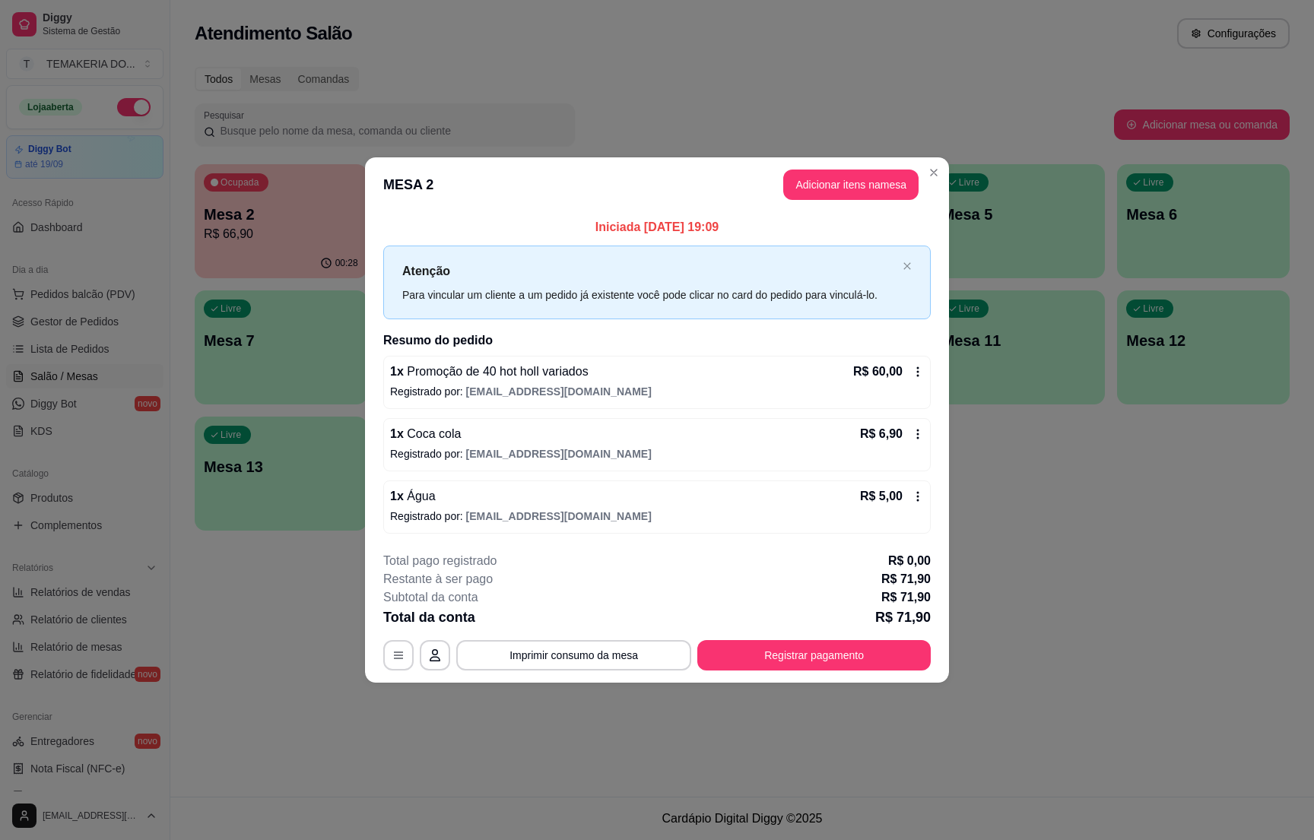
click at [1061, 710] on div "Atendimento Salão Configurações Todos Mesas Comandas Pesquisar Adicionar mesa o…" at bounding box center [742, 398] width 1144 height 797
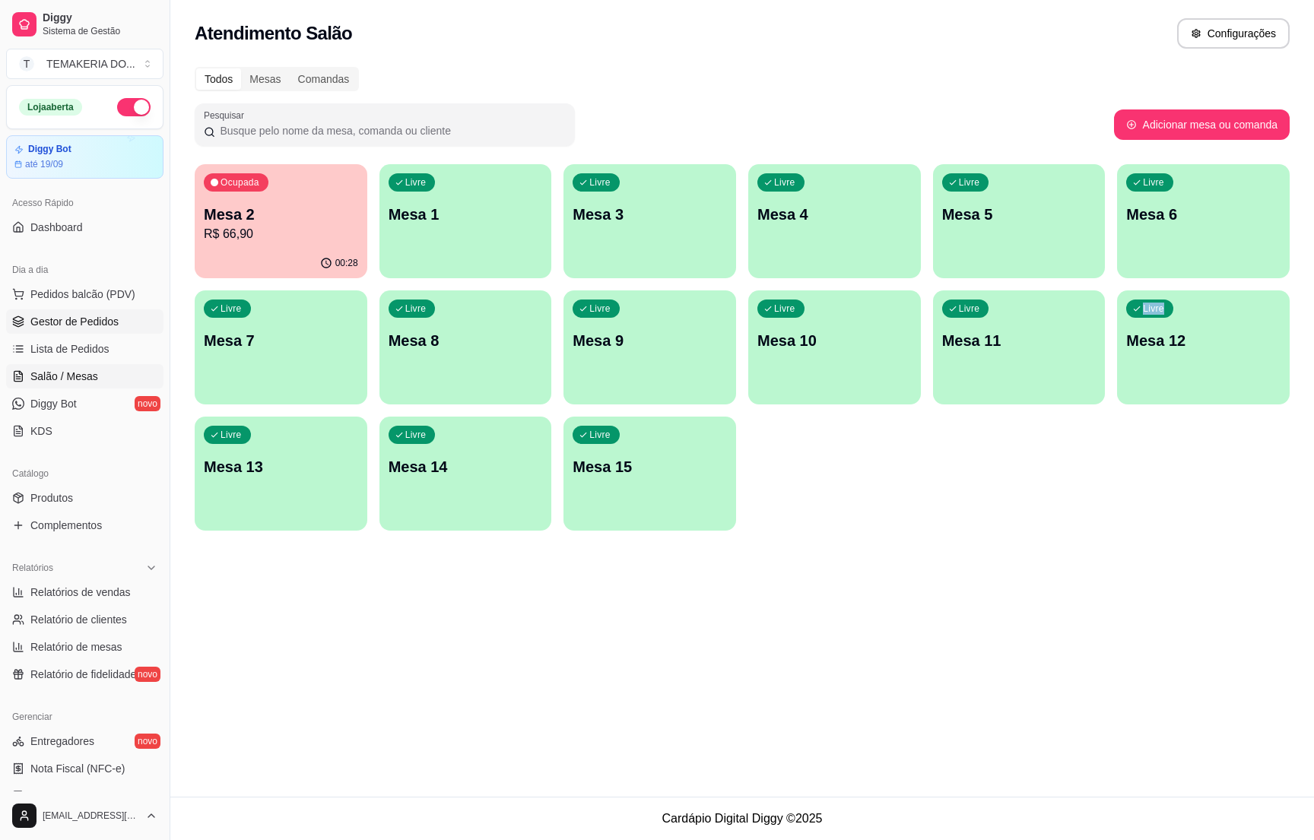
click at [71, 327] on span "Gestor de Pedidos" at bounding box center [74, 321] width 88 height 15
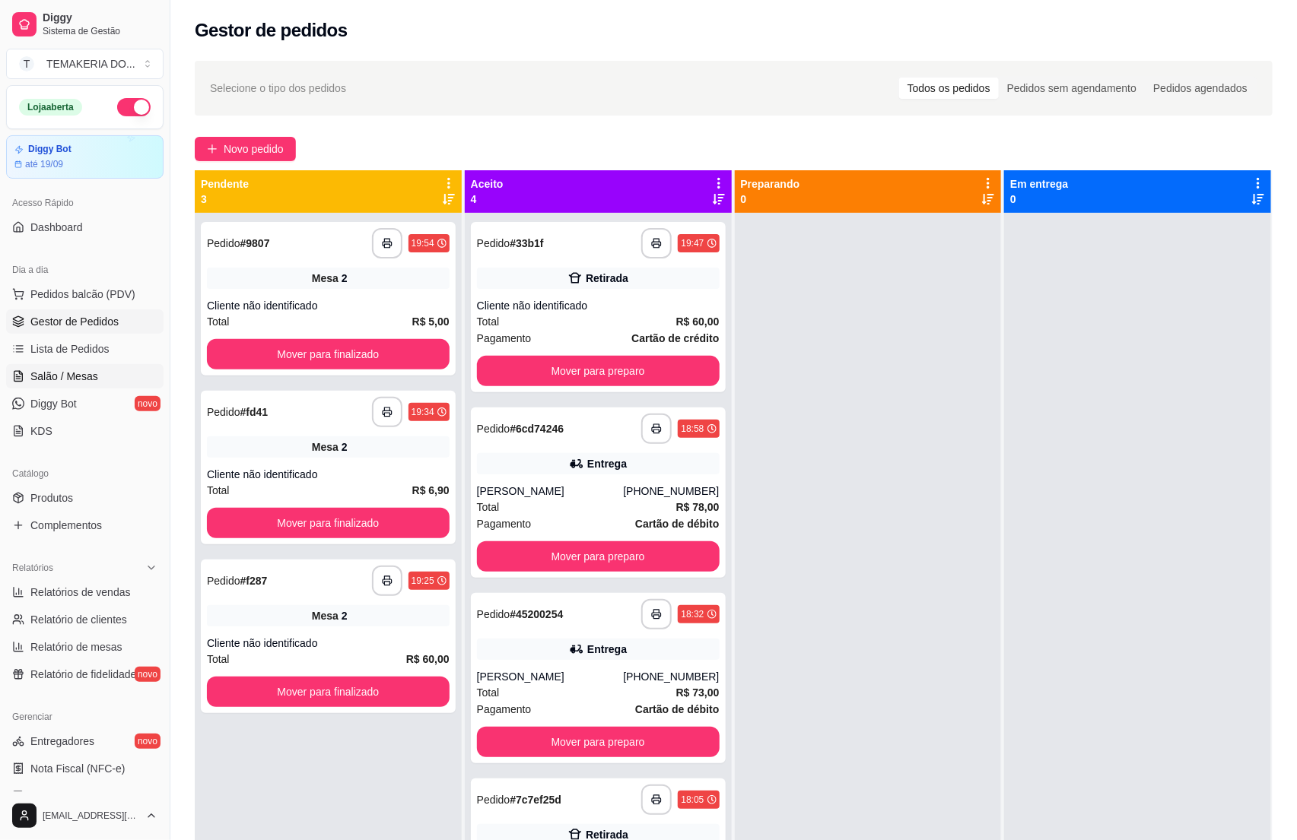
click at [28, 370] on link "Salão / Mesas" at bounding box center [84, 376] width 157 height 24
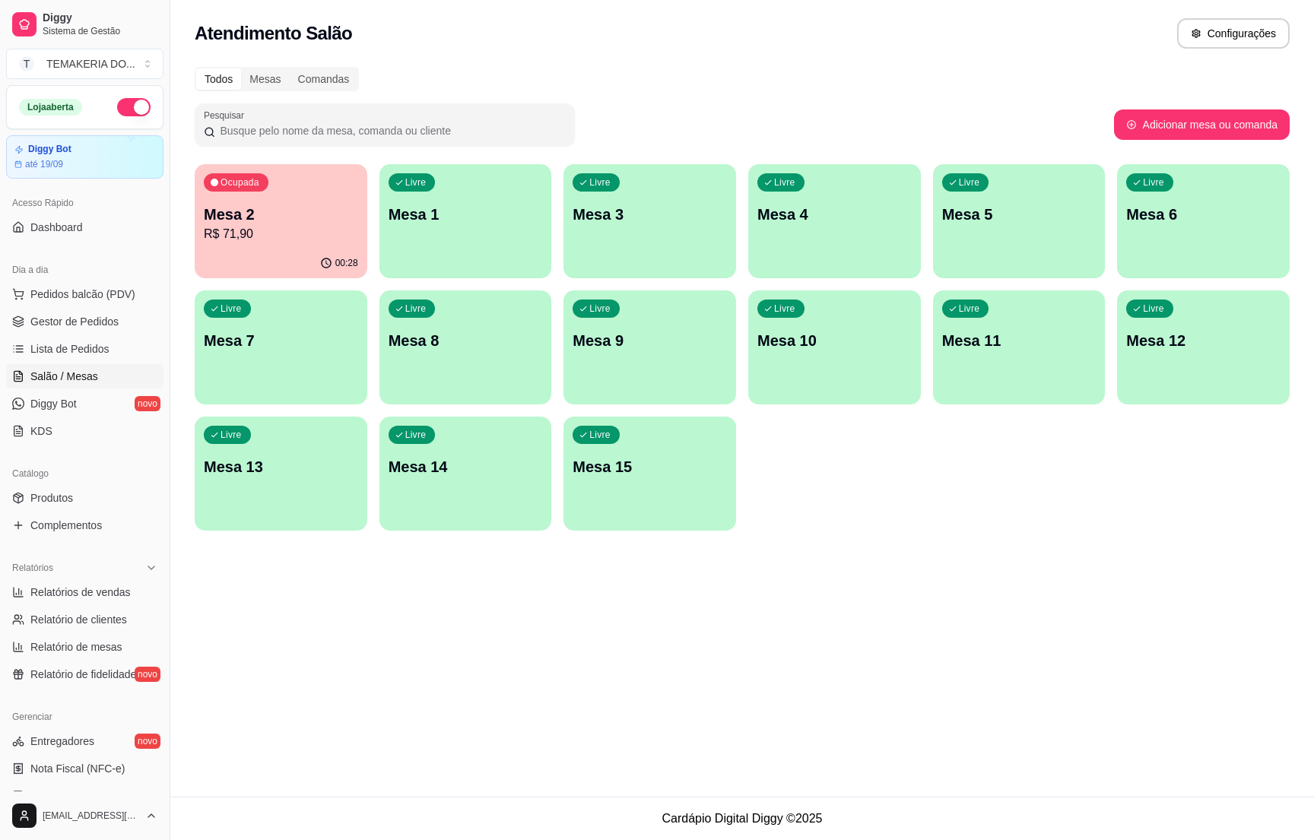
click at [212, 208] on p "Mesa 2" at bounding box center [281, 214] width 154 height 21
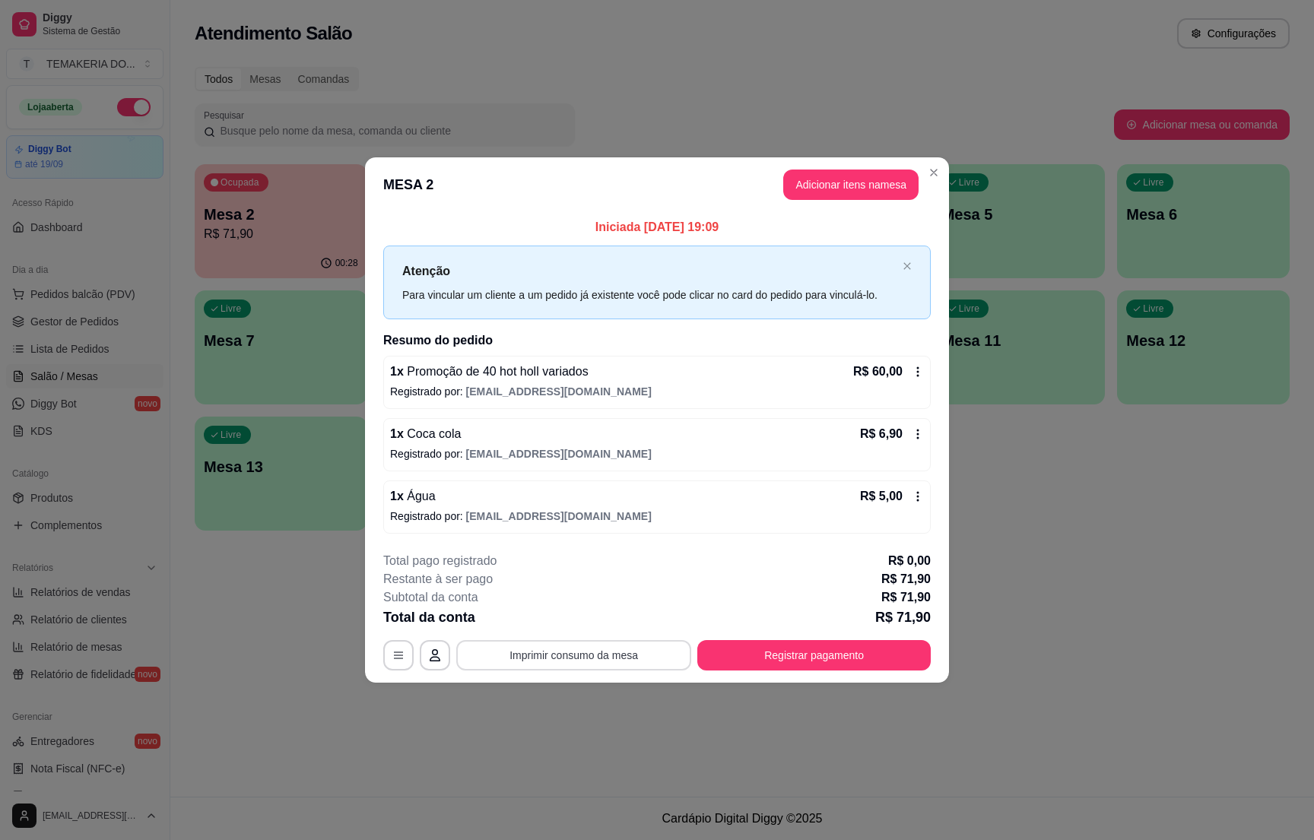
click at [630, 659] on button "Imprimir consumo da mesa" at bounding box center [573, 655] width 235 height 30
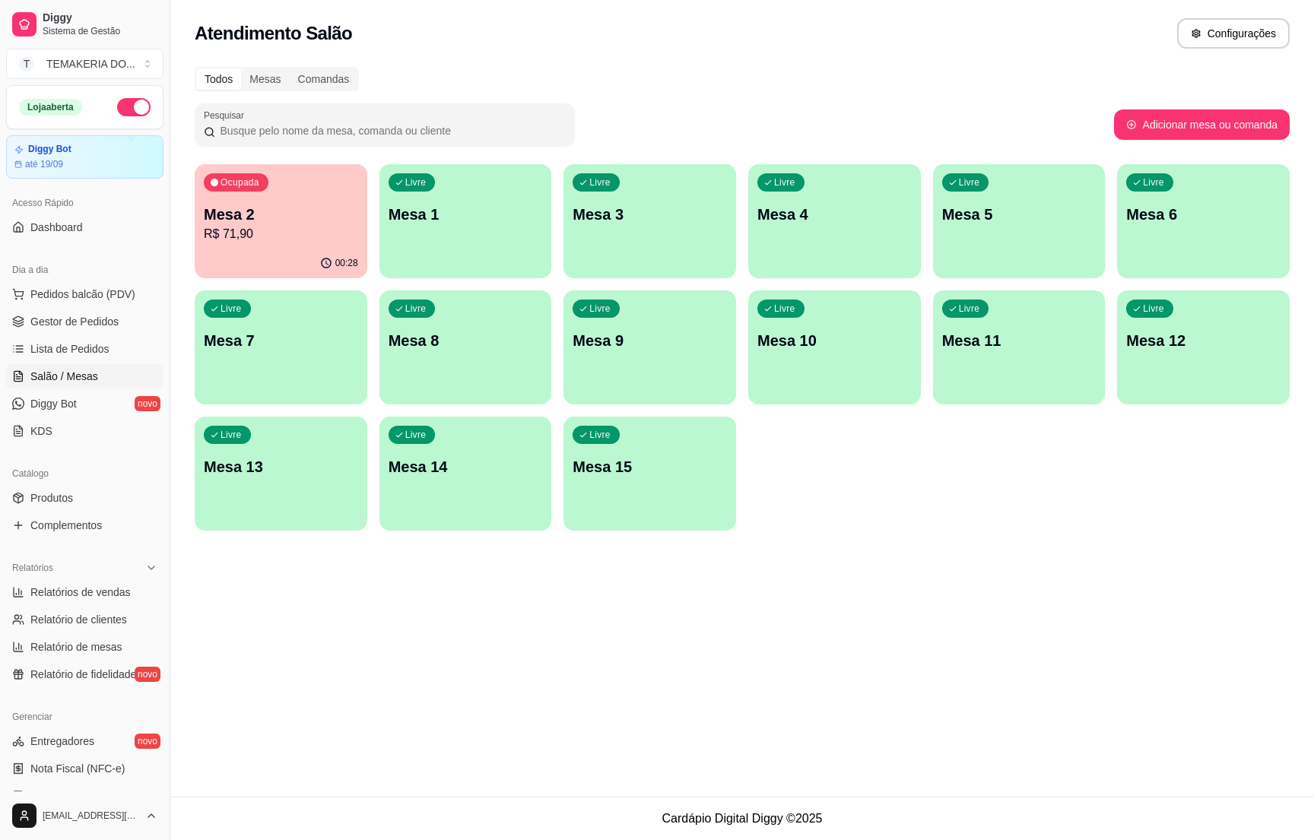
click at [272, 222] on p "Mesa 2" at bounding box center [281, 214] width 154 height 21
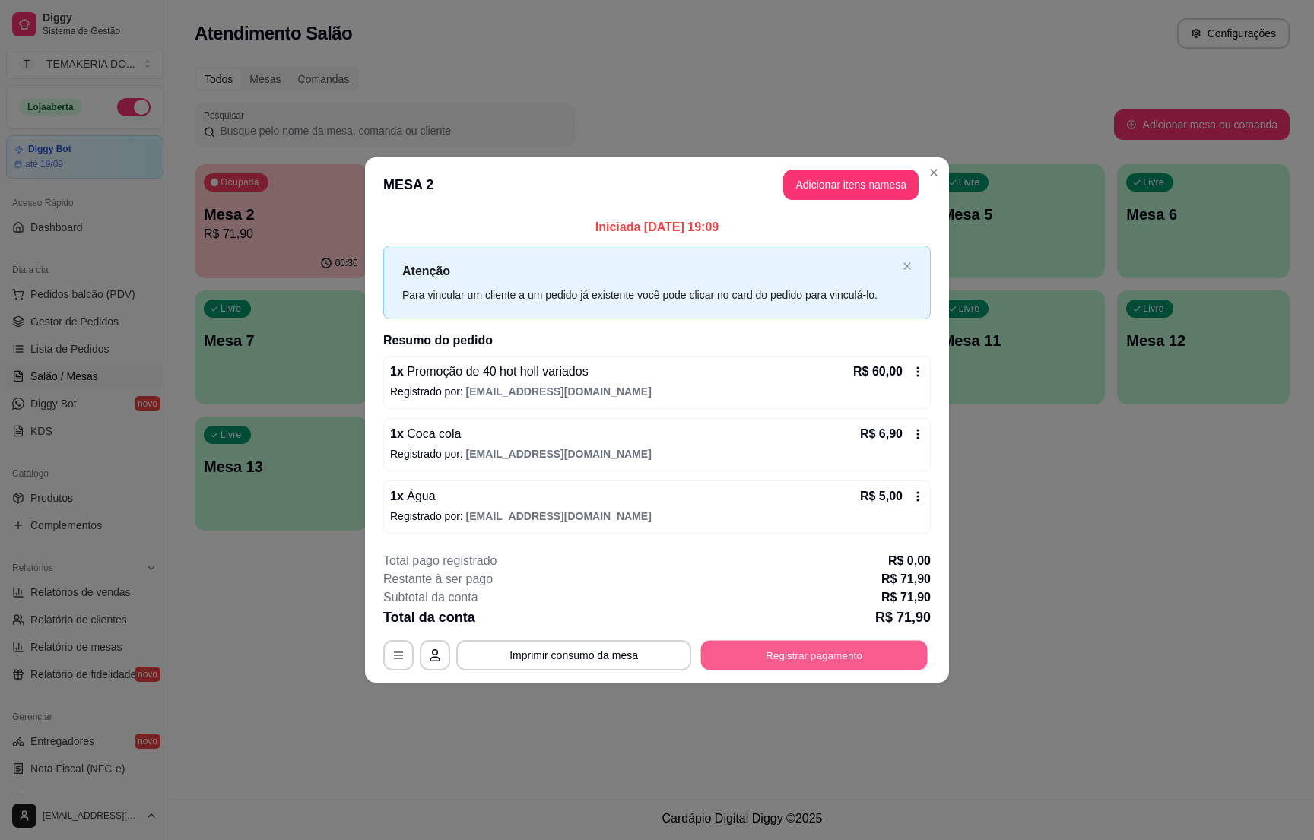
click at [730, 653] on button "Registrar pagamento" at bounding box center [814, 656] width 227 height 30
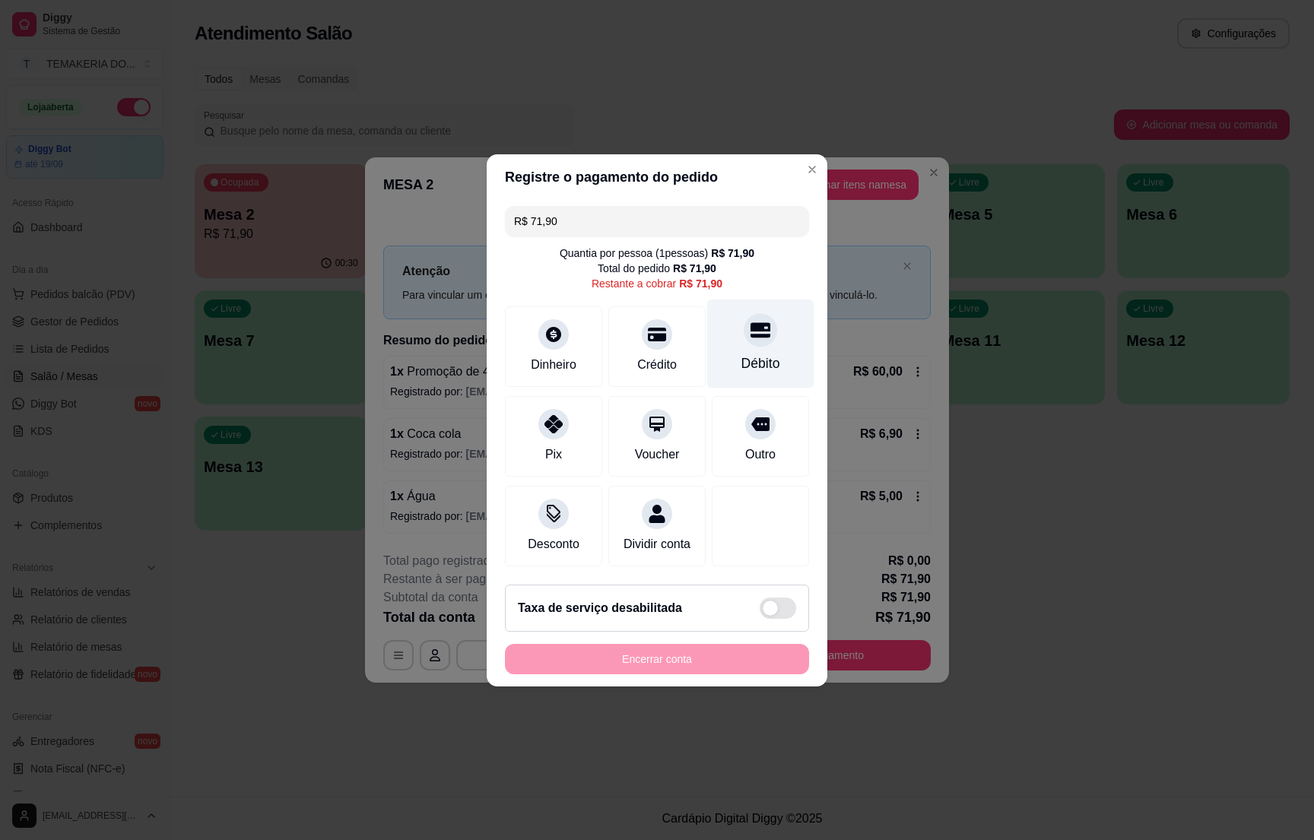
click at [742, 354] on div "Débito" at bounding box center [761, 364] width 39 height 20
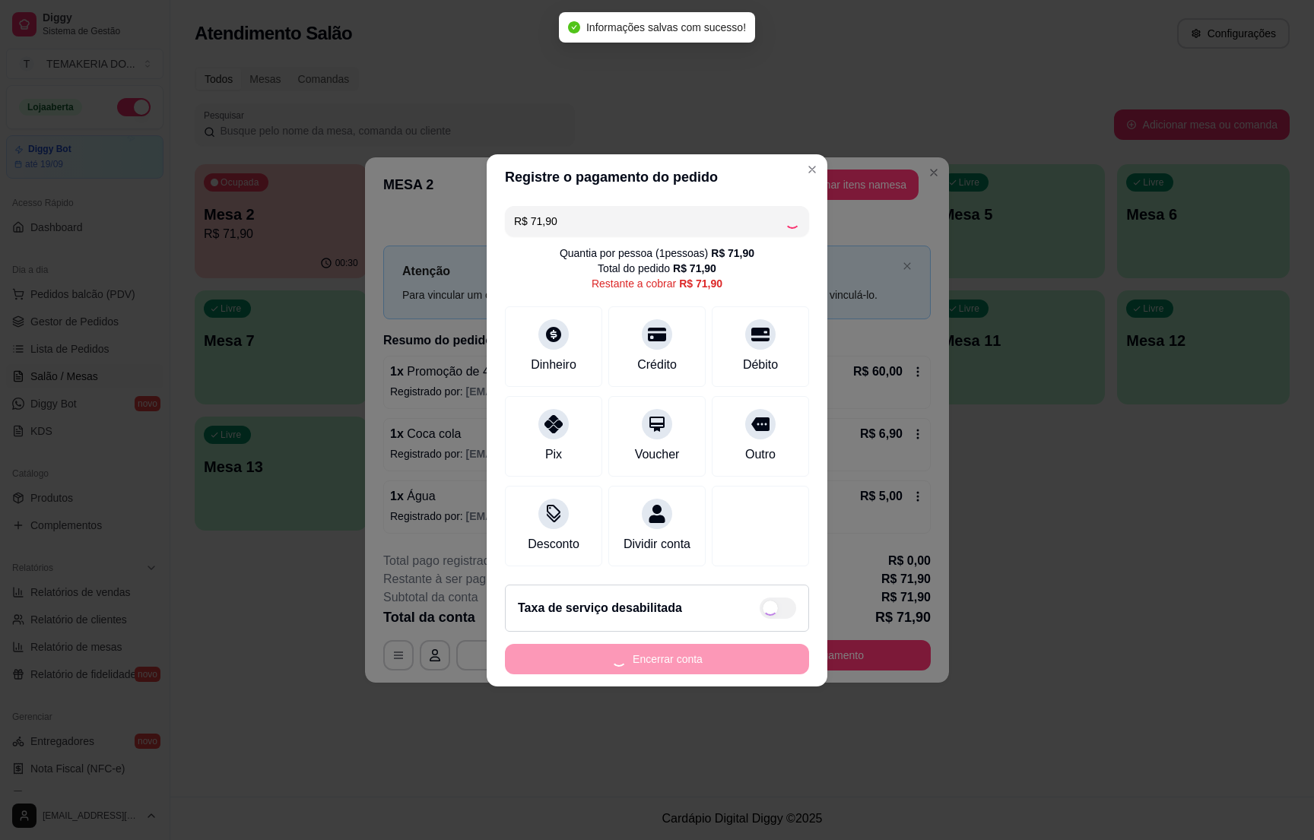
type input "R$ 0,00"
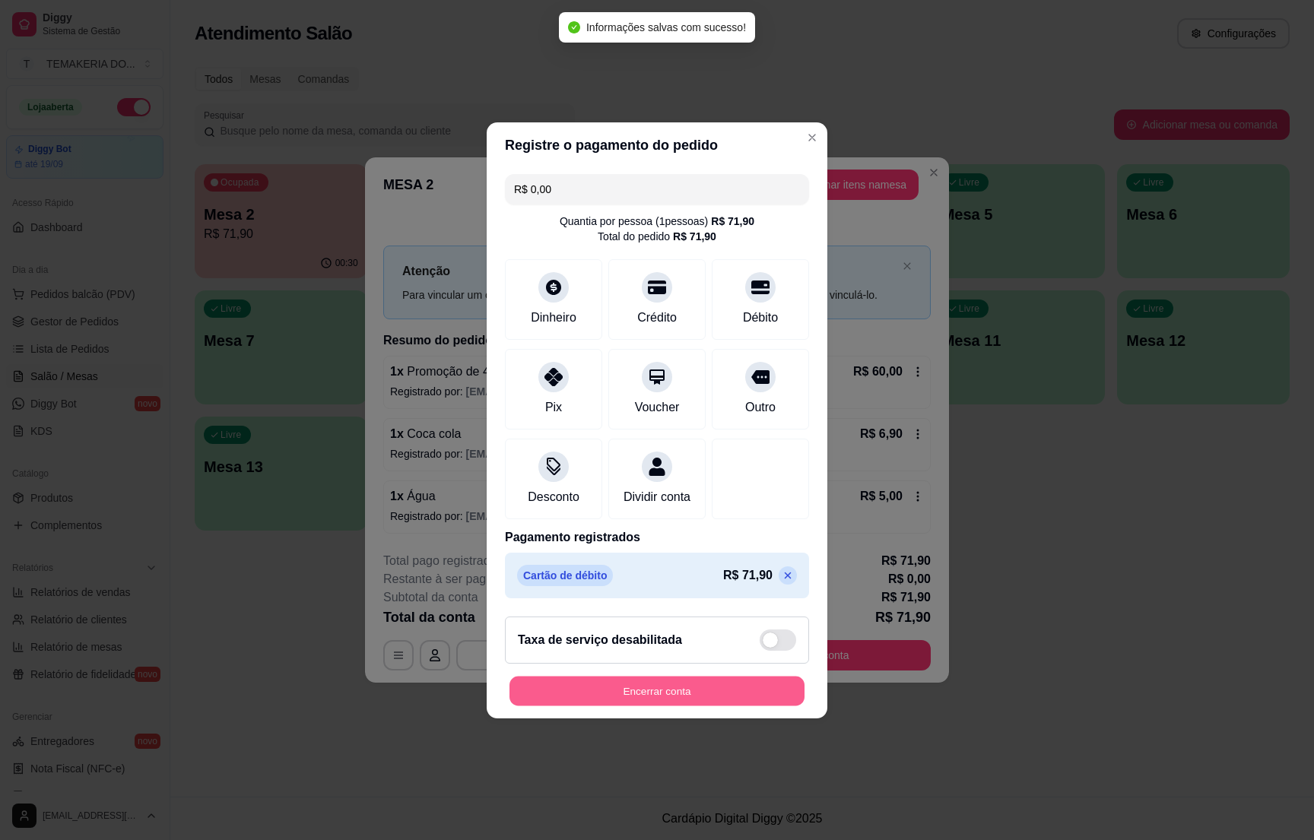
click at [618, 698] on button "Encerrar conta" at bounding box center [657, 691] width 295 height 30
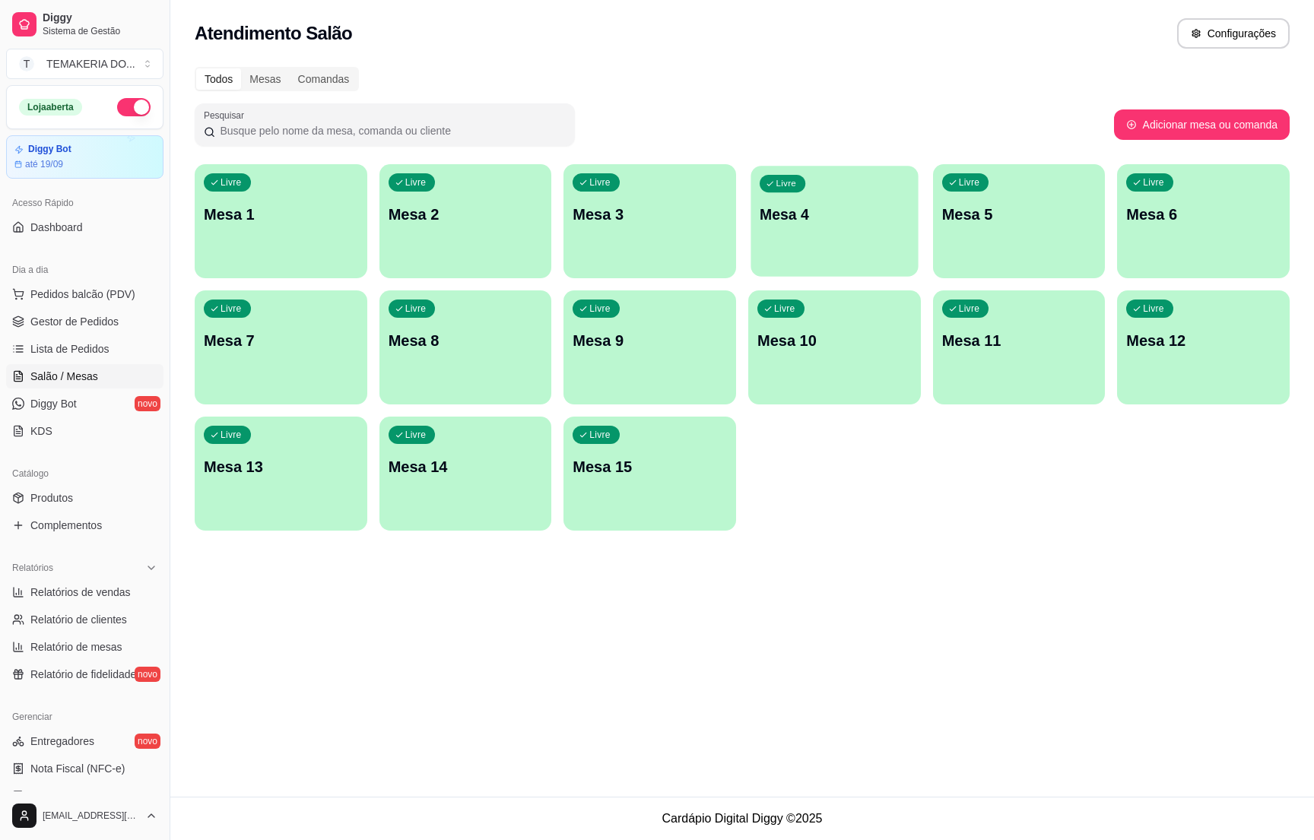
click at [799, 226] on div "Livre Mesa 4" at bounding box center [834, 212] width 167 height 93
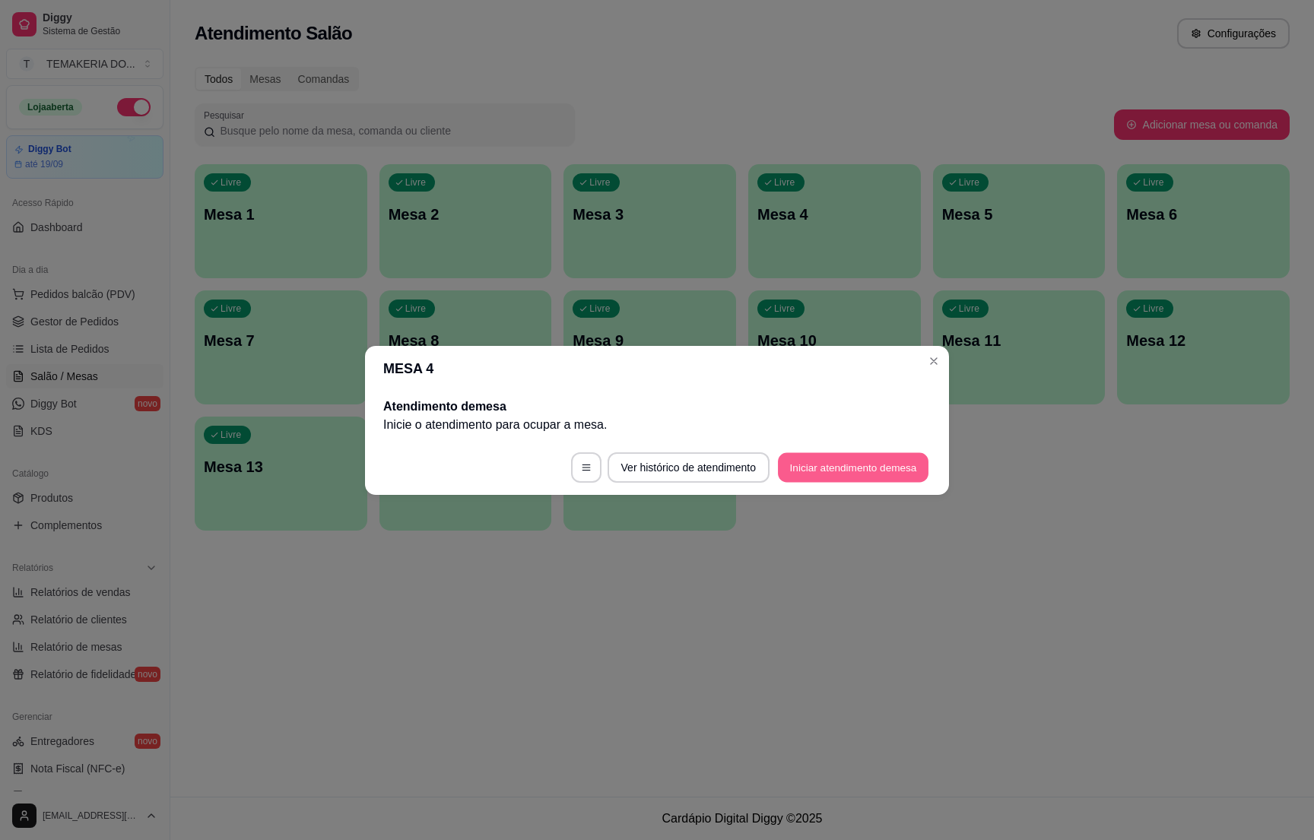
click at [818, 475] on button "Iniciar atendimento de mesa" at bounding box center [853, 468] width 151 height 30
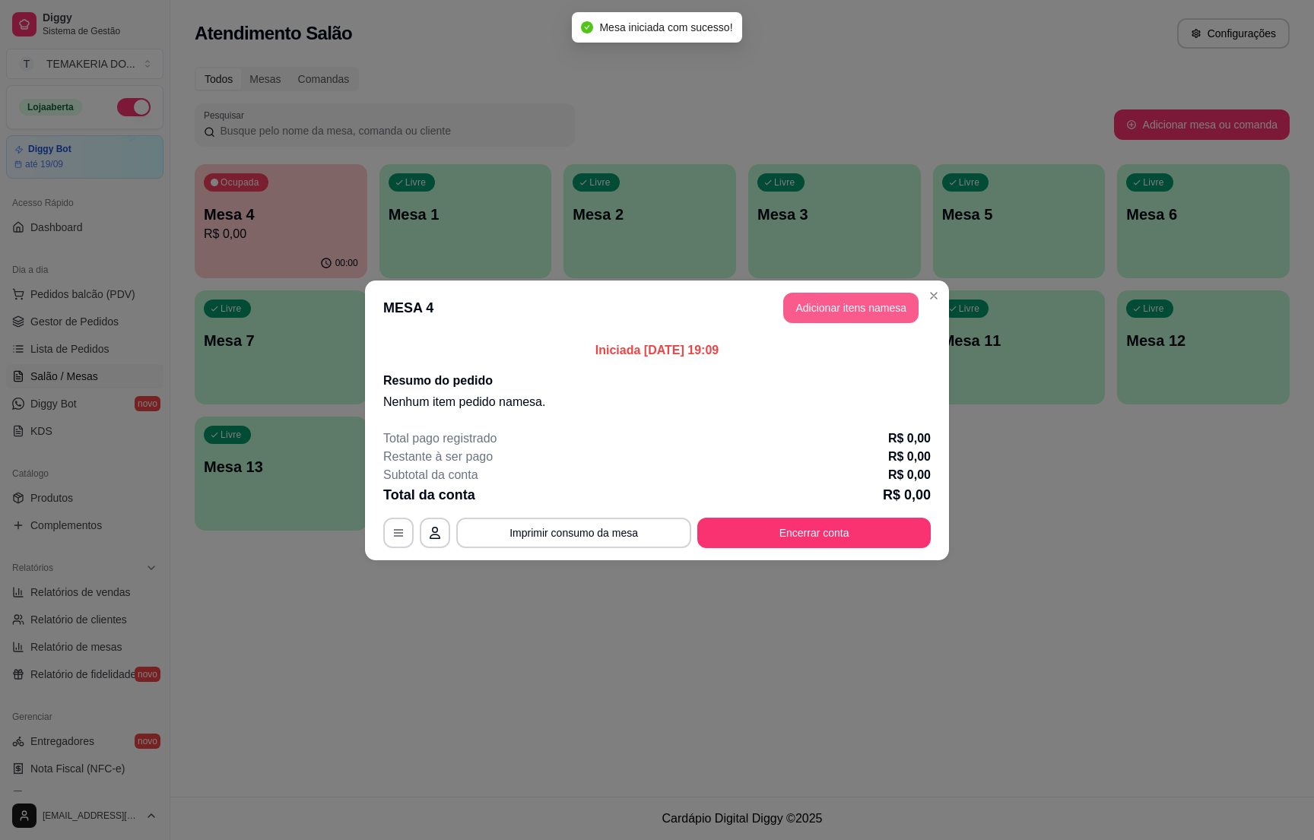
click at [837, 313] on button "Adicionar itens na mesa" at bounding box center [850, 308] width 135 height 30
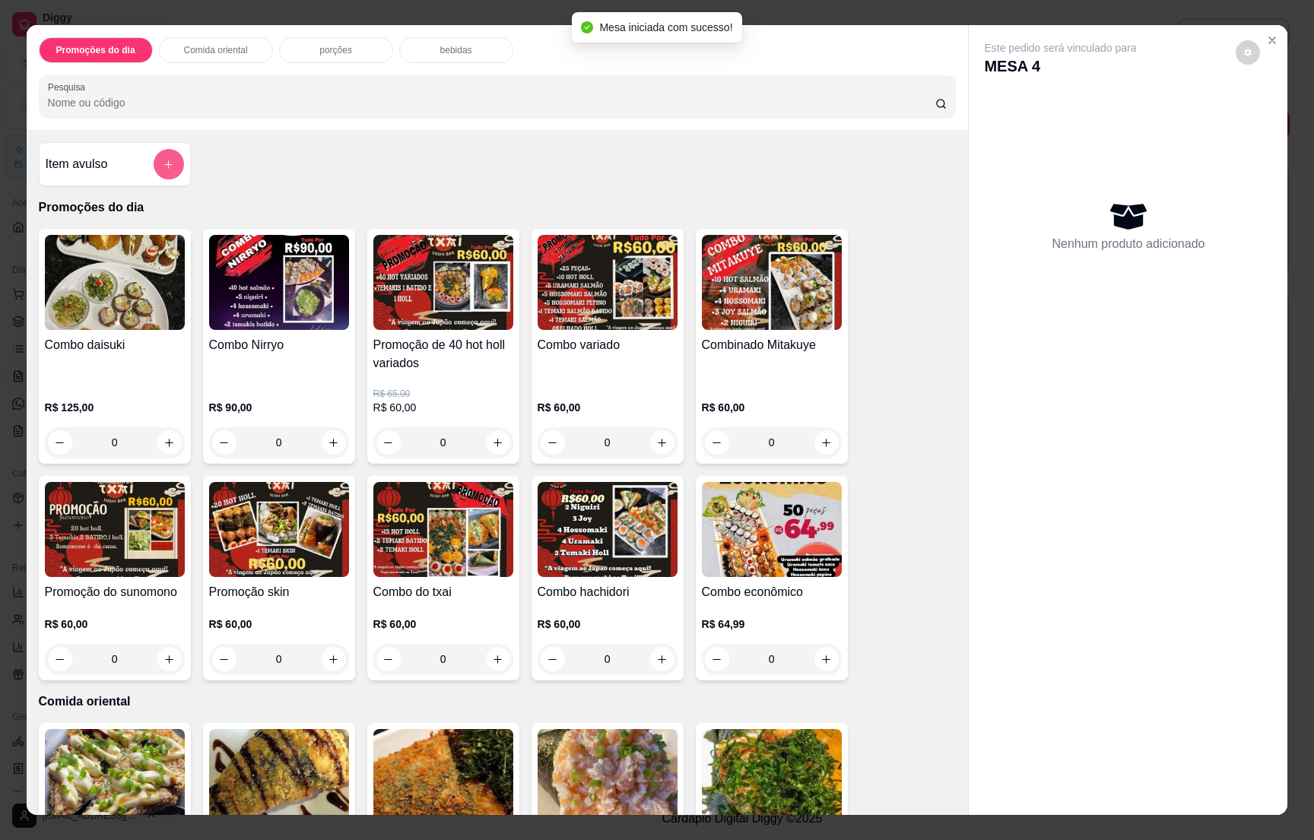
click at [167, 164] on button "add-separate-item" at bounding box center [169, 164] width 30 height 30
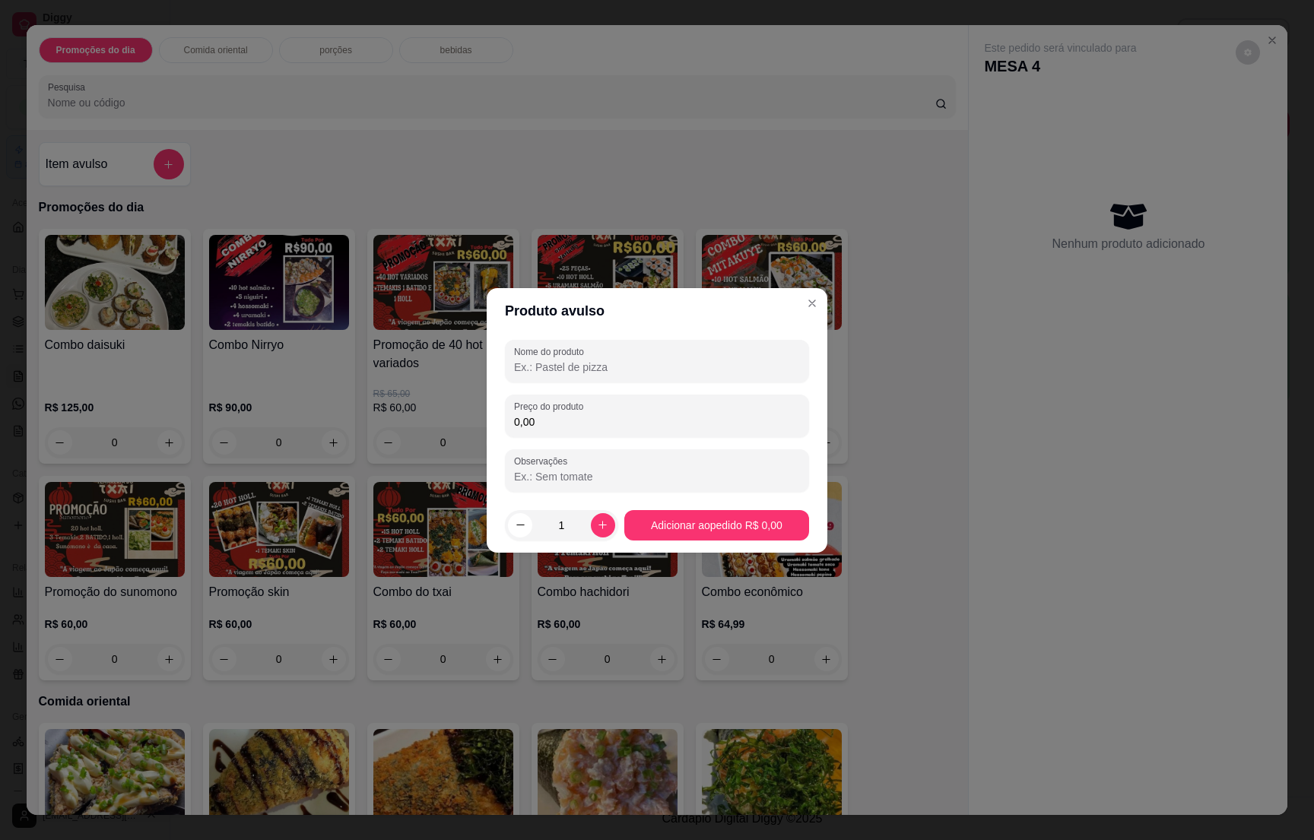
click at [554, 363] on input "Nome do produto" at bounding box center [657, 367] width 286 height 15
type input "1 [PERSON_NAME]"
click at [598, 423] on input "0,00" at bounding box center [657, 421] width 286 height 15
click at [557, 584] on h4 "Combo hachidori" at bounding box center [608, 592] width 140 height 18
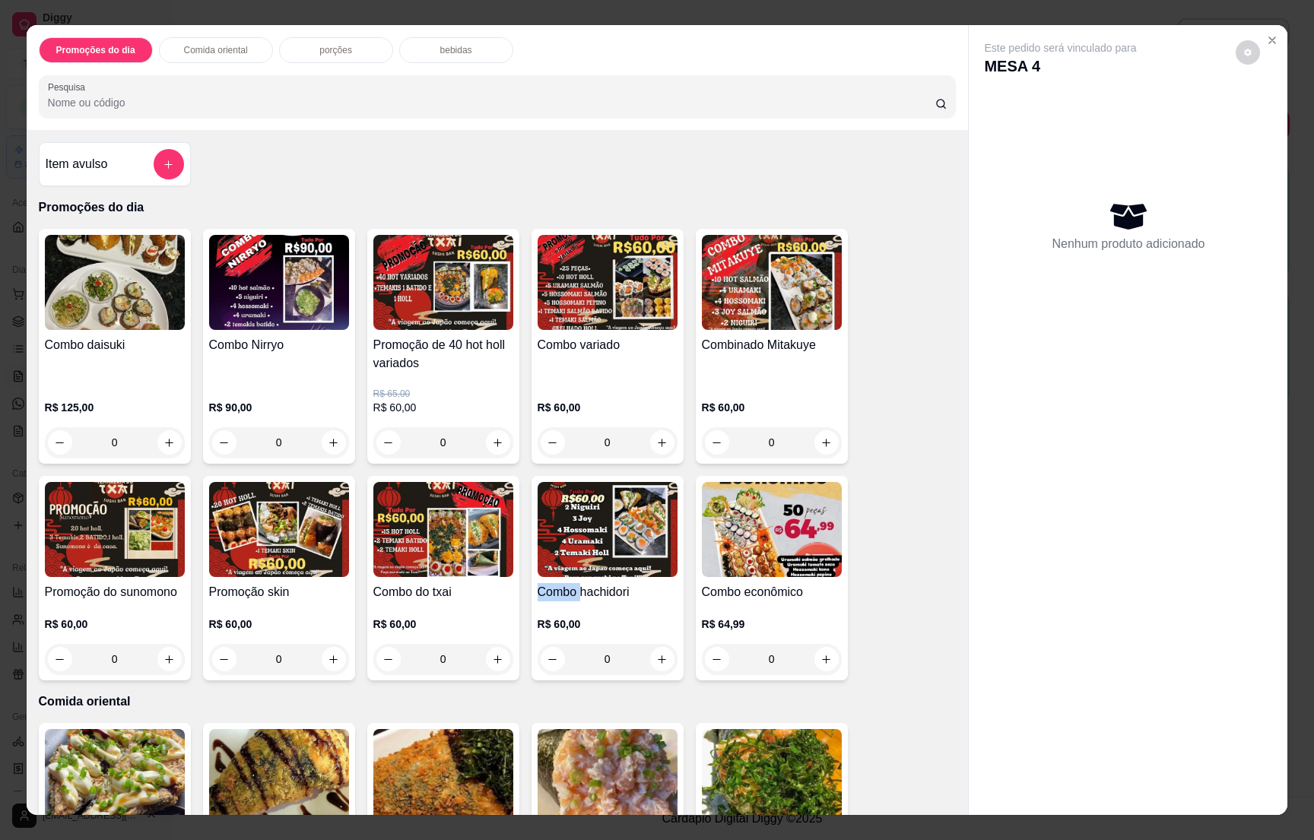
click at [854, 491] on div "Combo daisuki R$ 125,00 0 Combo Nirryo R$ 90,00 0 Promoção de 40 hot [PERSON_NA…" at bounding box center [498, 455] width 918 height 452
click at [1269, 40] on icon "Close" at bounding box center [1272, 40] width 12 height 12
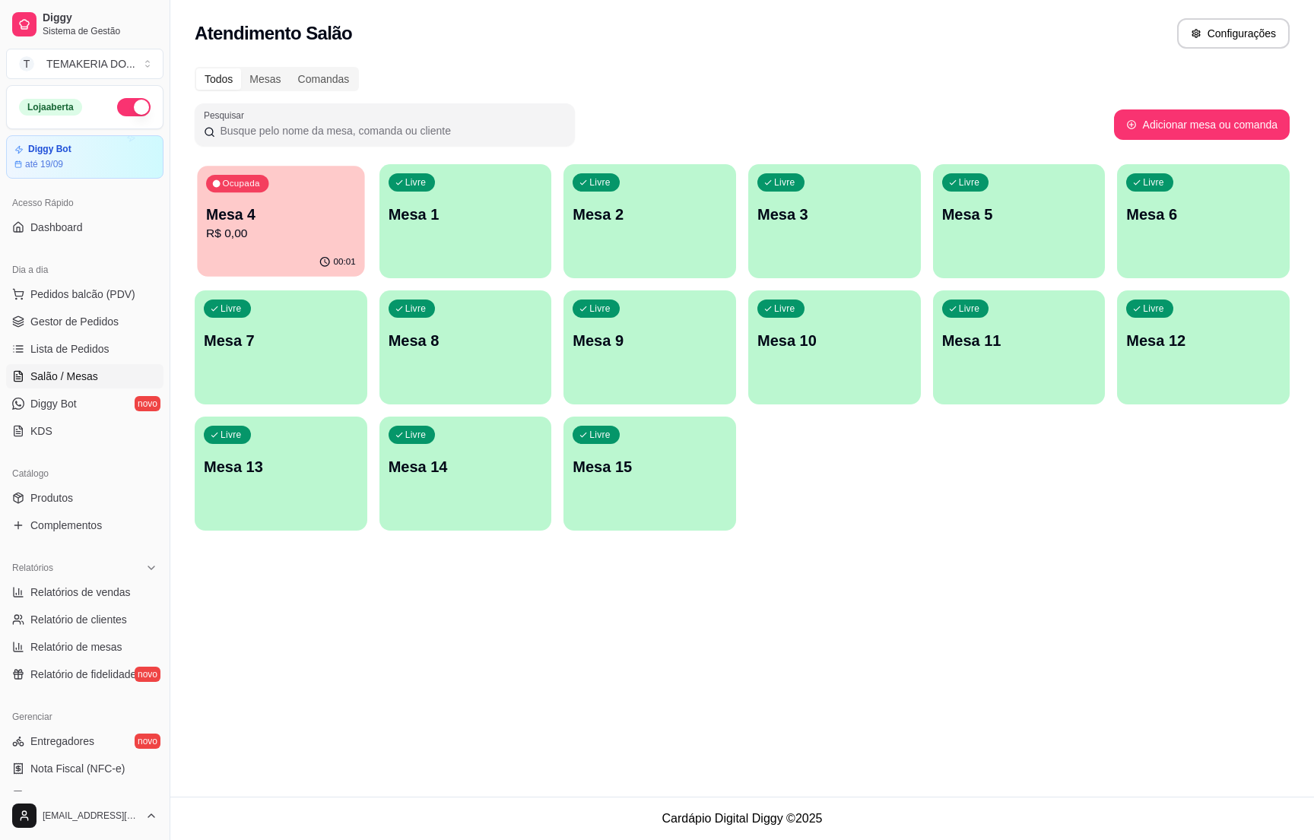
click at [240, 249] on div "00:01" at bounding box center [280, 262] width 167 height 29
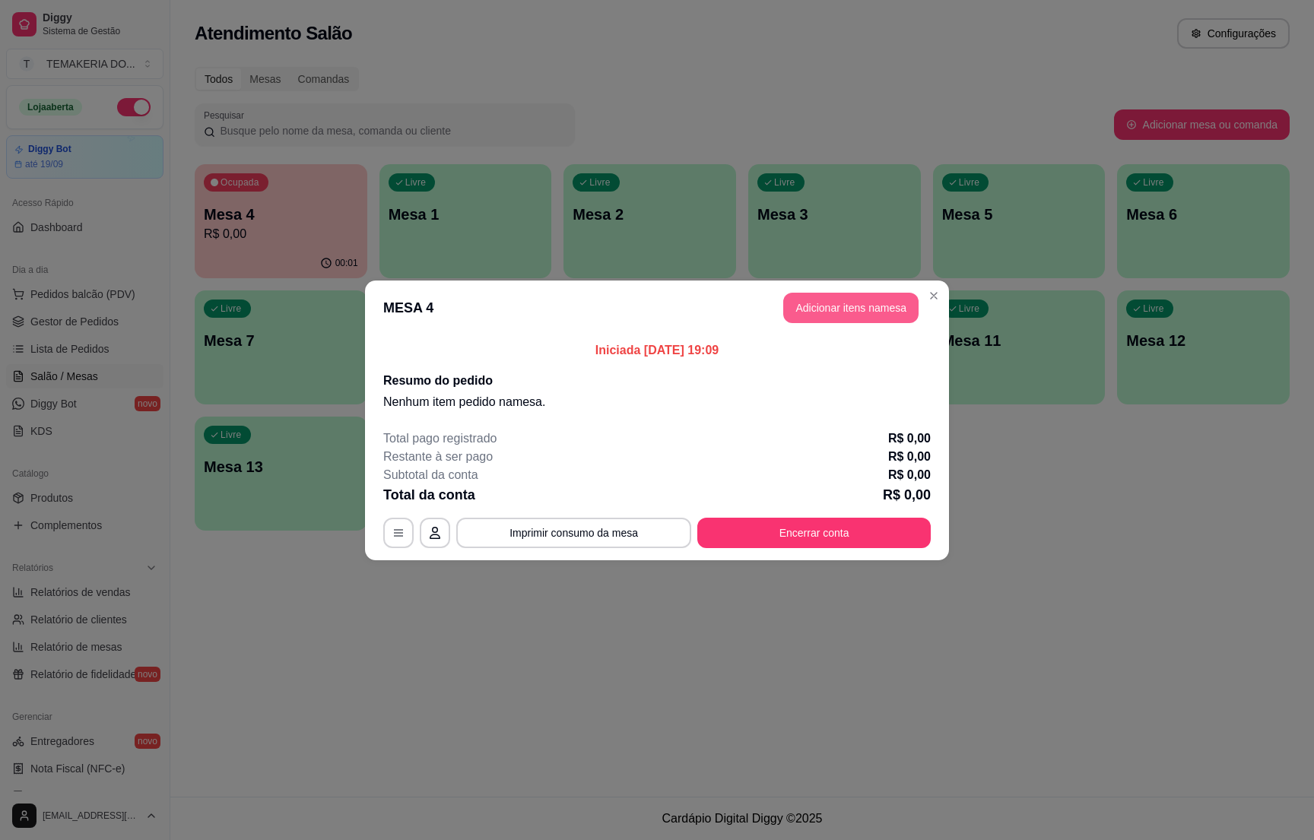
click at [818, 304] on button "Adicionar itens na mesa" at bounding box center [850, 308] width 135 height 30
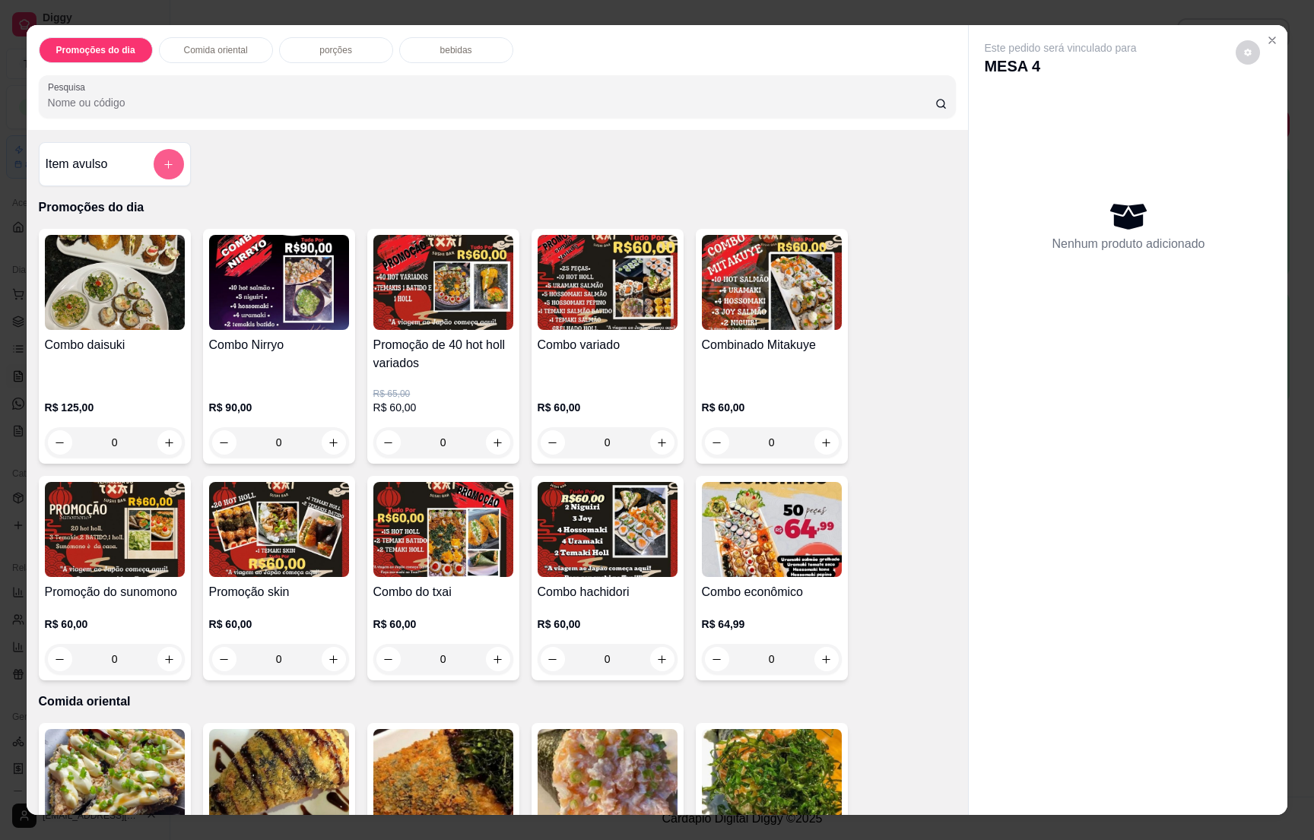
click at [164, 163] on icon "add-separate-item" at bounding box center [168, 164] width 11 height 11
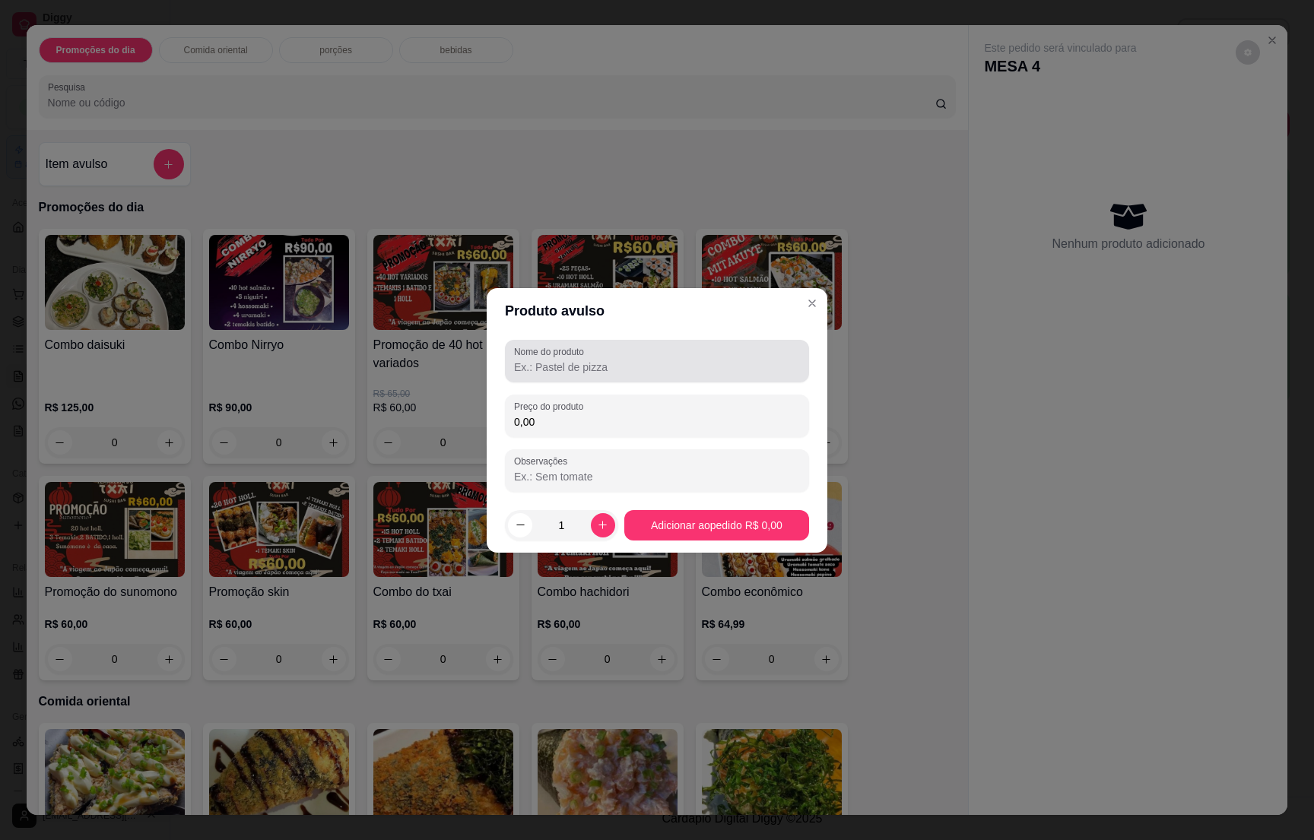
click at [608, 354] on div at bounding box center [657, 361] width 286 height 30
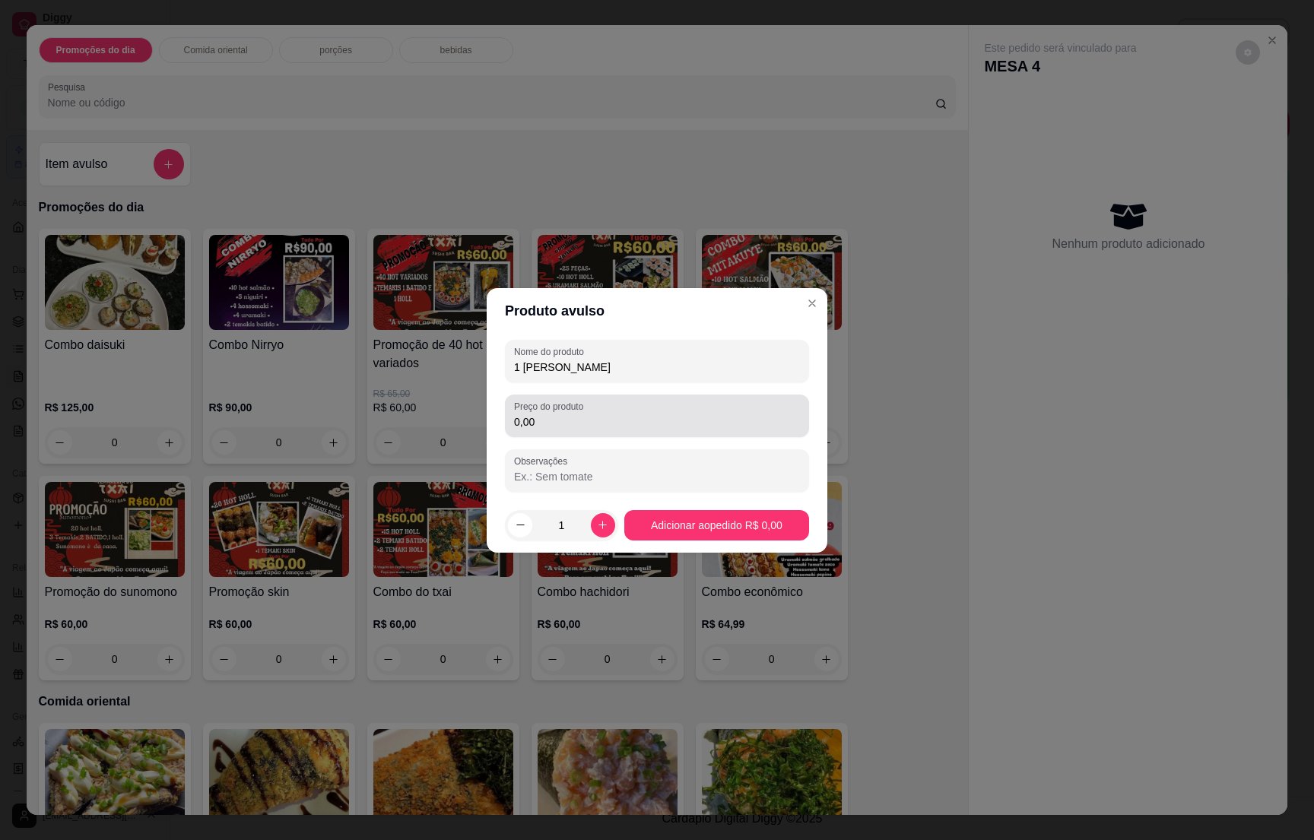
type input "1 [PERSON_NAME]"
click at [553, 427] on input "0,00" at bounding box center [657, 421] width 286 height 15
type input "190,00"
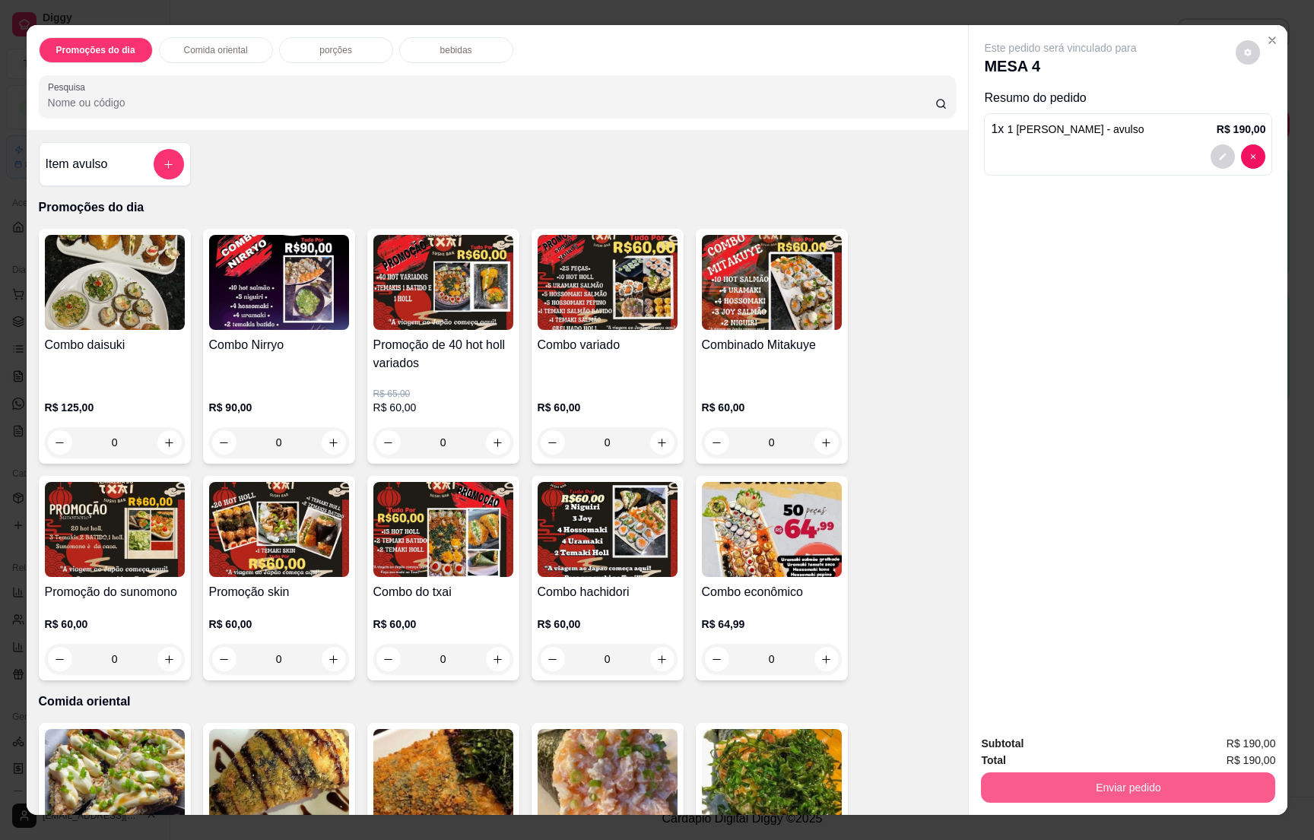
click at [1153, 786] on button "Enviar pedido" at bounding box center [1128, 788] width 294 height 30
click at [1084, 755] on button "Não registrar e enviar pedido" at bounding box center [1076, 750] width 154 height 28
click at [1073, 747] on div "Subtotal R$ 190,00" at bounding box center [1128, 743] width 294 height 17
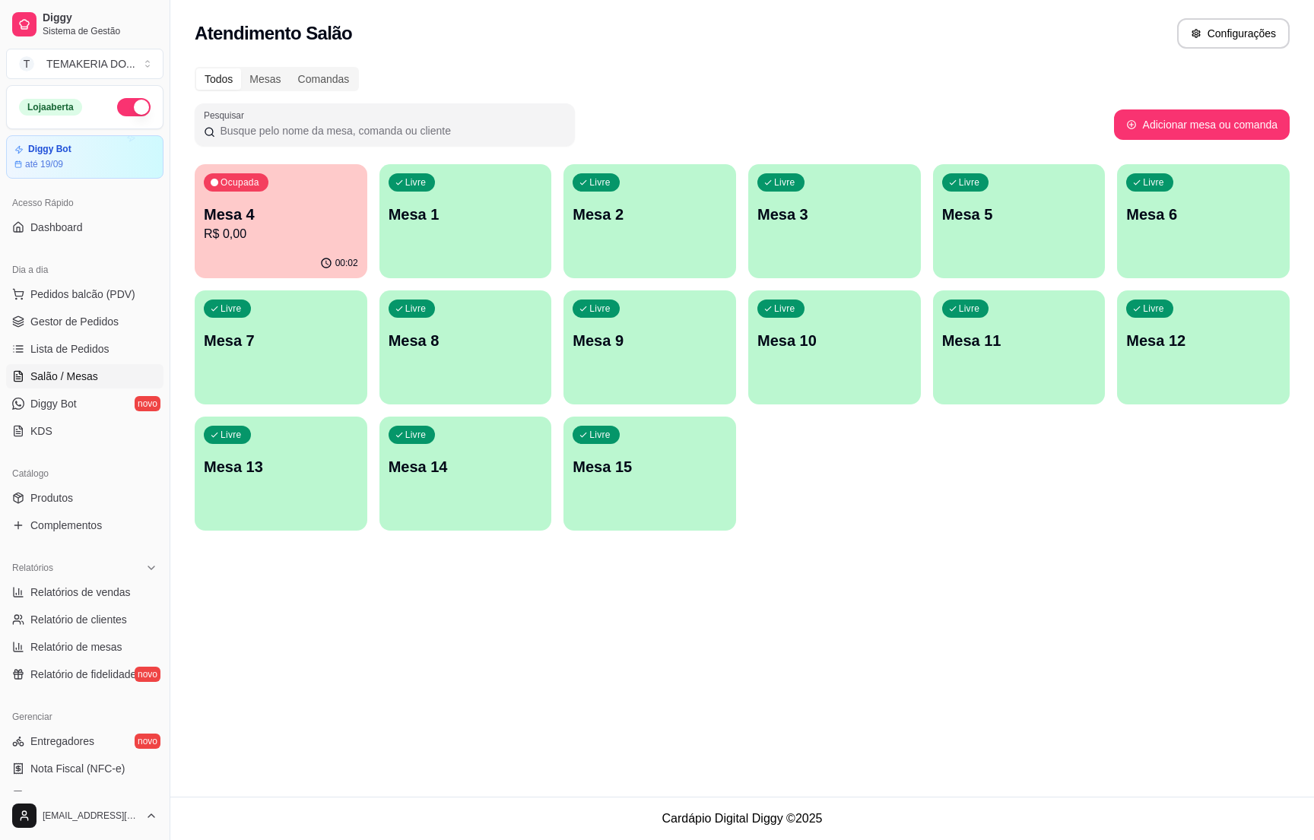
click at [57, 335] on ul "Pedidos balcão (PDV) Gestor de Pedidos Lista de Pedidos Salão / Mesas Diggy Bot…" at bounding box center [84, 362] width 157 height 161
click at [58, 322] on span "Gestor de Pedidos" at bounding box center [74, 321] width 88 height 15
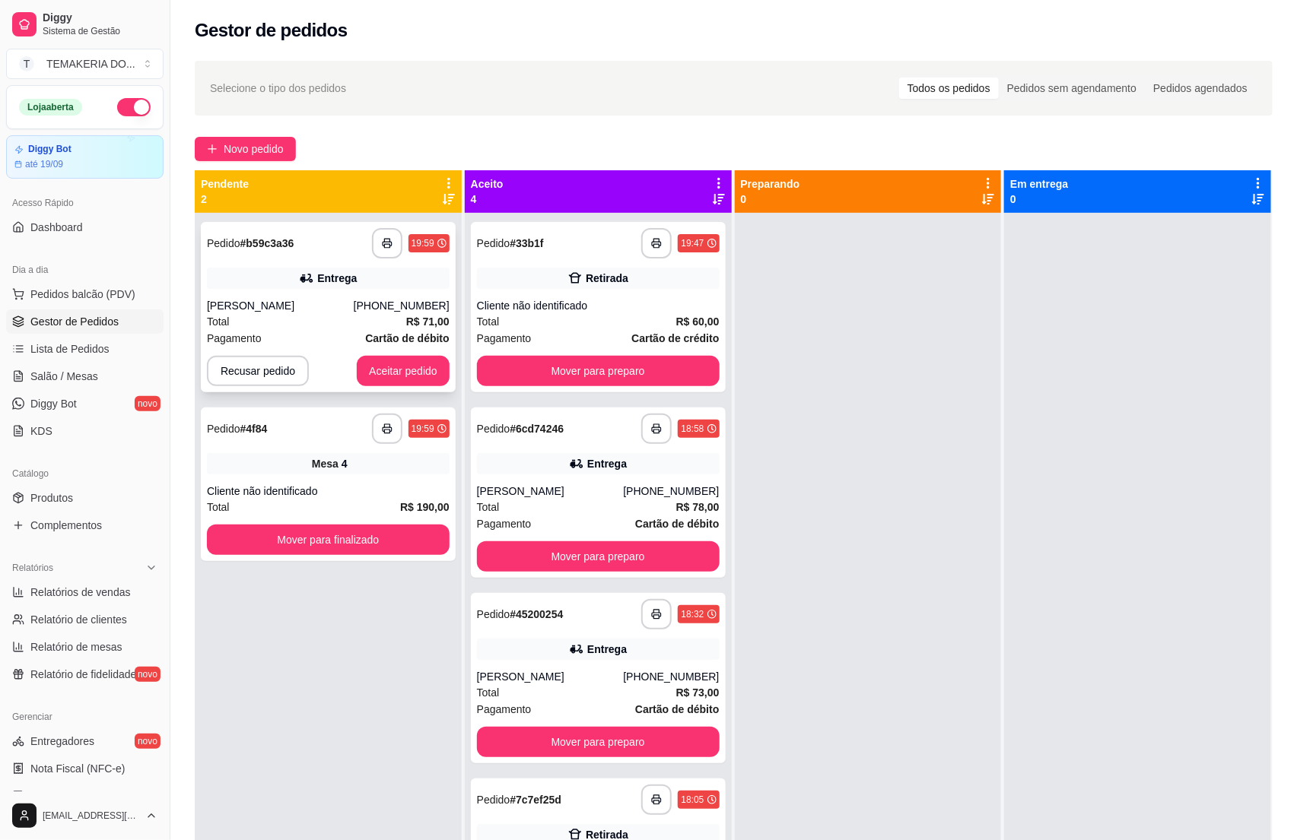
click at [320, 310] on div "[PERSON_NAME]" at bounding box center [280, 305] width 147 height 15
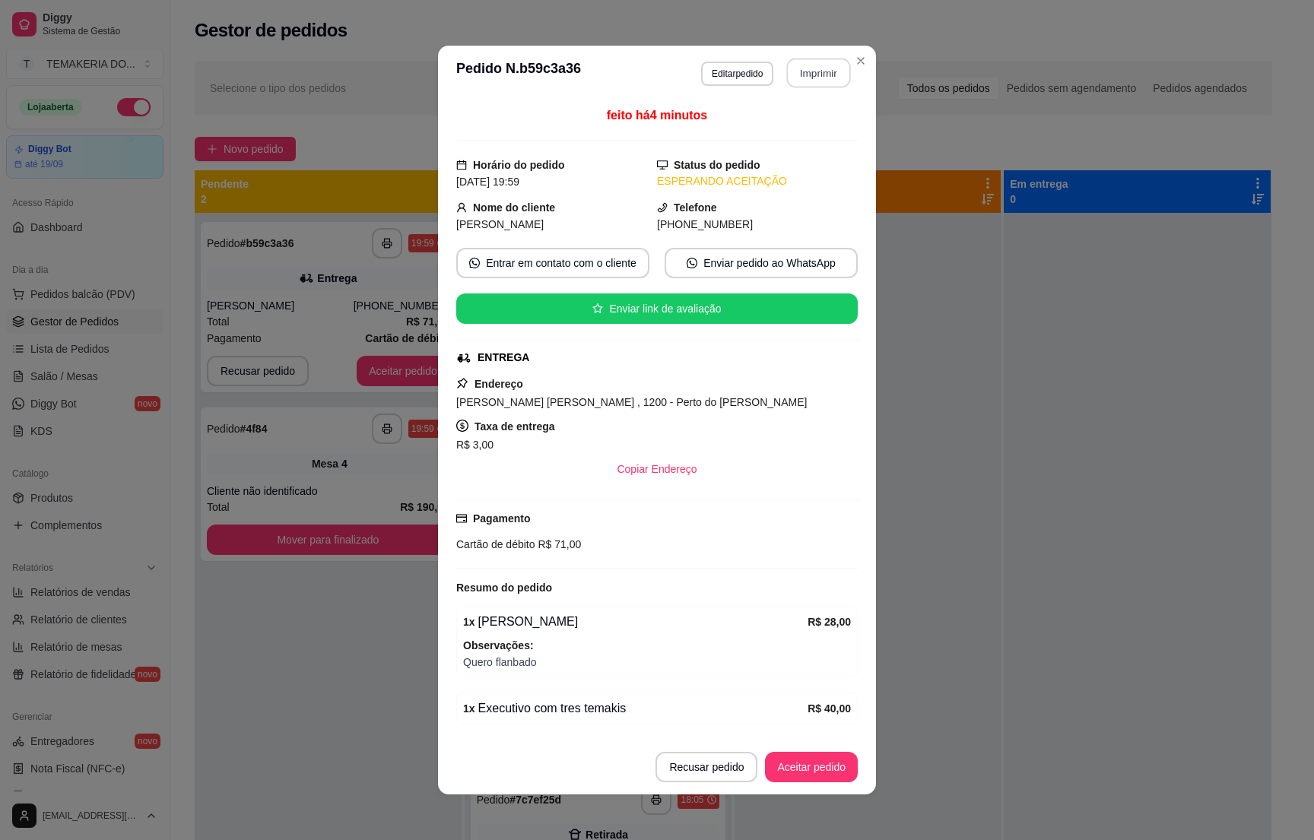
click at [796, 67] on button "Imprimir" at bounding box center [819, 74] width 64 height 30
click at [799, 767] on button "Aceitar pedido" at bounding box center [811, 767] width 93 height 30
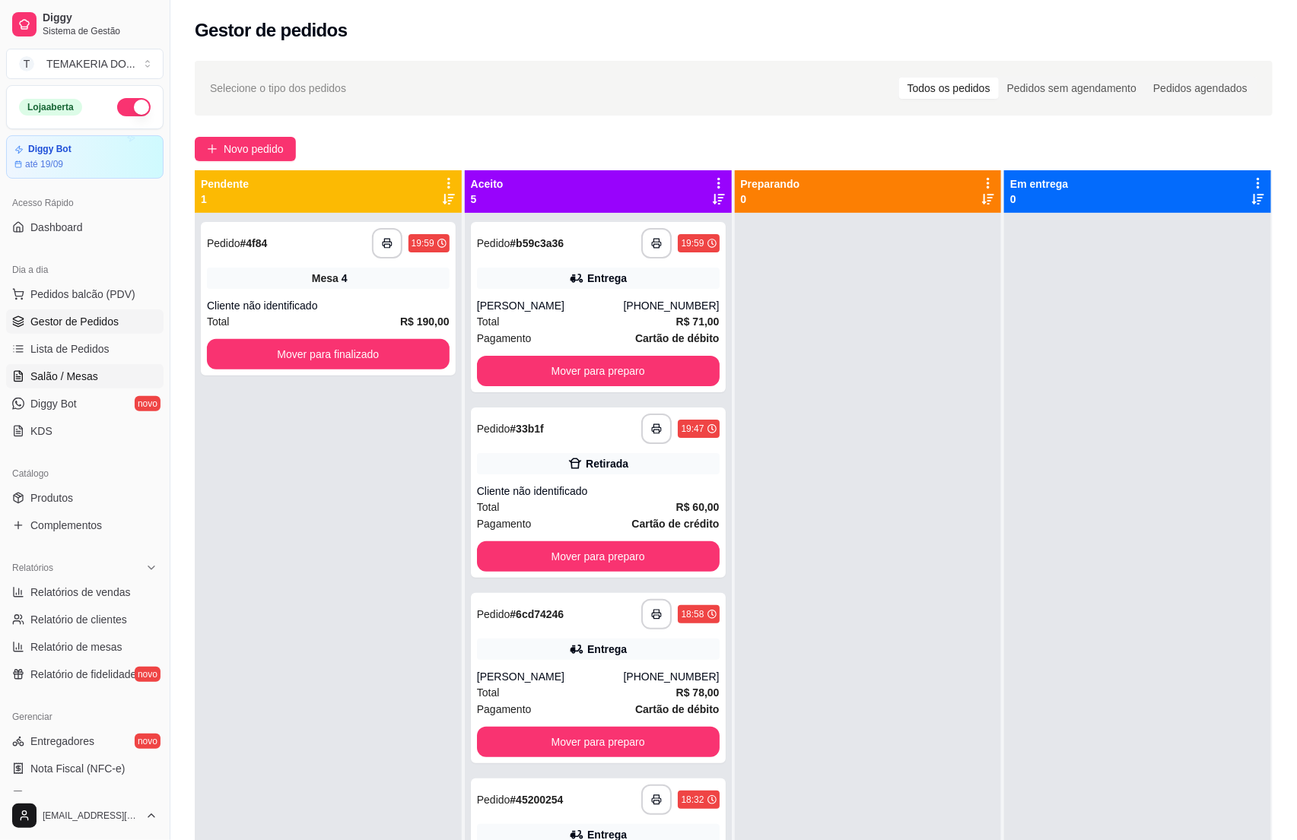
click at [34, 386] on link "Salão / Mesas" at bounding box center [84, 376] width 157 height 24
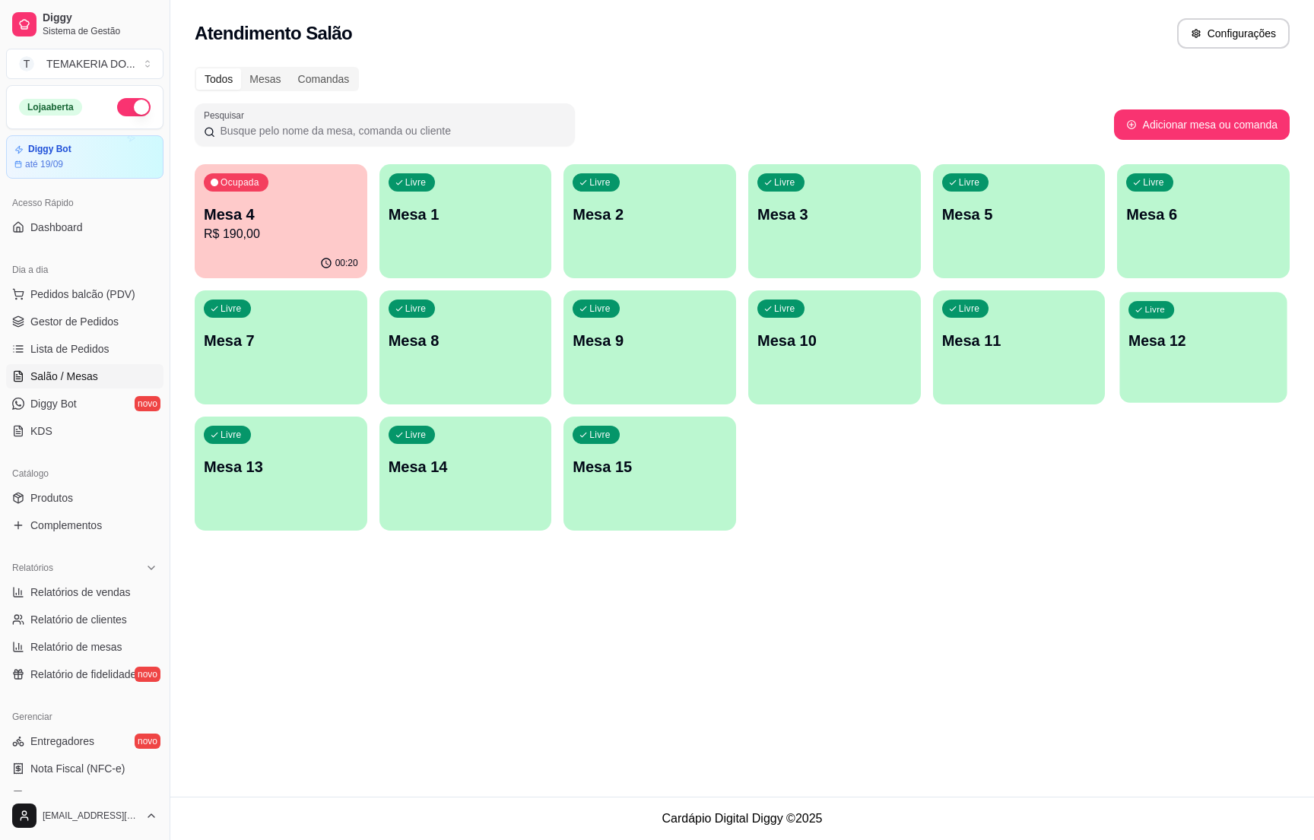
click at [1164, 370] on div "Livre Mesa 12" at bounding box center [1203, 338] width 167 height 93
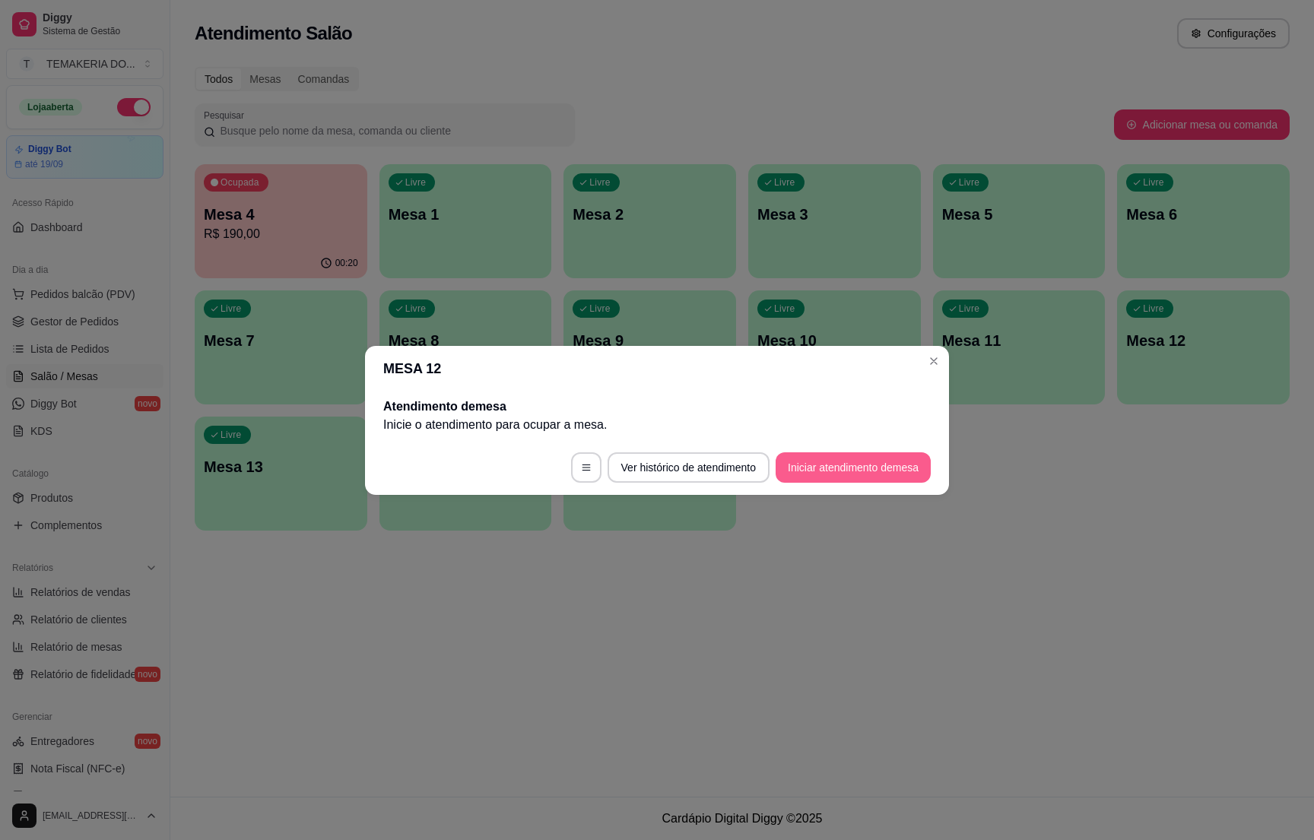
click at [844, 468] on button "Iniciar atendimento de mesa" at bounding box center [853, 468] width 155 height 30
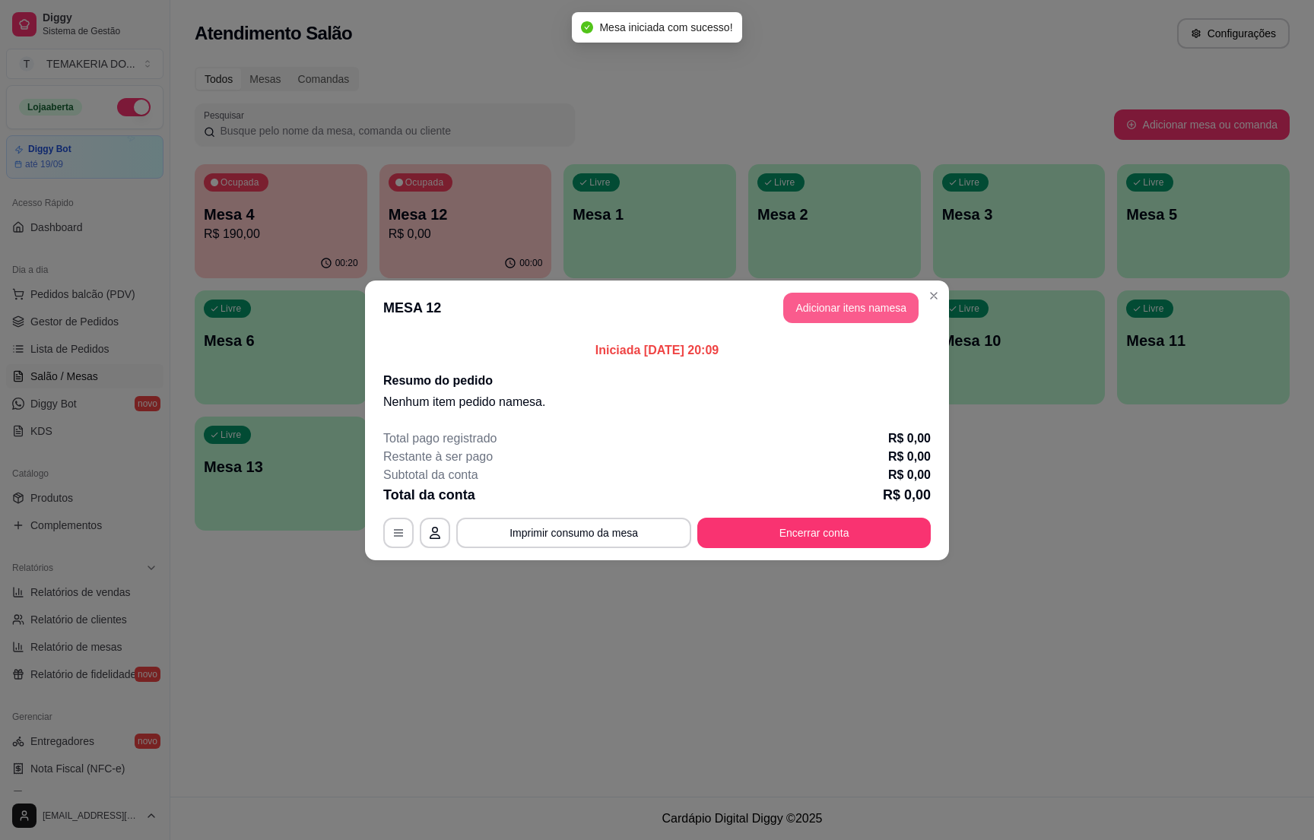
click at [808, 311] on button "Adicionar itens na mesa" at bounding box center [850, 308] width 135 height 30
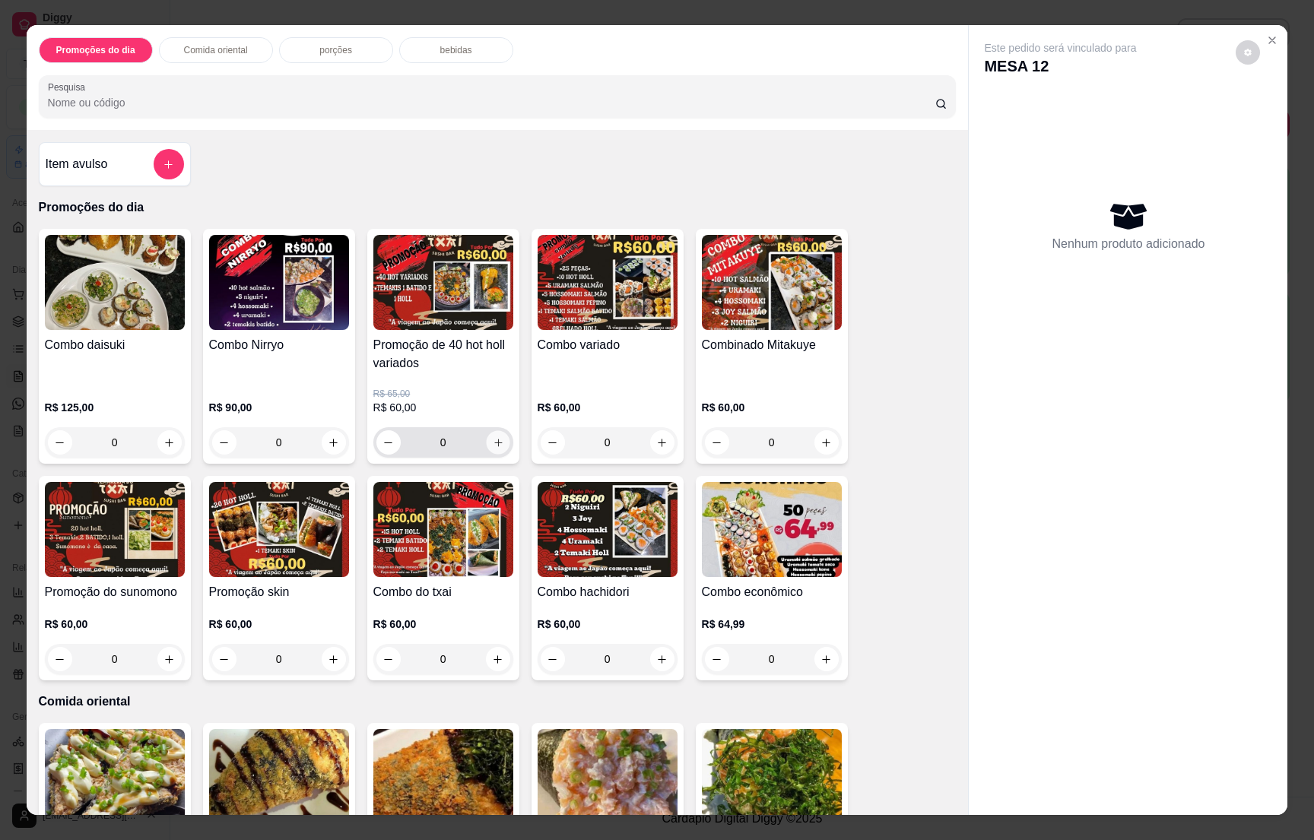
click at [494, 443] on icon "increase-product-quantity" at bounding box center [497, 442] width 11 height 11
type input "1"
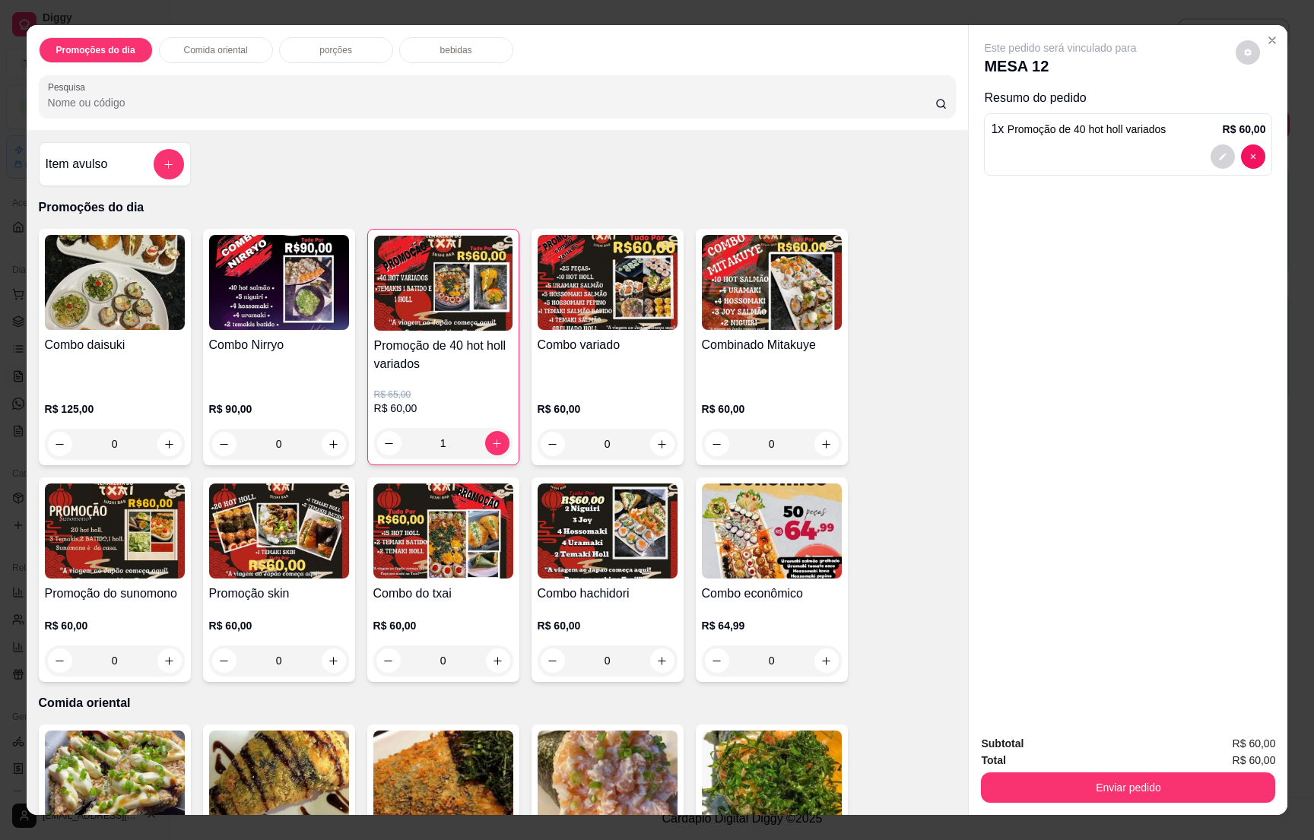
drag, startPoint x: 437, startPoint y: 42, endPoint x: 434, endPoint y: 50, distance: 8.9
click at [436, 48] on div "bebidas" at bounding box center [456, 50] width 114 height 26
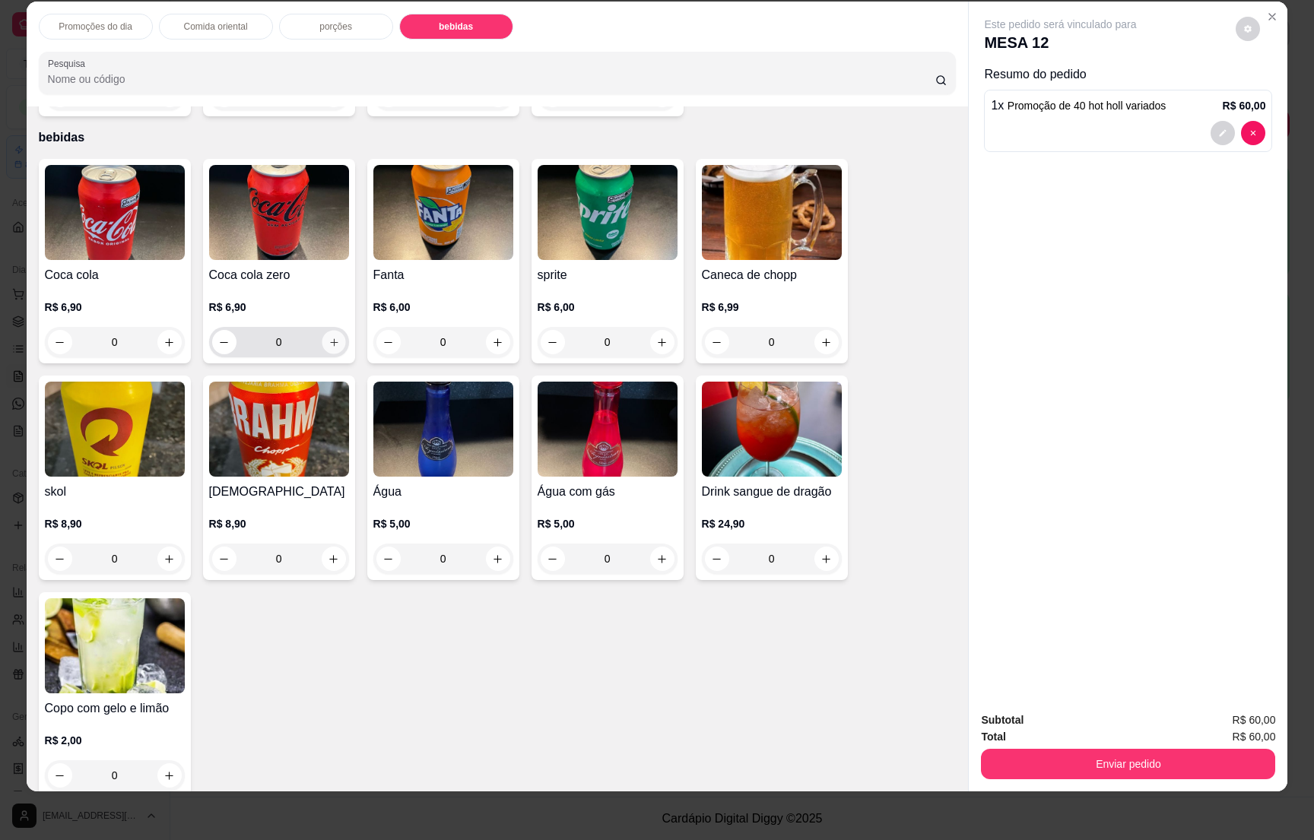
click at [328, 337] on icon "increase-product-quantity" at bounding box center [333, 342] width 11 height 11
type input "1"
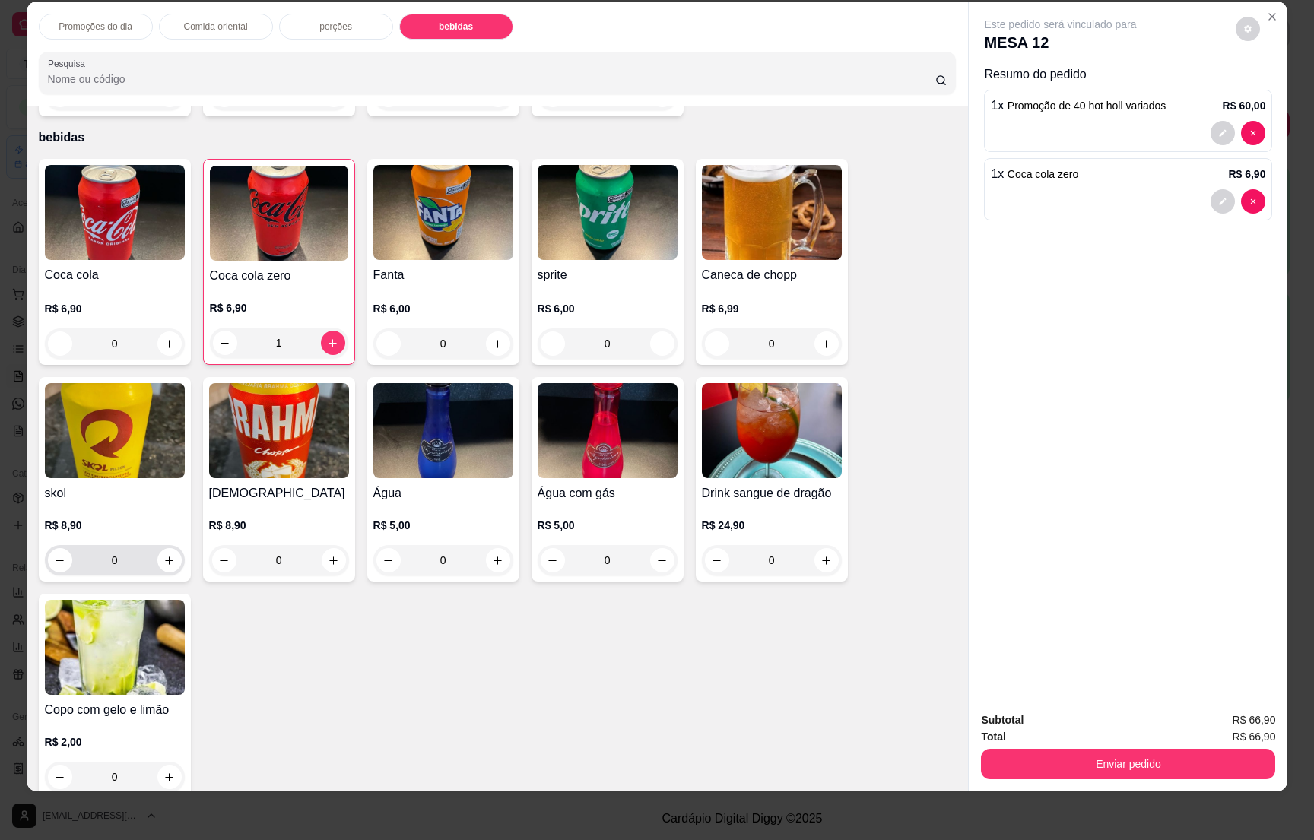
click at [151, 552] on div "0" at bounding box center [115, 560] width 134 height 30
click at [164, 555] on icon "increase-product-quantity" at bounding box center [169, 560] width 11 height 11
type input "1"
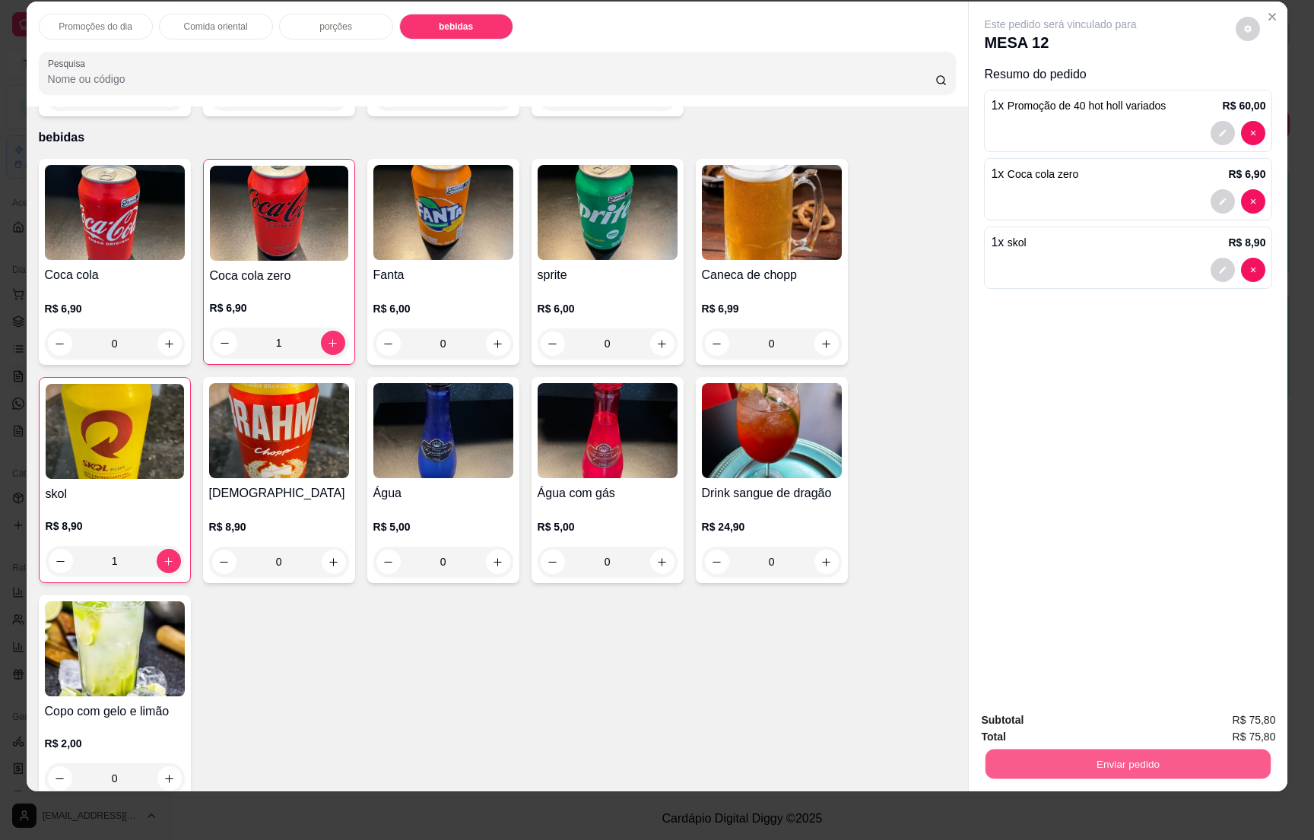
click at [1114, 756] on button "Enviar pedido" at bounding box center [1128, 764] width 285 height 30
click at [1075, 719] on button "Não registrar e enviar pedido" at bounding box center [1076, 727] width 154 height 28
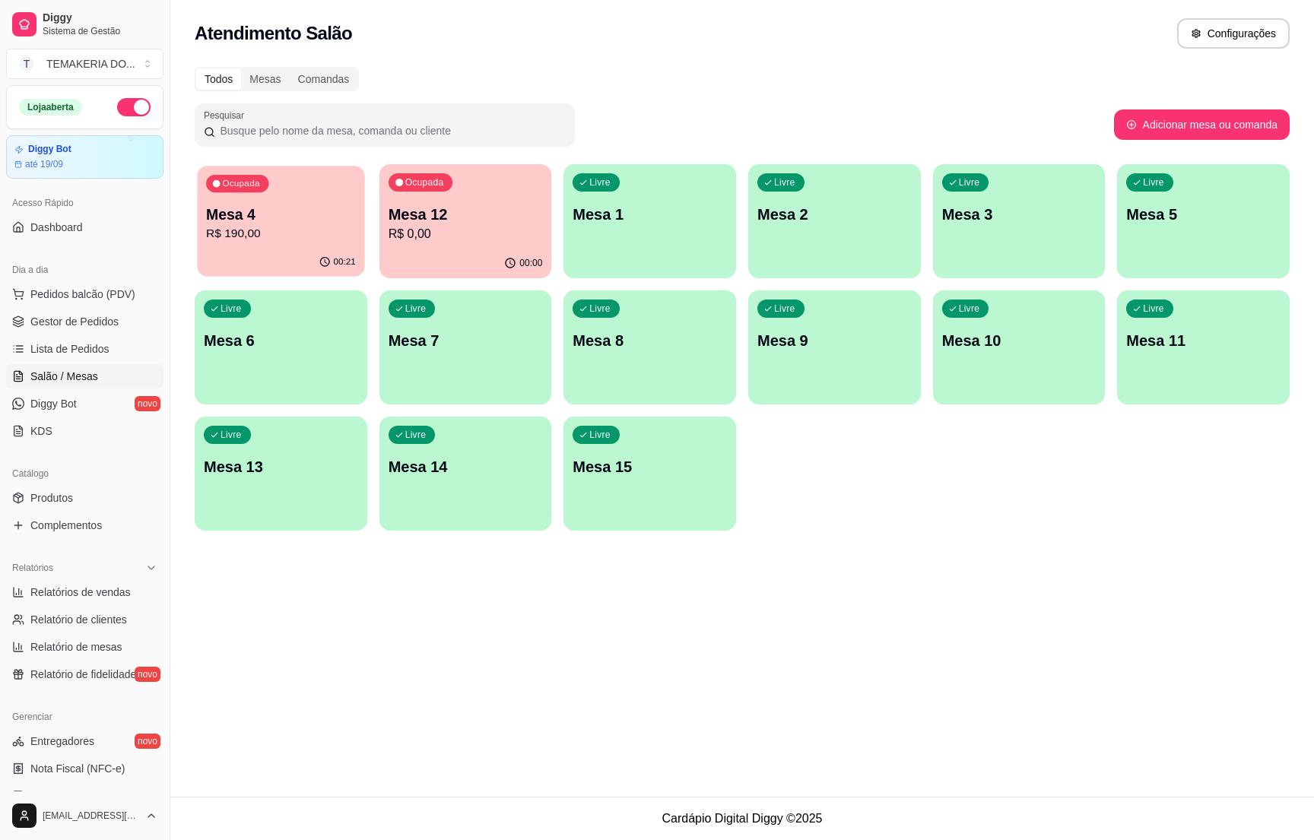
click at [262, 235] on p "R$ 190,00" at bounding box center [281, 233] width 150 height 17
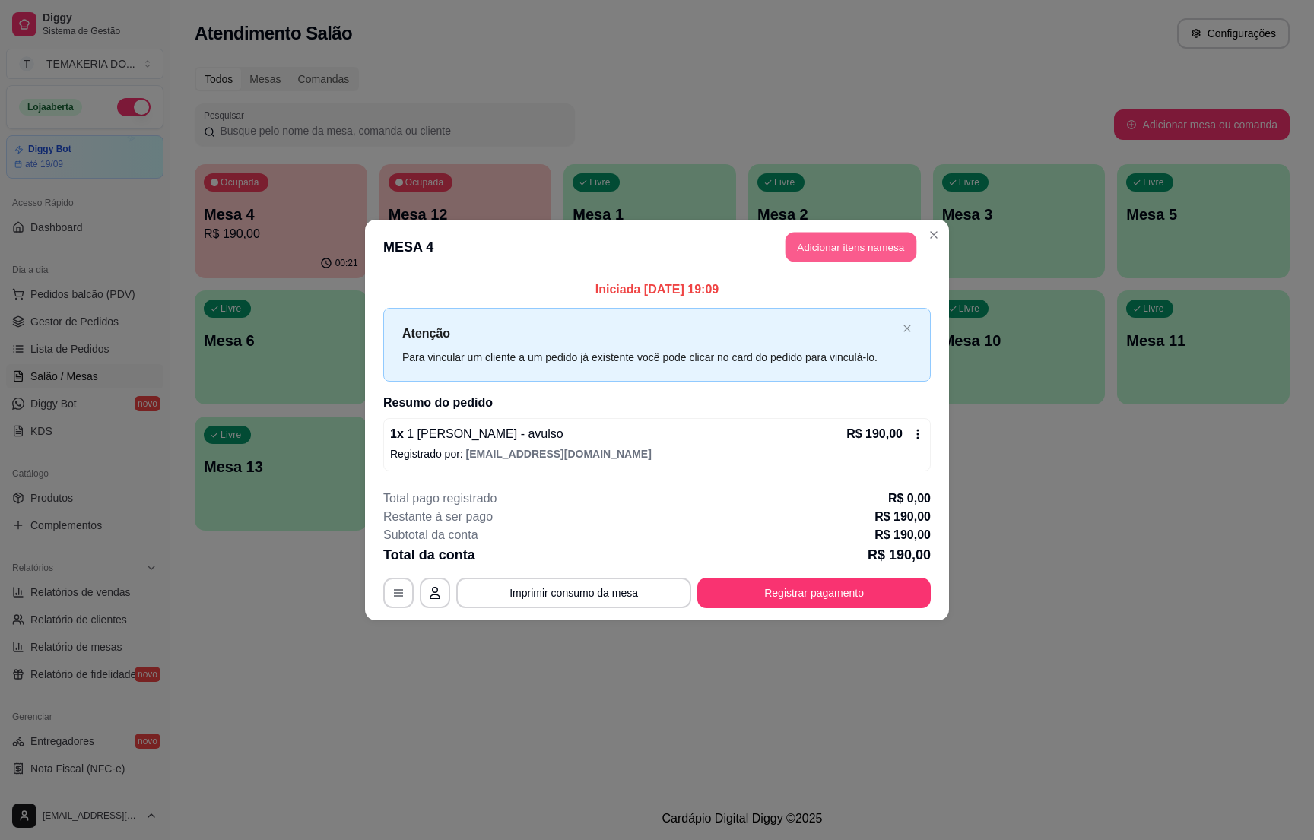
click at [840, 252] on button "Adicionar itens na mesa" at bounding box center [851, 248] width 131 height 30
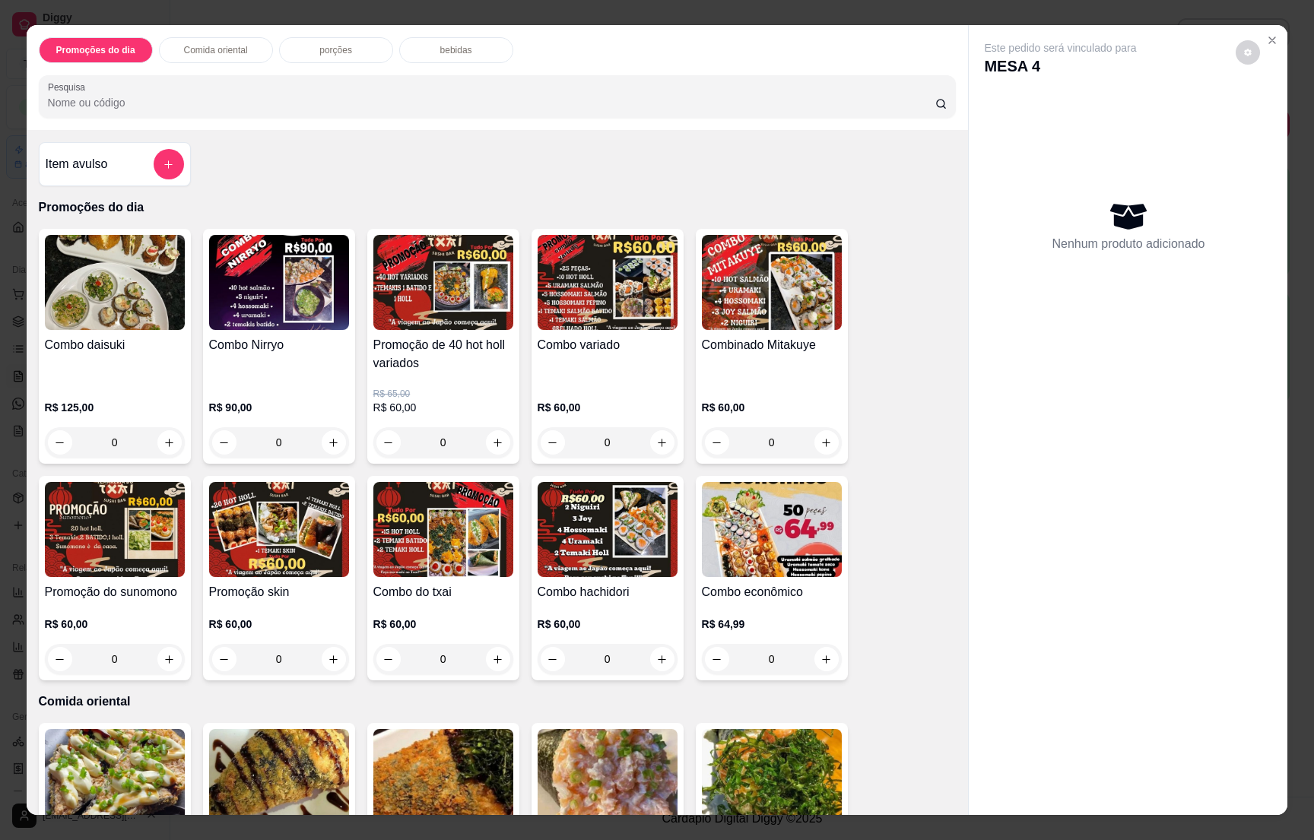
click at [440, 50] on p "bebidas" at bounding box center [456, 50] width 32 height 12
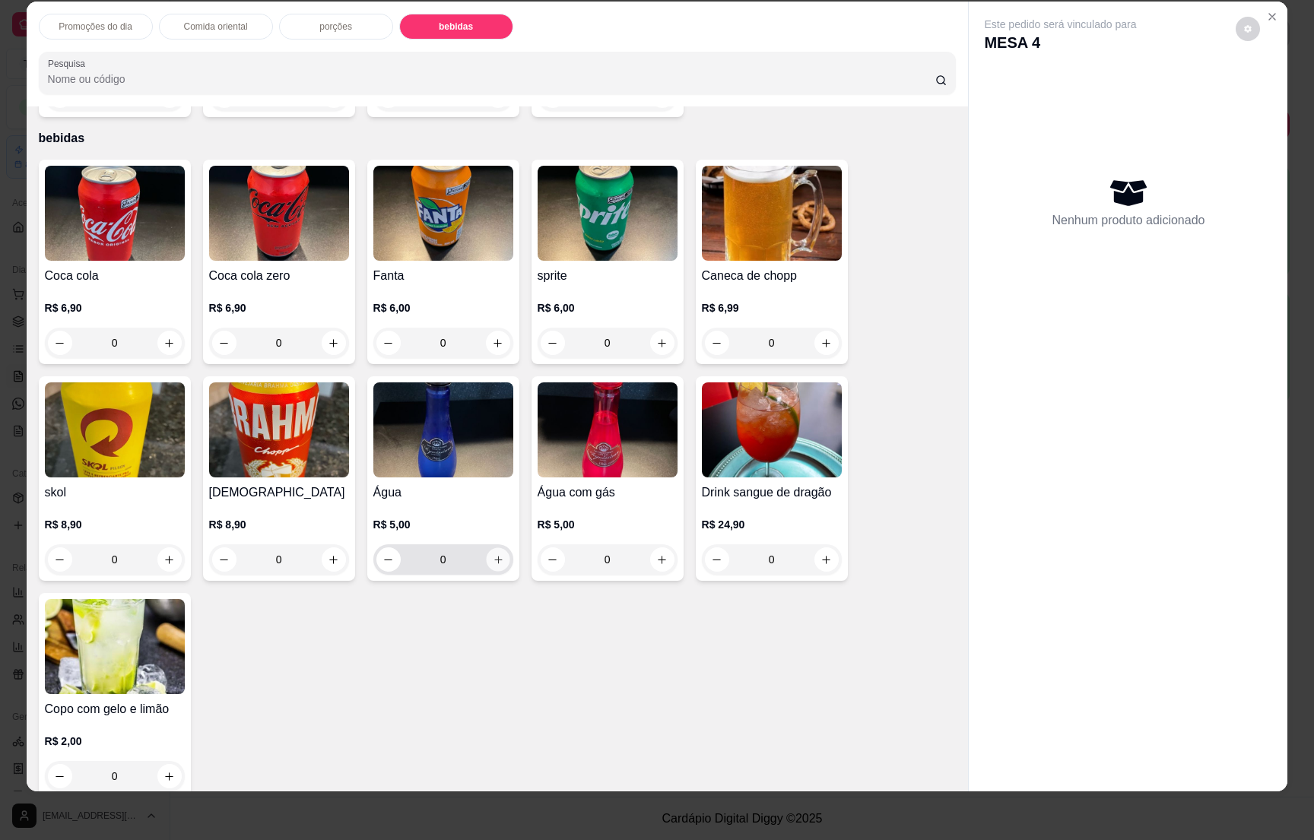
click at [494, 554] on icon "increase-product-quantity" at bounding box center [497, 559] width 11 height 11
type input "1"
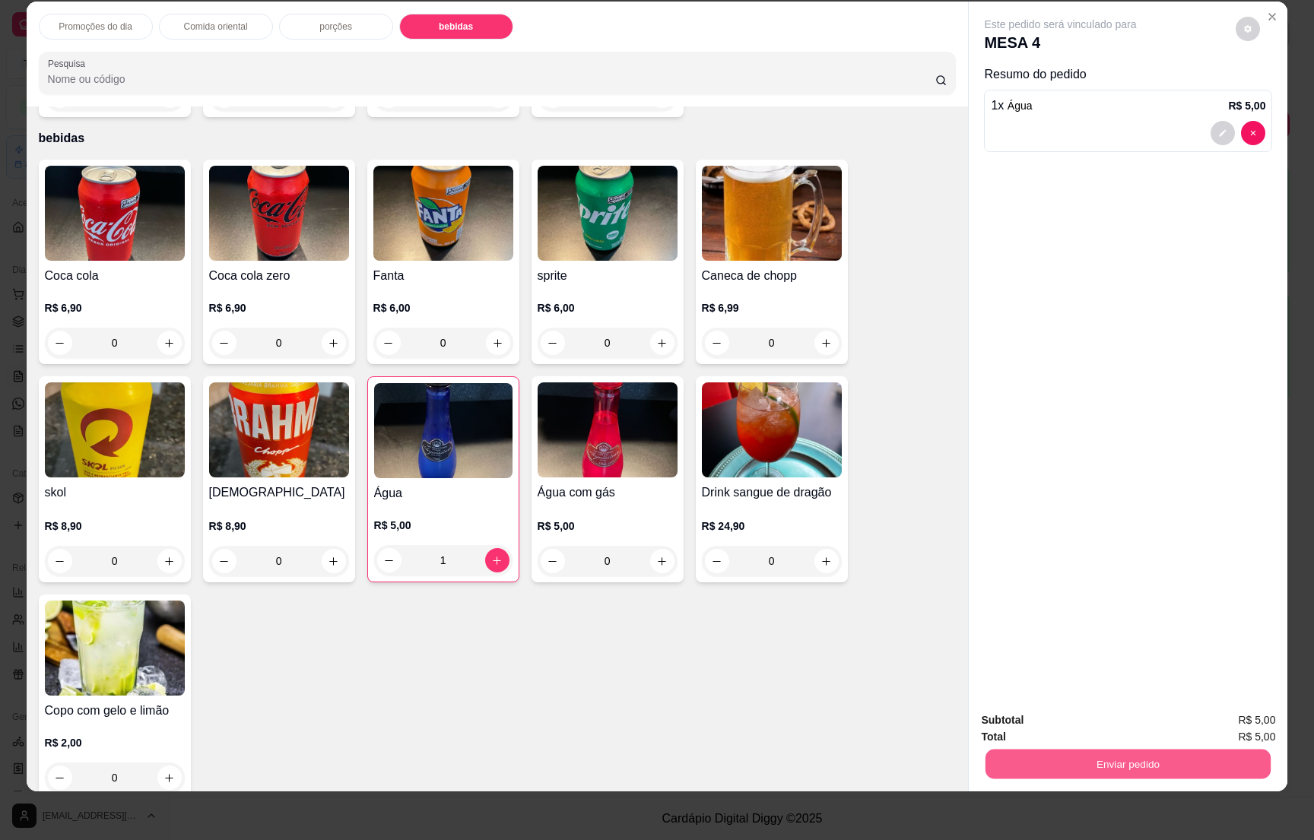
click at [1096, 751] on button "Enviar pedido" at bounding box center [1128, 764] width 285 height 30
click at [1080, 726] on button "Não registrar e enviar pedido" at bounding box center [1076, 727] width 154 height 28
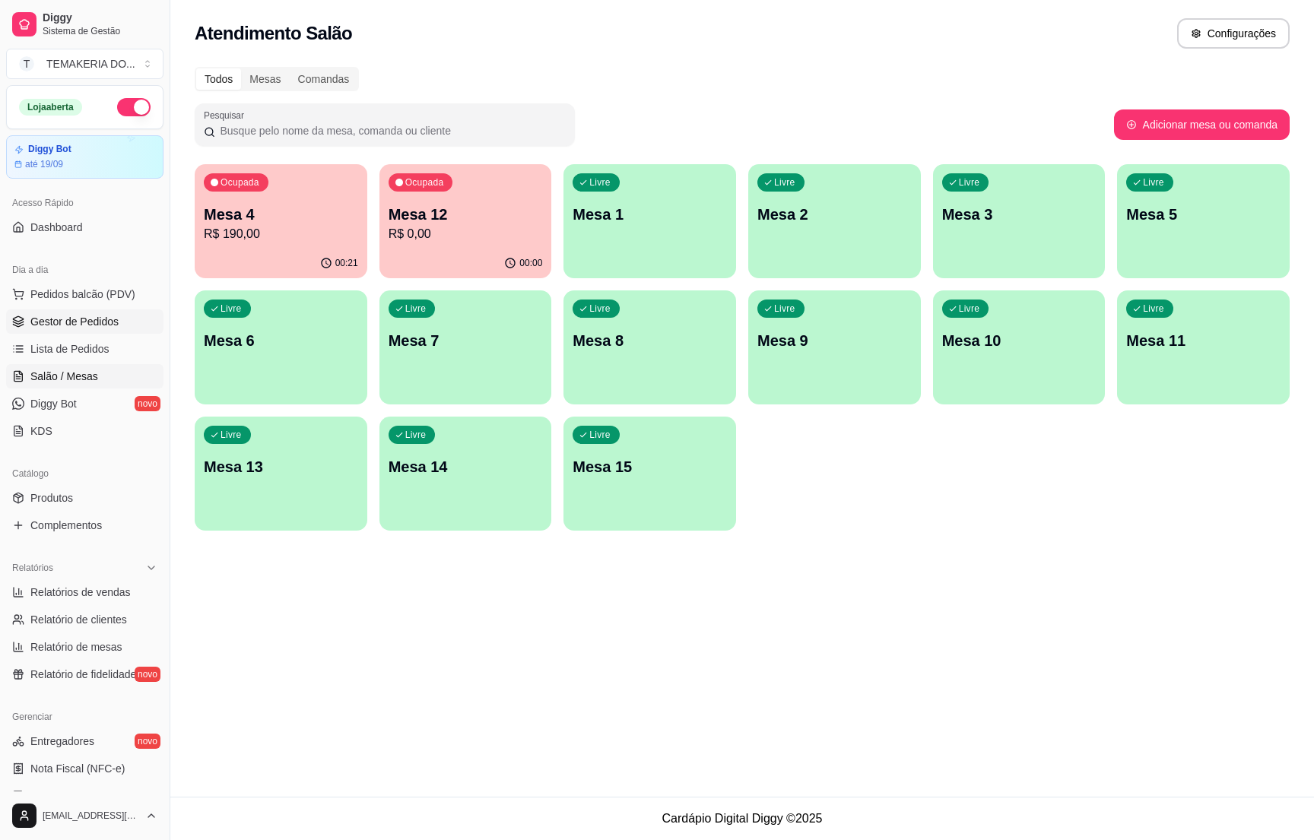
click at [83, 319] on span "Gestor de Pedidos" at bounding box center [74, 321] width 88 height 15
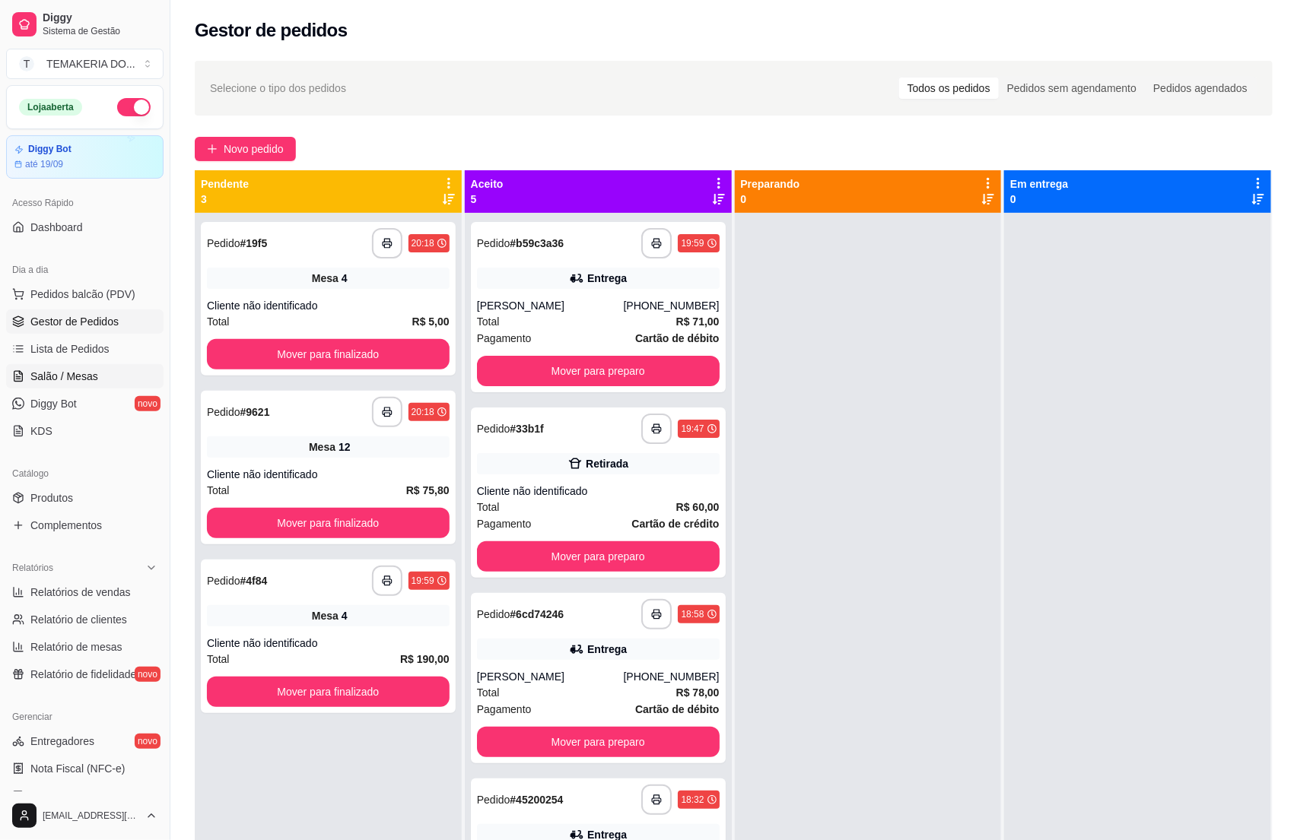
click at [62, 384] on span "Salão / Mesas" at bounding box center [64, 376] width 68 height 15
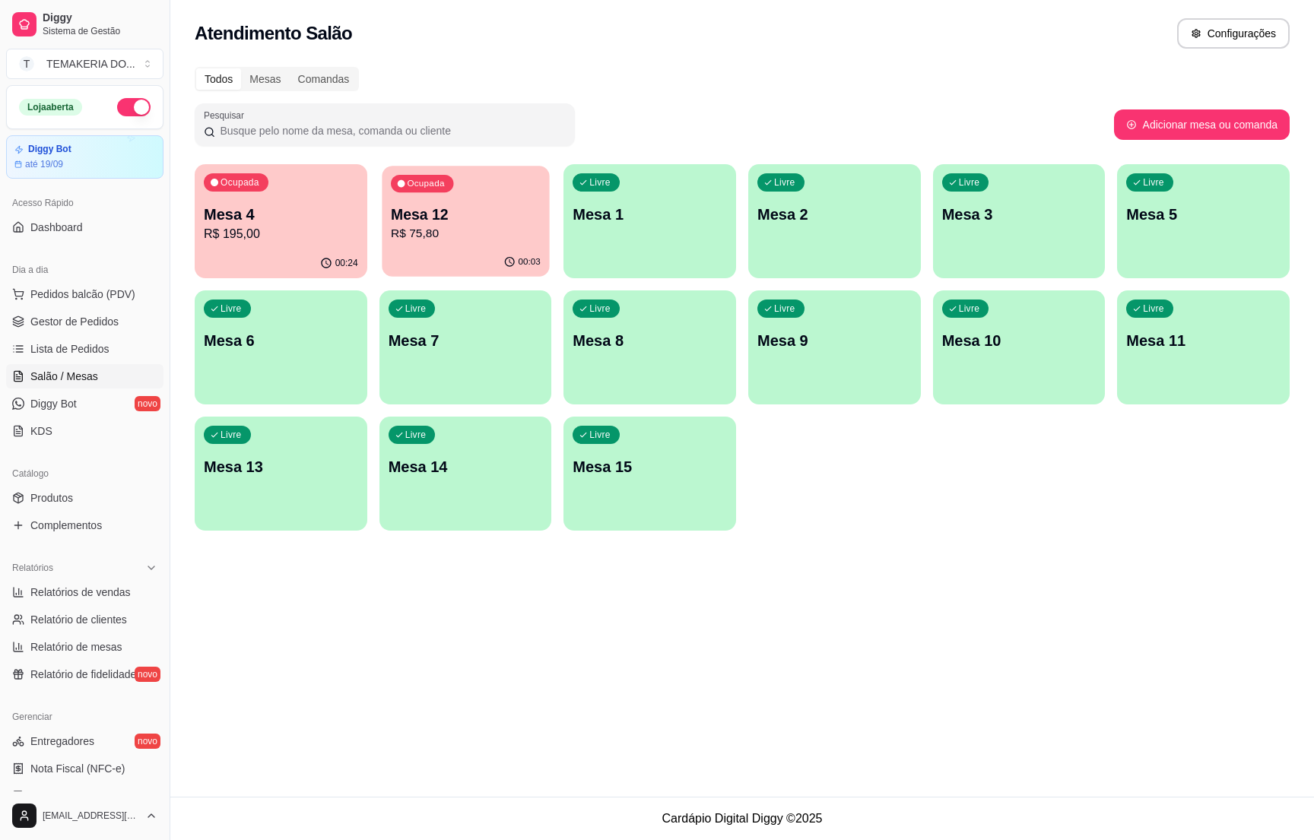
click at [445, 227] on p "R$ 75,80" at bounding box center [466, 233] width 150 height 17
click at [71, 320] on span "Gestor de Pedidos" at bounding box center [74, 321] width 88 height 15
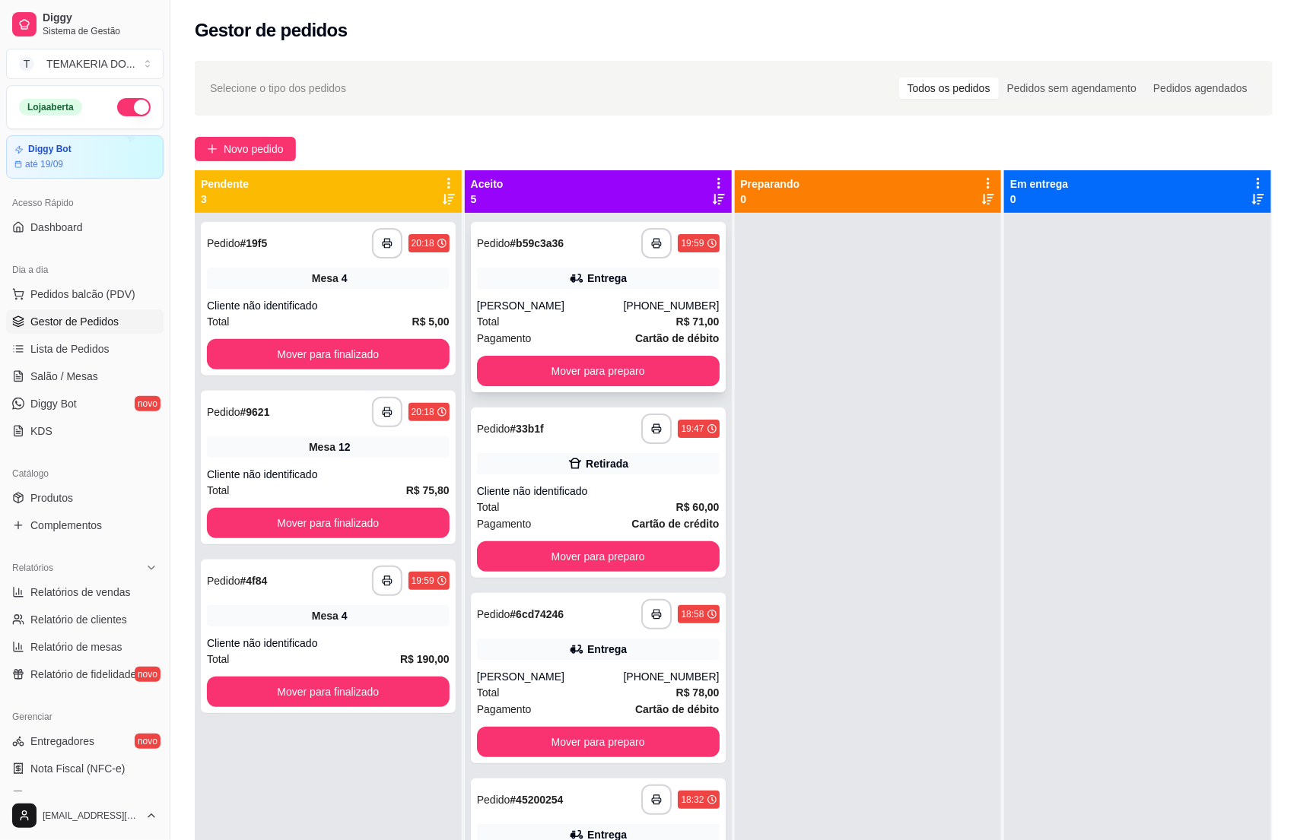
click at [557, 306] on div "[PERSON_NAME]" at bounding box center [550, 305] width 147 height 15
click at [57, 322] on span "Gestor de Pedidos" at bounding box center [74, 321] width 88 height 15
click at [89, 375] on span "Salão / Mesas" at bounding box center [64, 376] width 68 height 15
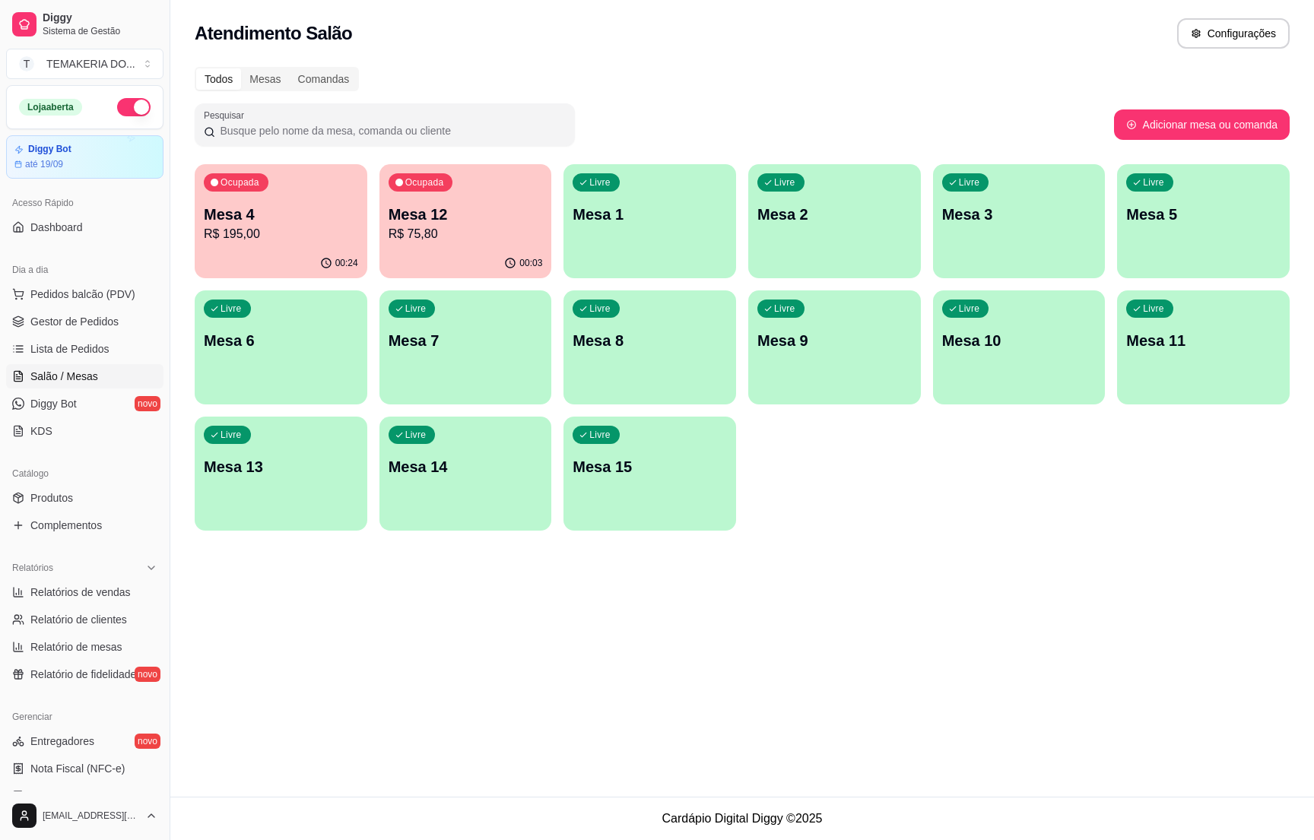
click at [457, 263] on div "00:03" at bounding box center [466, 264] width 173 height 30
click at [19, 322] on icon at bounding box center [18, 322] width 12 height 12
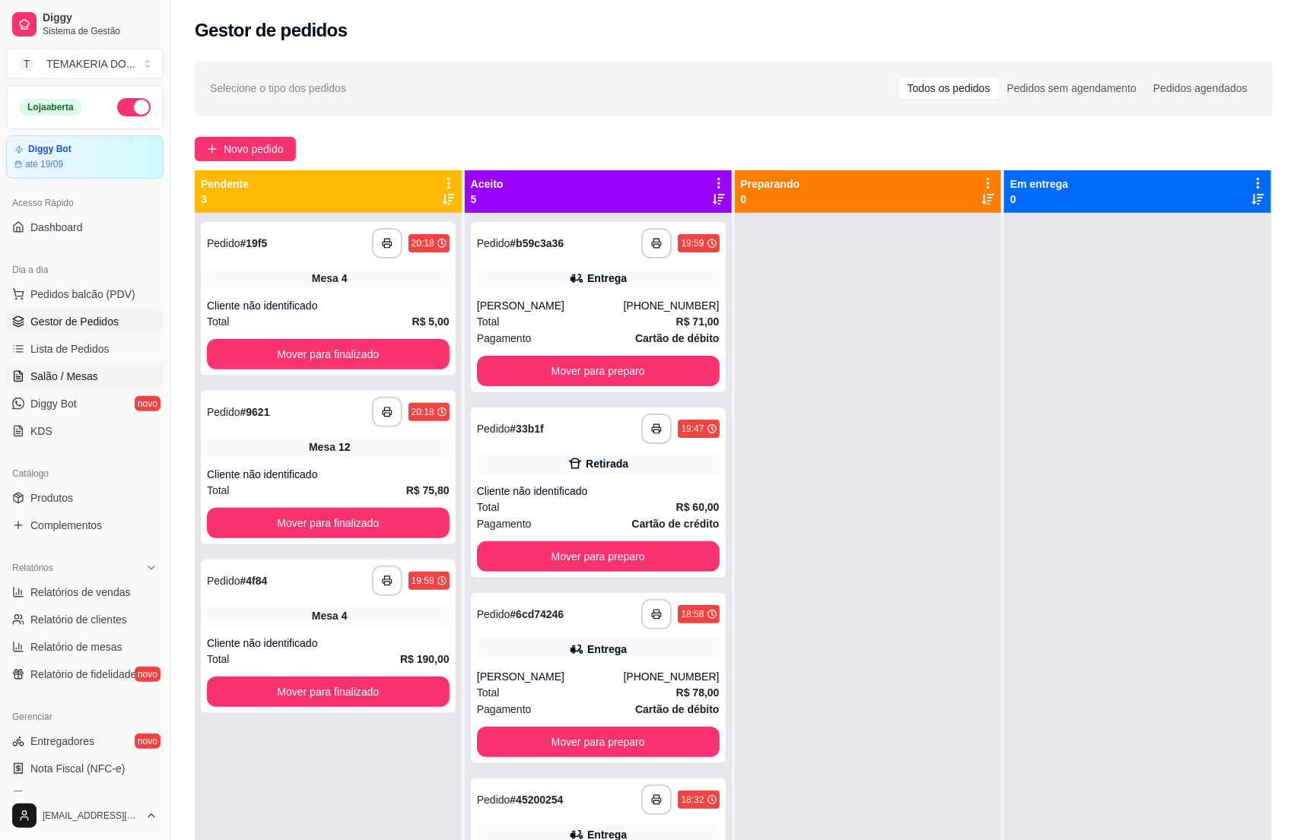
click at [101, 370] on link "Salão / Mesas" at bounding box center [84, 376] width 157 height 24
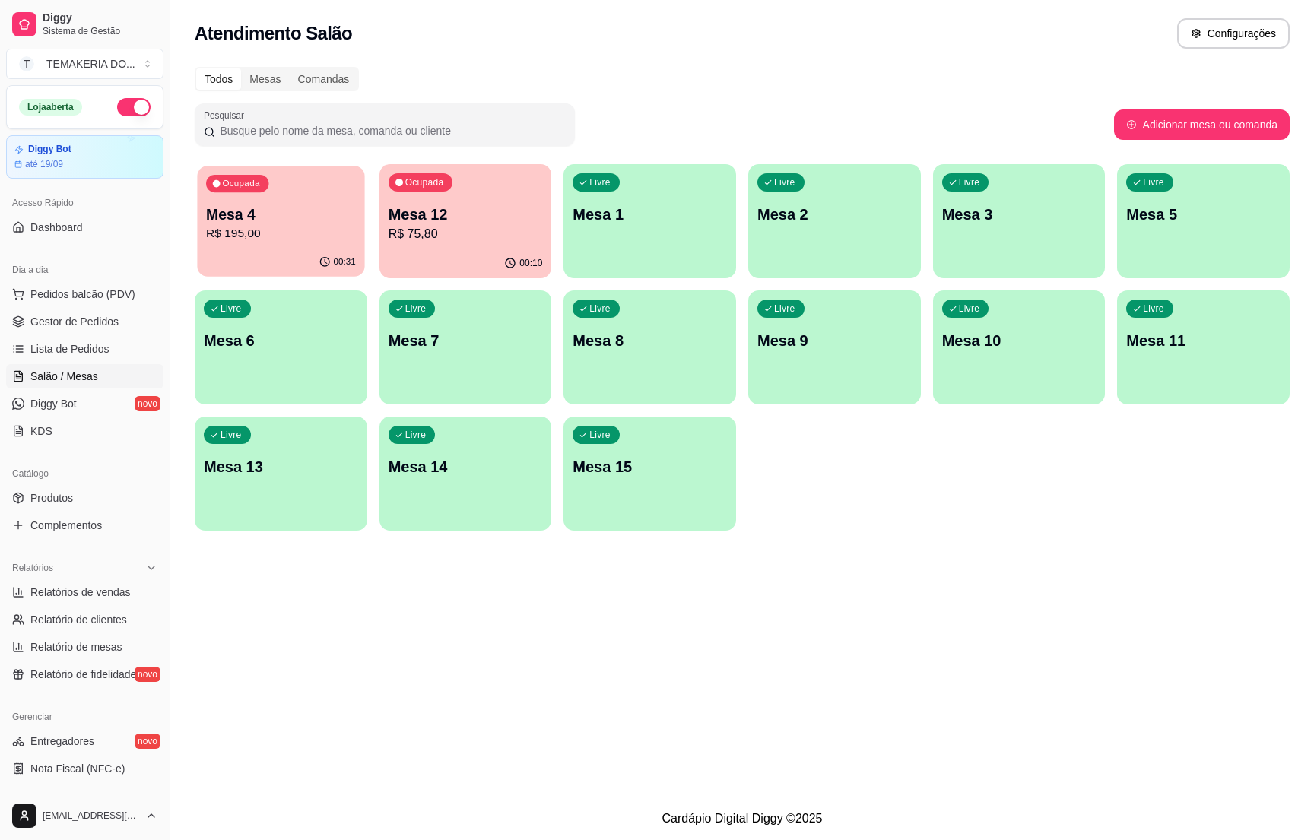
click at [294, 231] on p "R$ 195,00" at bounding box center [281, 233] width 150 height 17
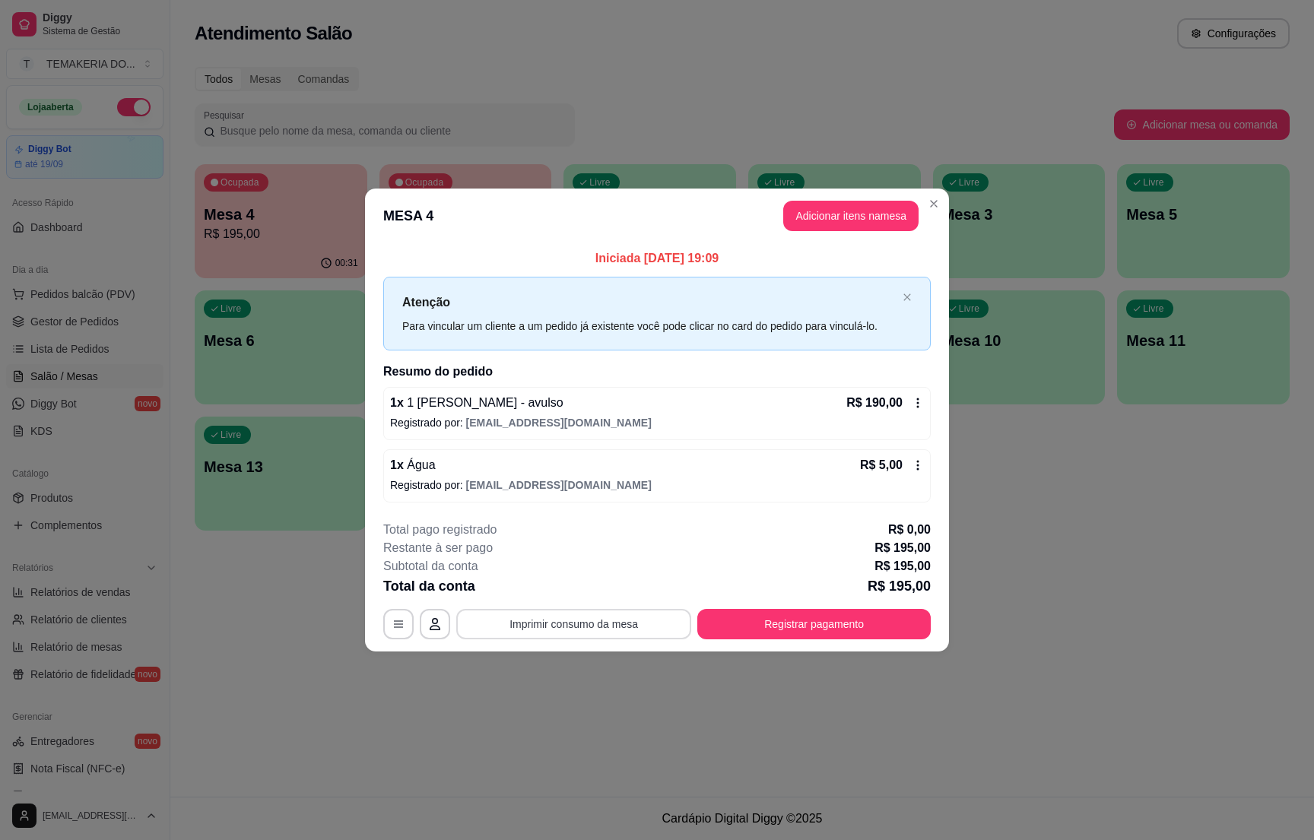
click at [607, 618] on button "Imprimir consumo da mesa" at bounding box center [573, 624] width 235 height 30
click at [762, 623] on button "Registrar pagamento" at bounding box center [814, 625] width 227 height 30
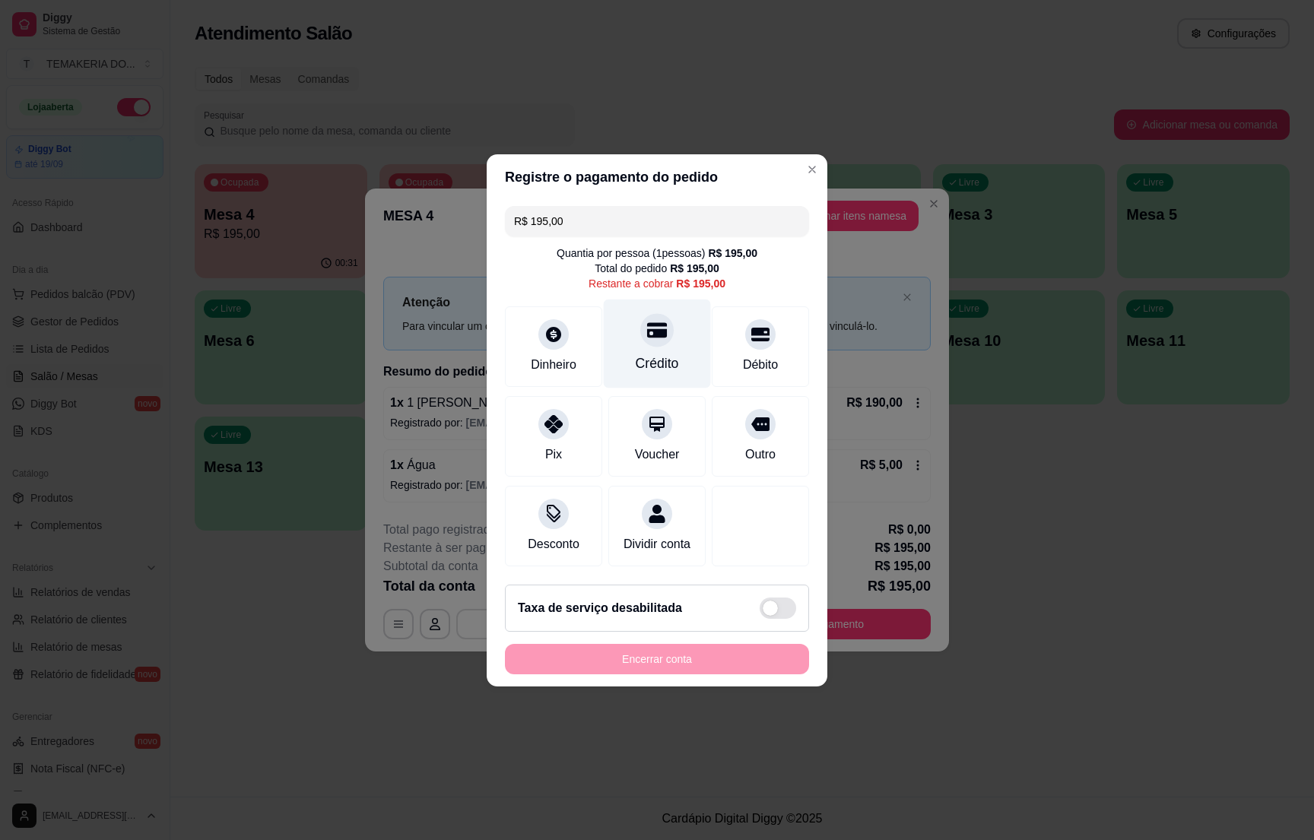
click at [641, 354] on div "Crédito" at bounding box center [657, 364] width 43 height 20
type input "R$ 0,00"
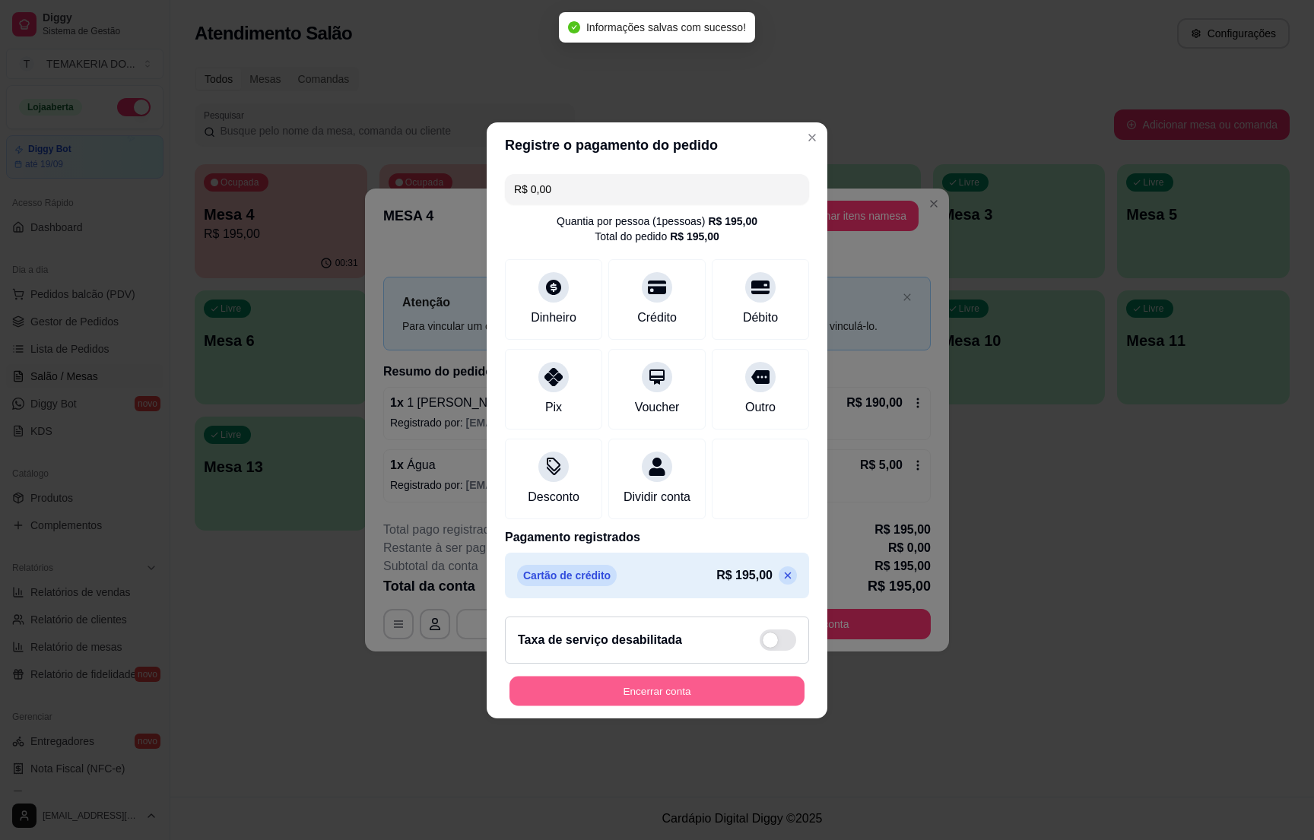
click at [662, 706] on button "Encerrar conta" at bounding box center [657, 691] width 295 height 30
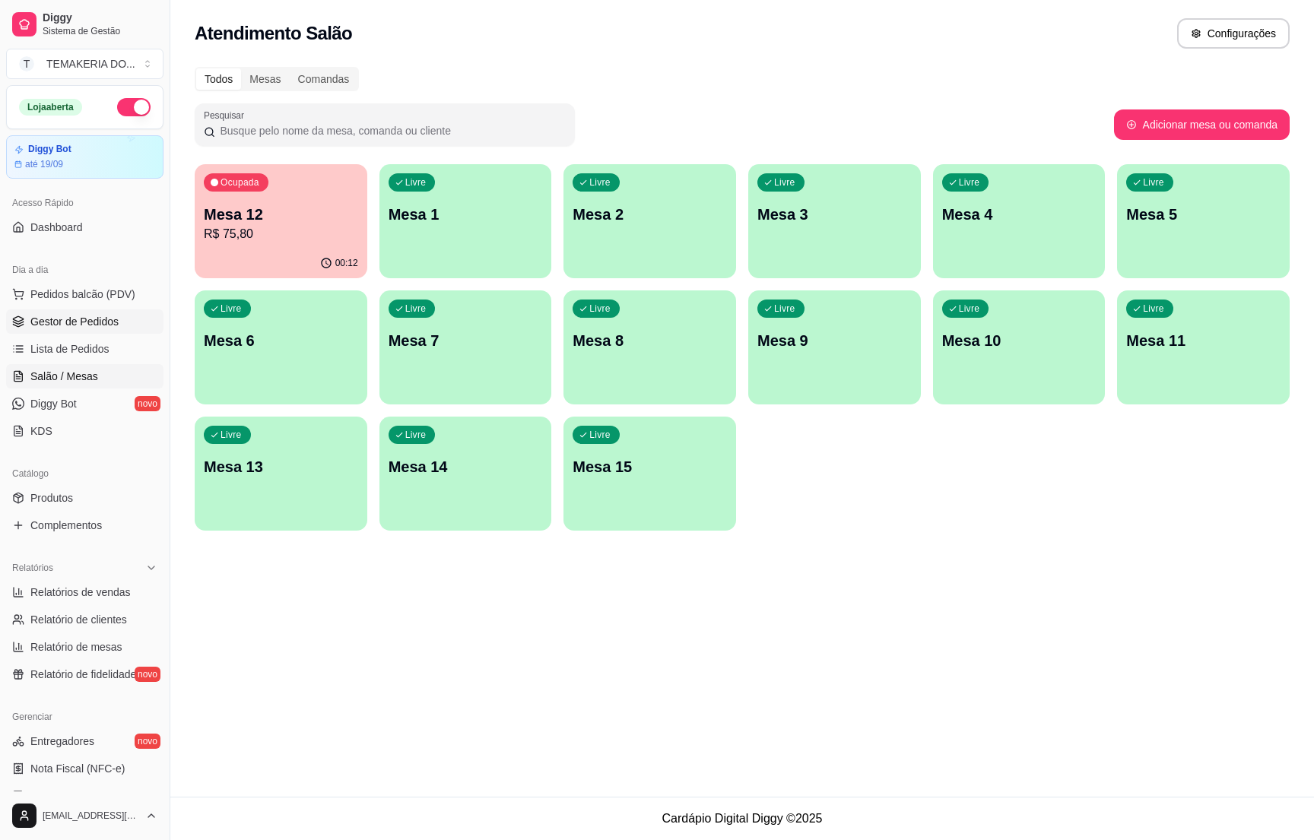
click at [59, 315] on span "Gestor de Pedidos" at bounding box center [74, 321] width 88 height 15
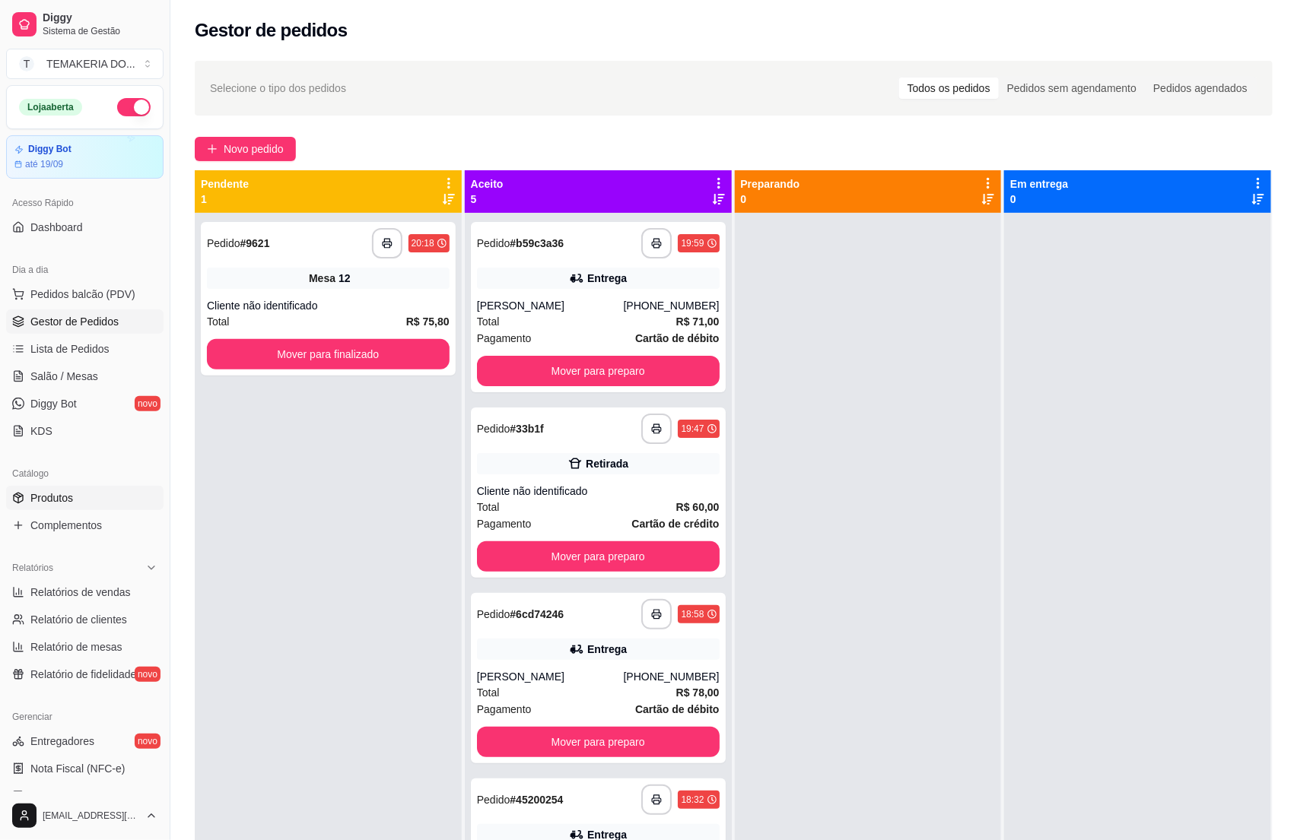
click at [46, 494] on span "Produtos" at bounding box center [51, 498] width 43 height 15
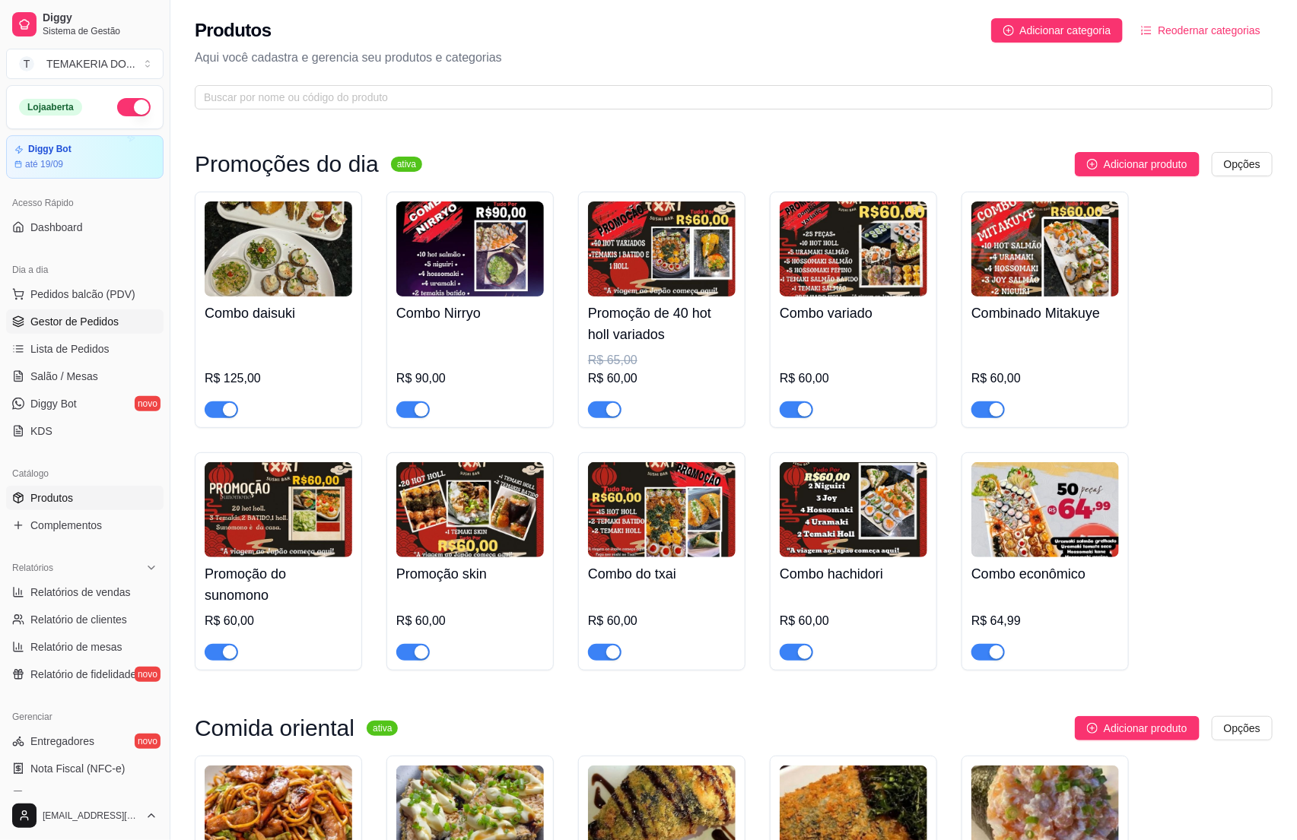
click at [75, 319] on span "Gestor de Pedidos" at bounding box center [74, 321] width 88 height 15
